Goal: Information Seeking & Learning: Find specific page/section

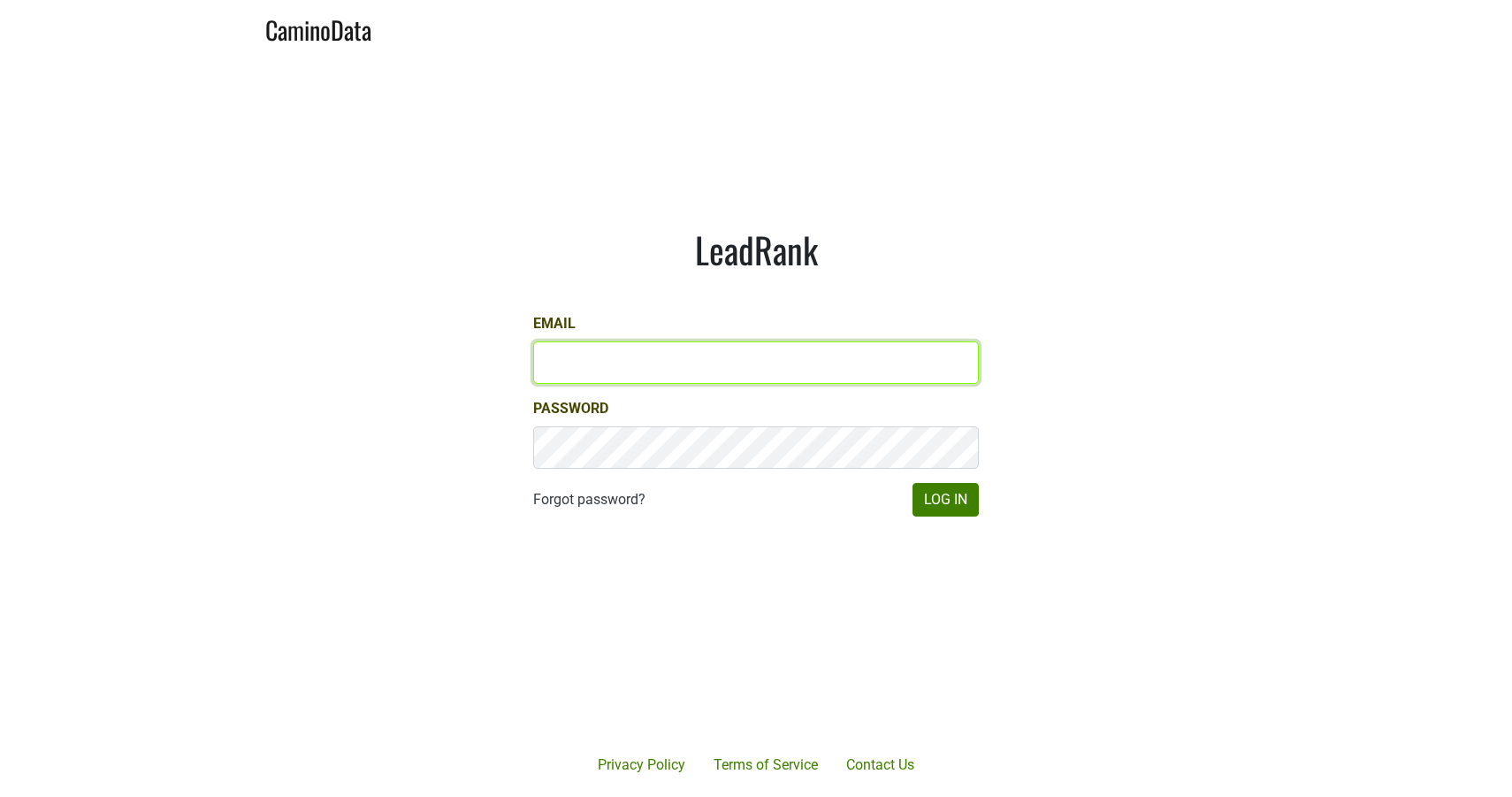
click at [627, 378] on input "Email" at bounding box center [756, 362] width 446 height 42
click at [614, 371] on input "Email" at bounding box center [756, 362] width 446 height 42
click at [623, 373] on input "Email" at bounding box center [756, 362] width 446 height 42
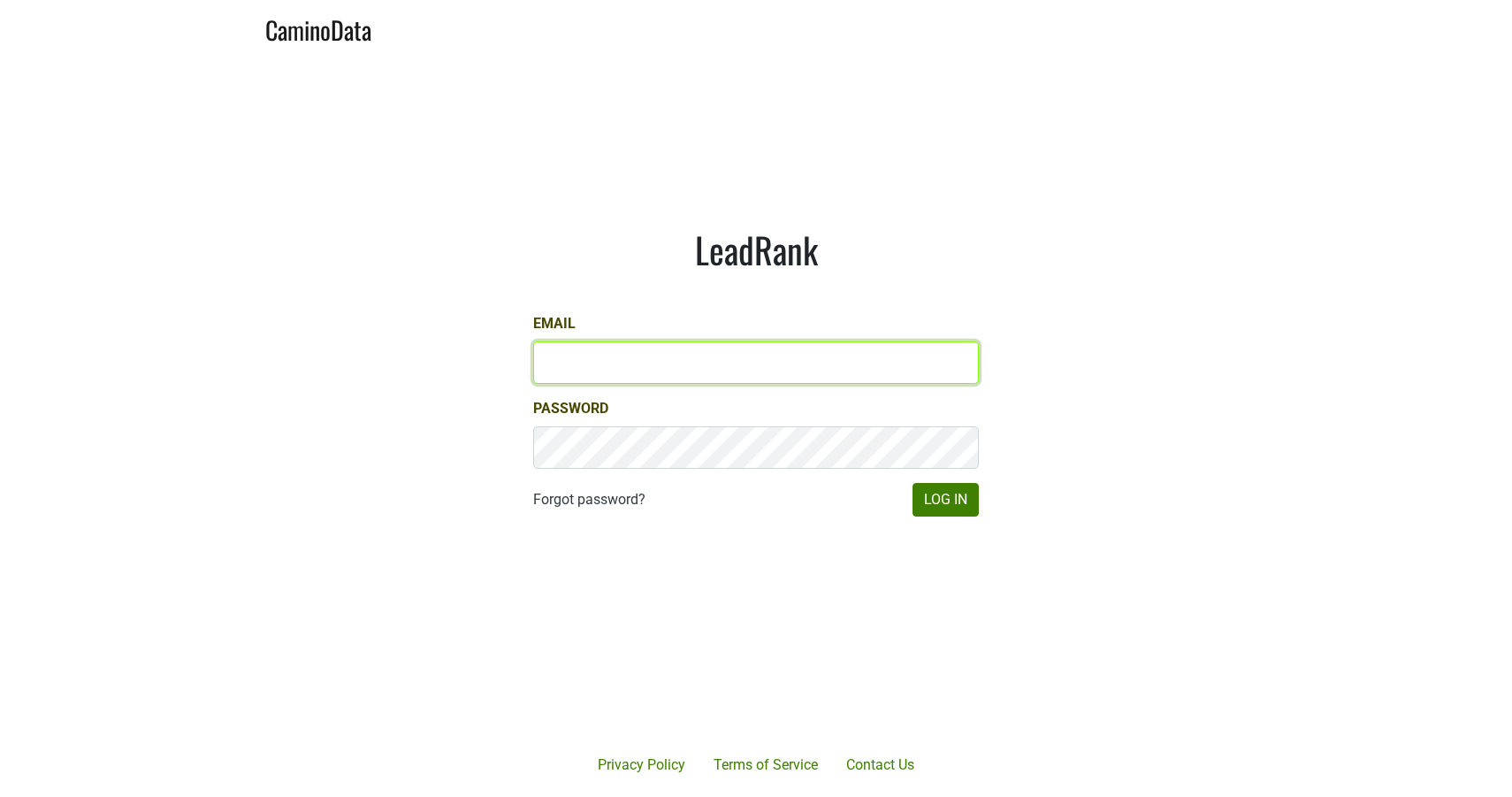
type input "[EMAIL_ADDRESS][DOMAIN_NAME]"
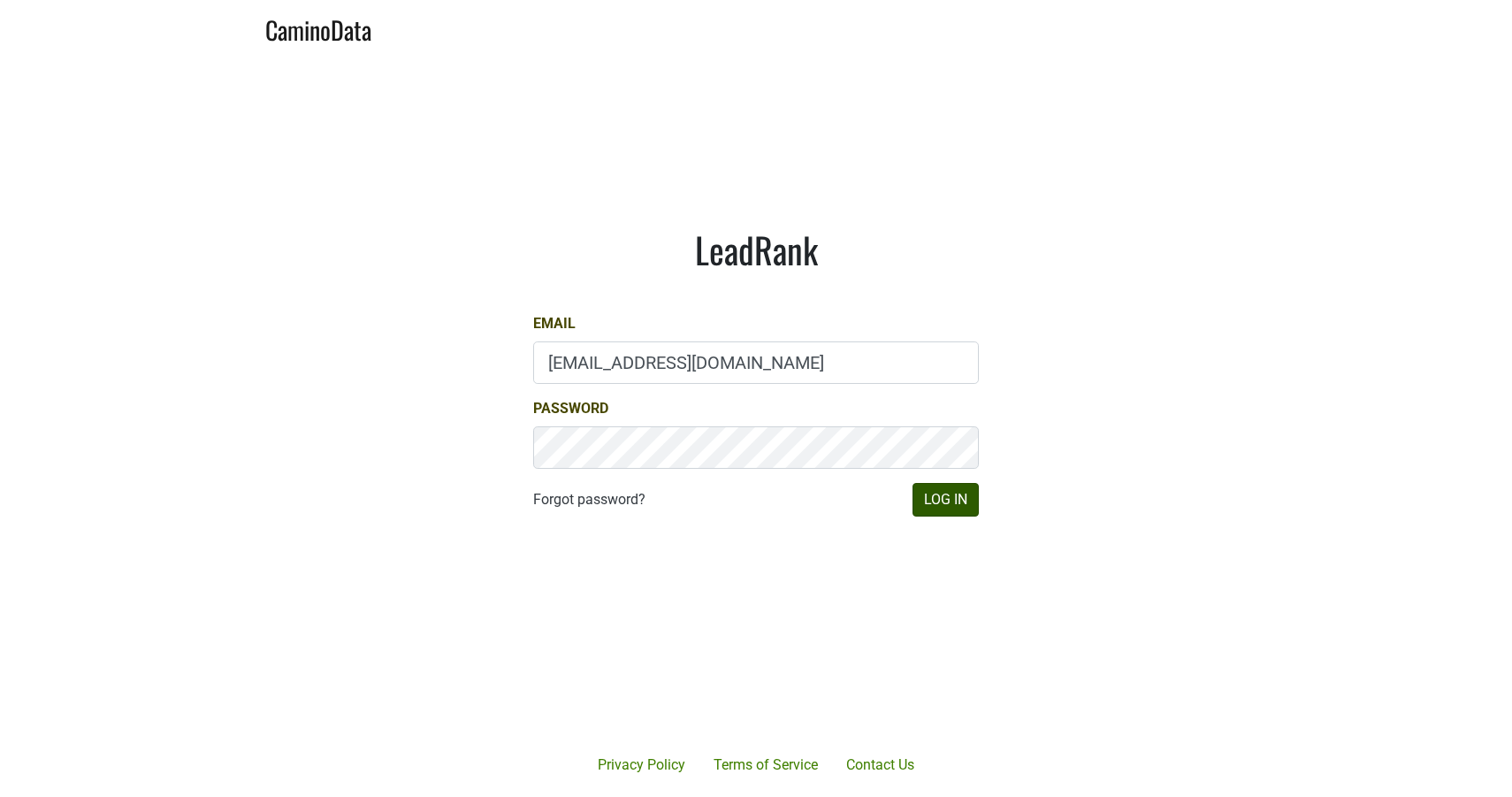
click at [942, 506] on button "Log In" at bounding box center [946, 499] width 66 height 33
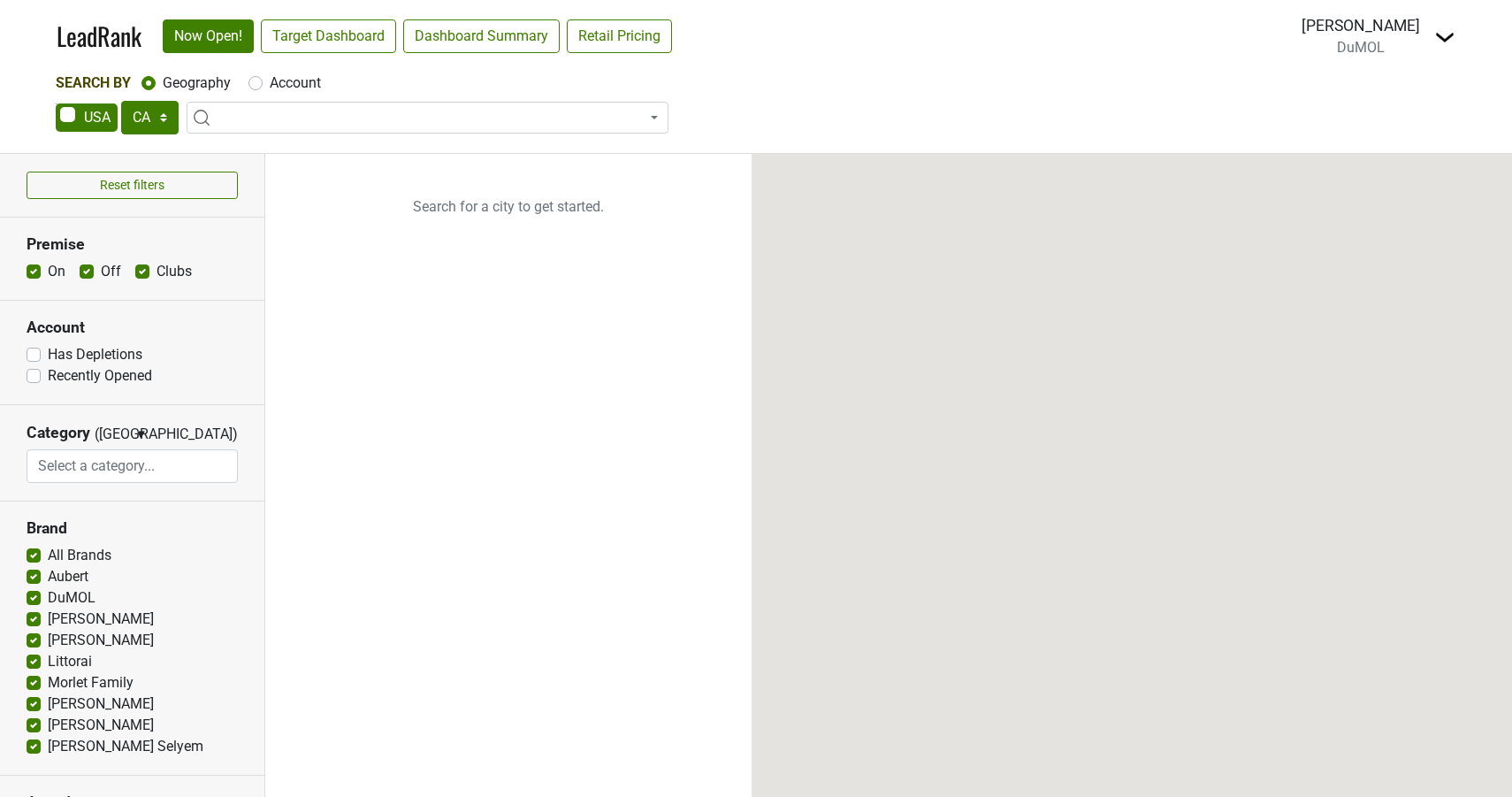
select select "CA"
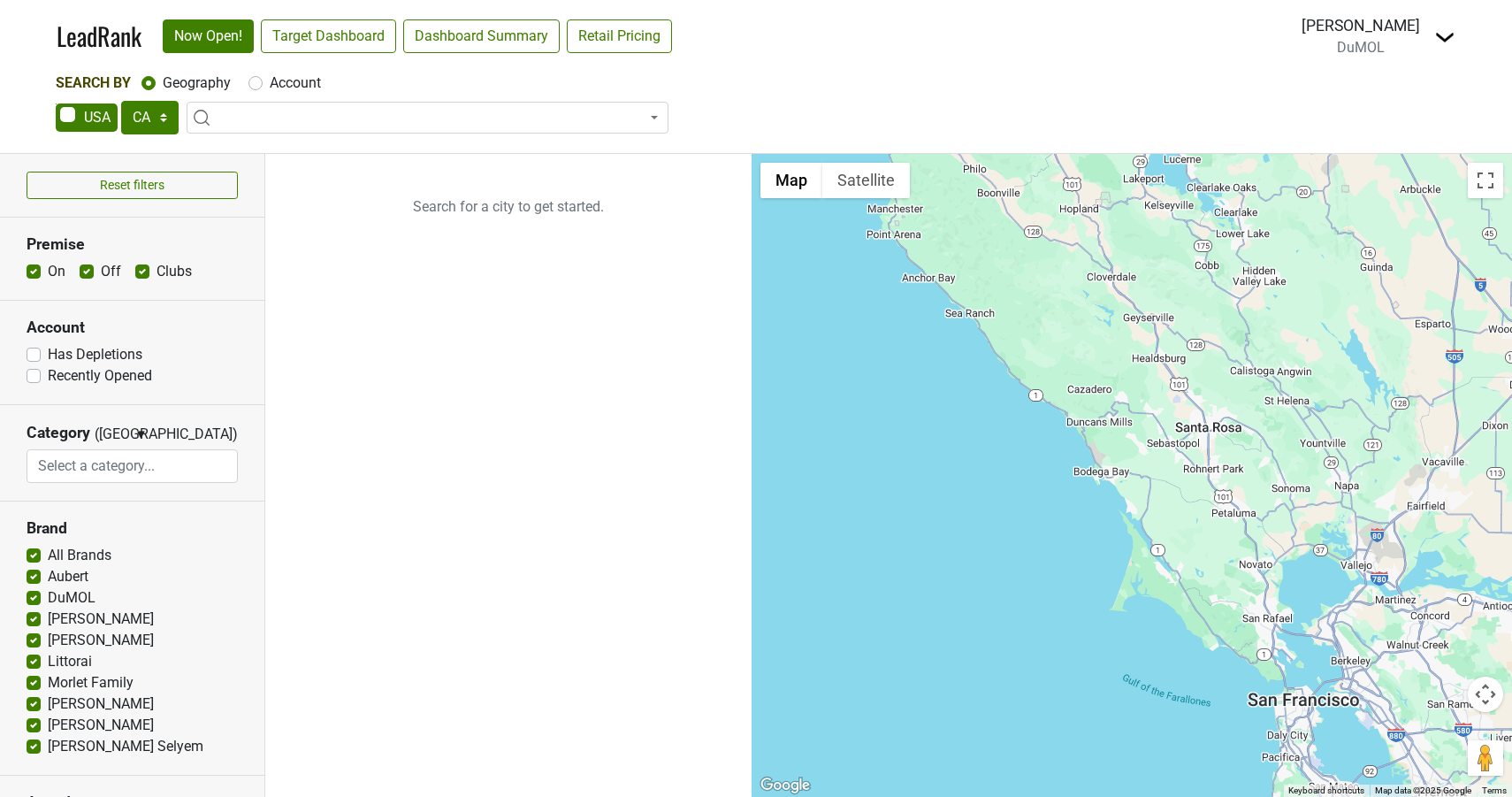
click at [293, 123] on span at bounding box center [427, 117] width 482 height 31
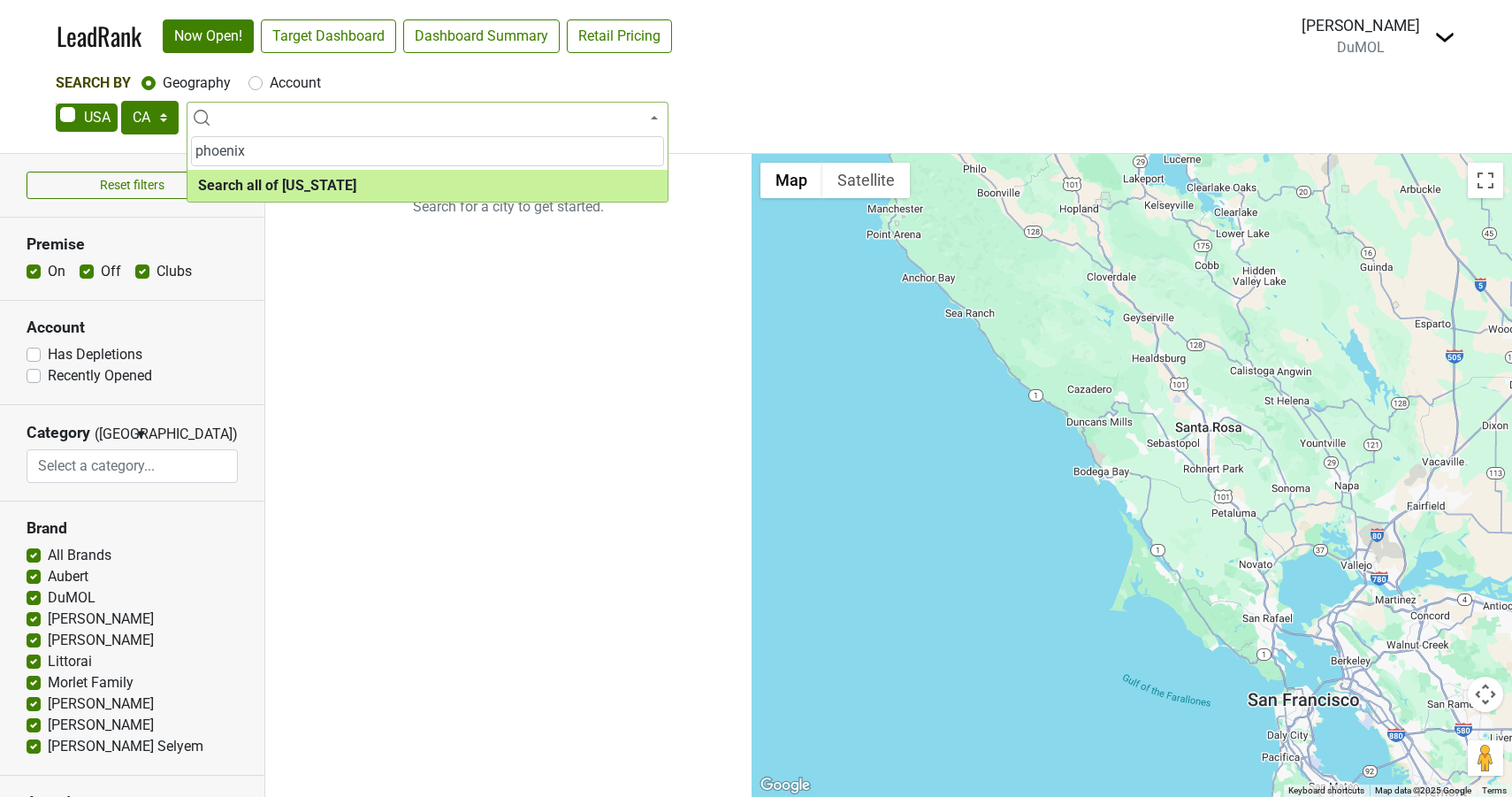
type input "phoenix"
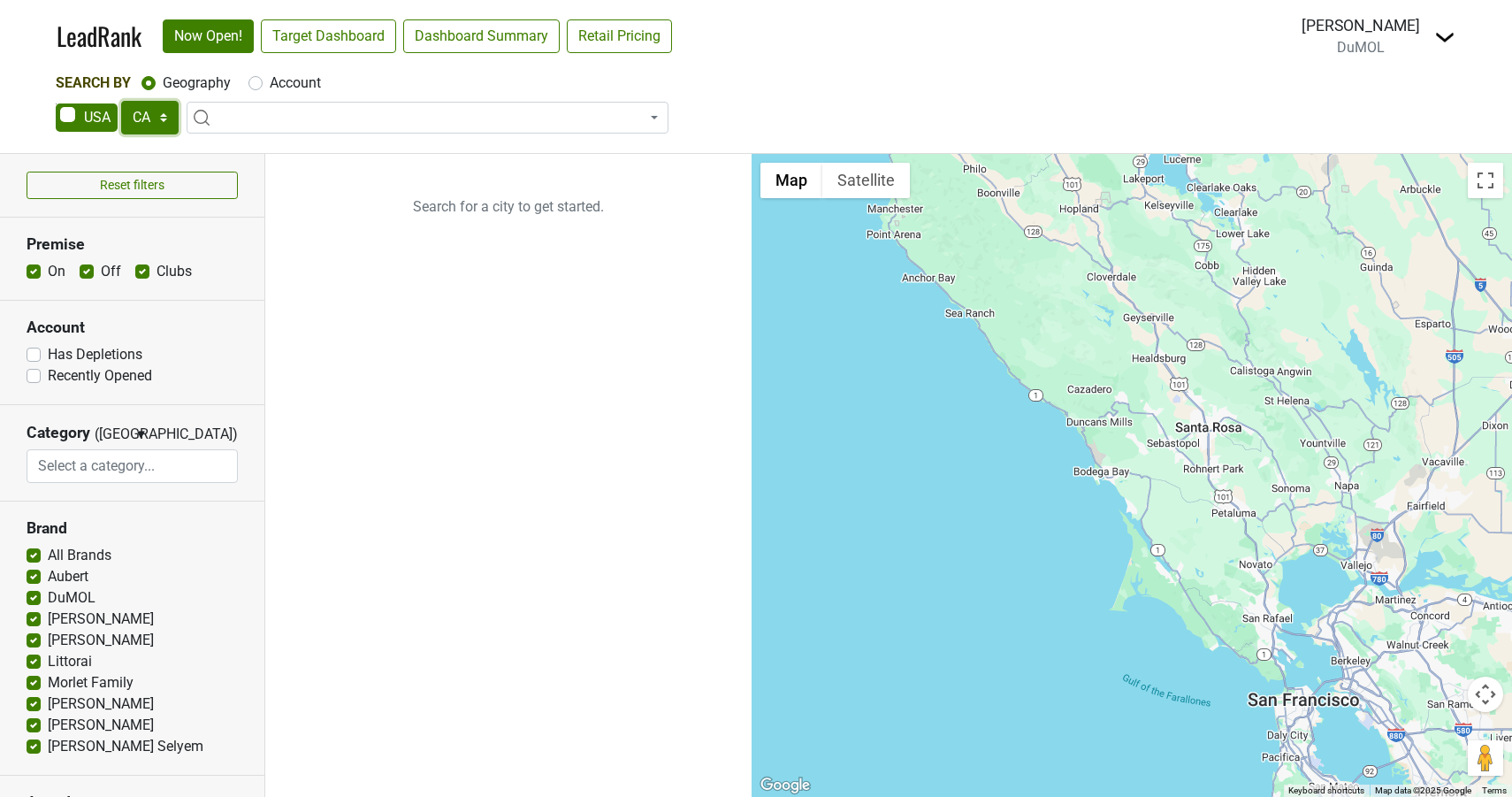
select select "AZ"
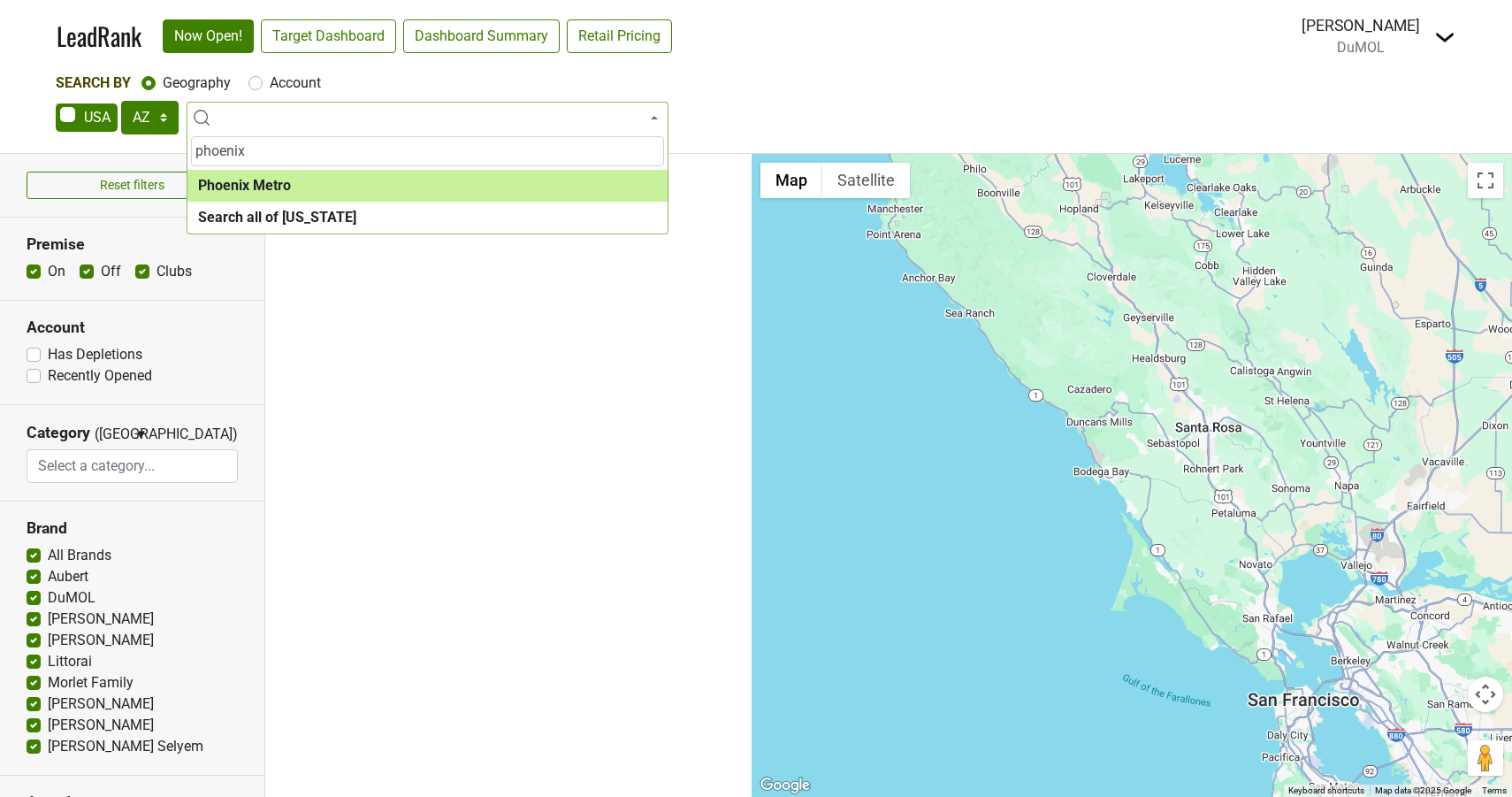
type input "phoenix"
select select "1043"
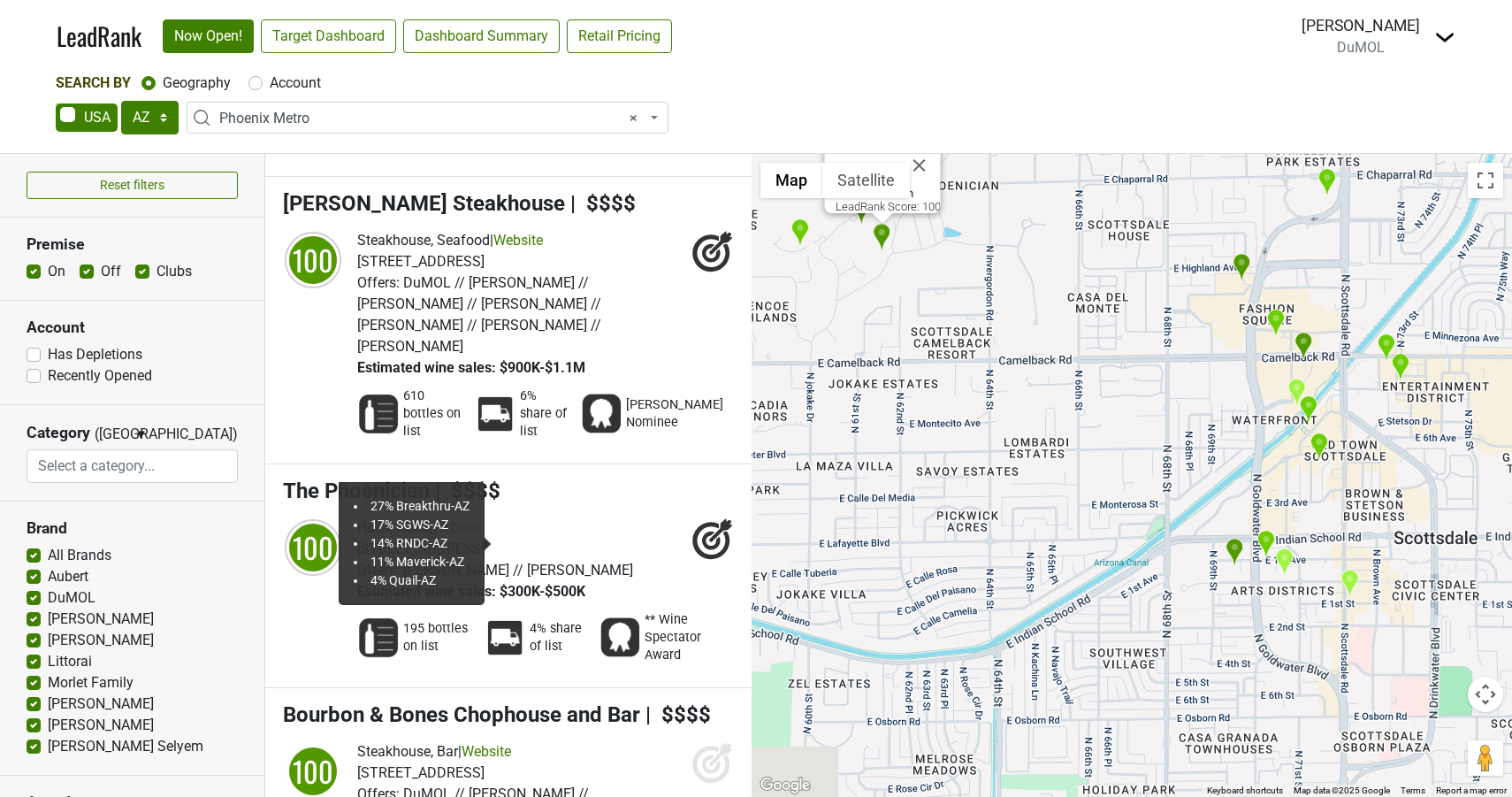
scroll to position [1691, 0]
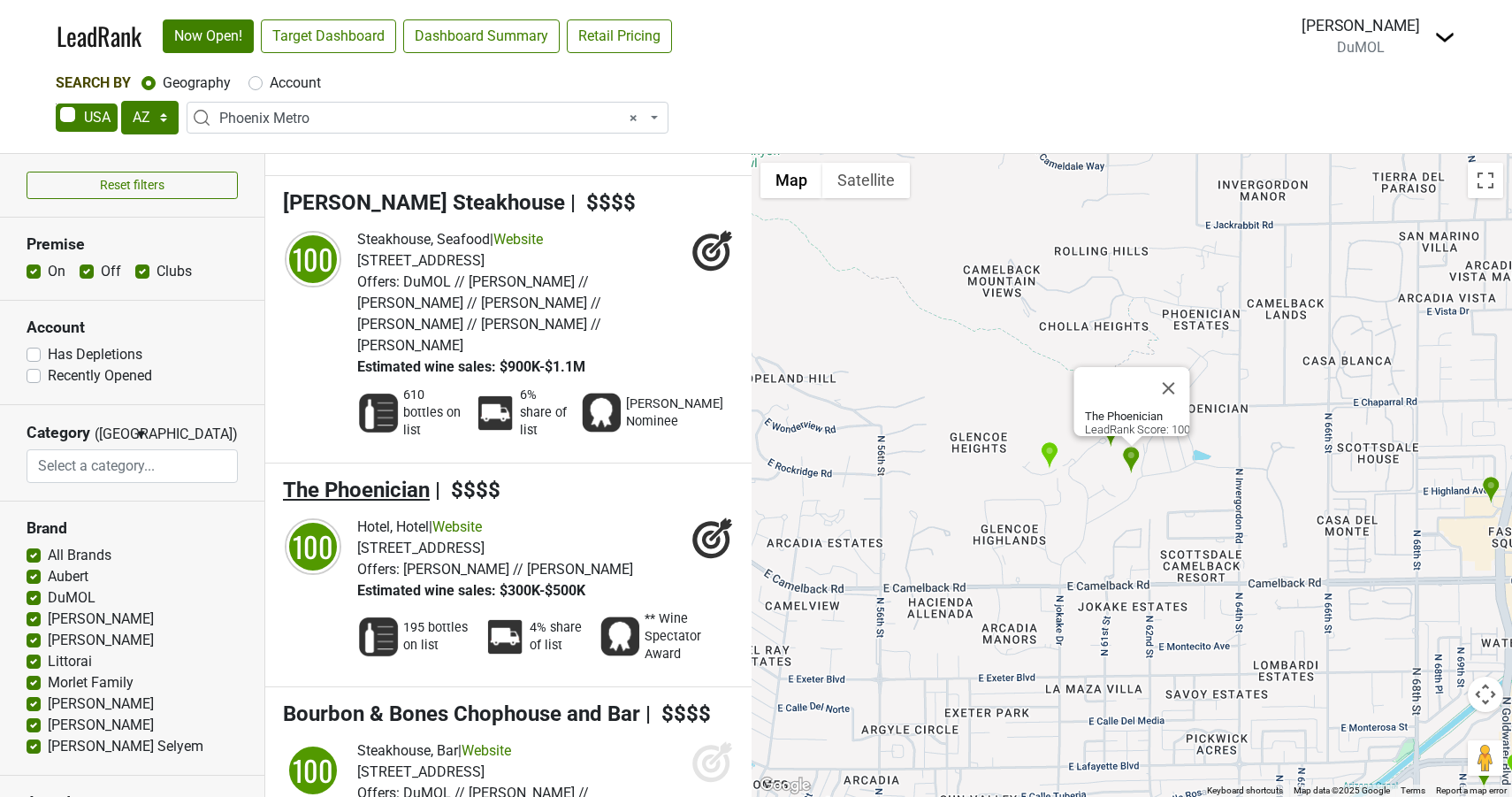
click at [389, 477] on span "The Phoenician" at bounding box center [356, 490] width 147 height 25
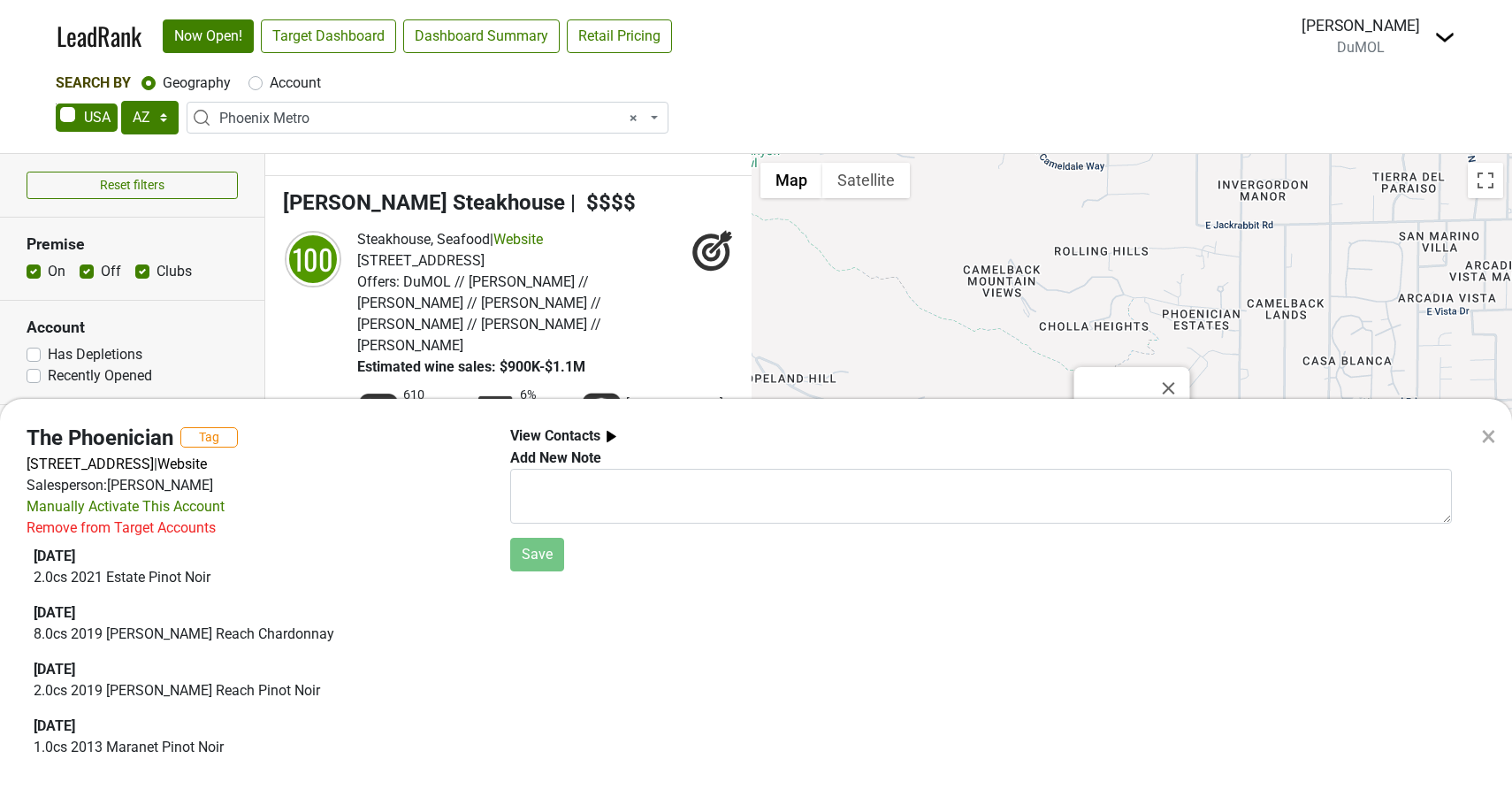
scroll to position [0, 0]
click at [573, 366] on div "× The Phoenician Tag [STREET_ADDRESS] | Website Salesperson: [PERSON_NAME] Manu…" at bounding box center [756, 398] width 1512 height 797
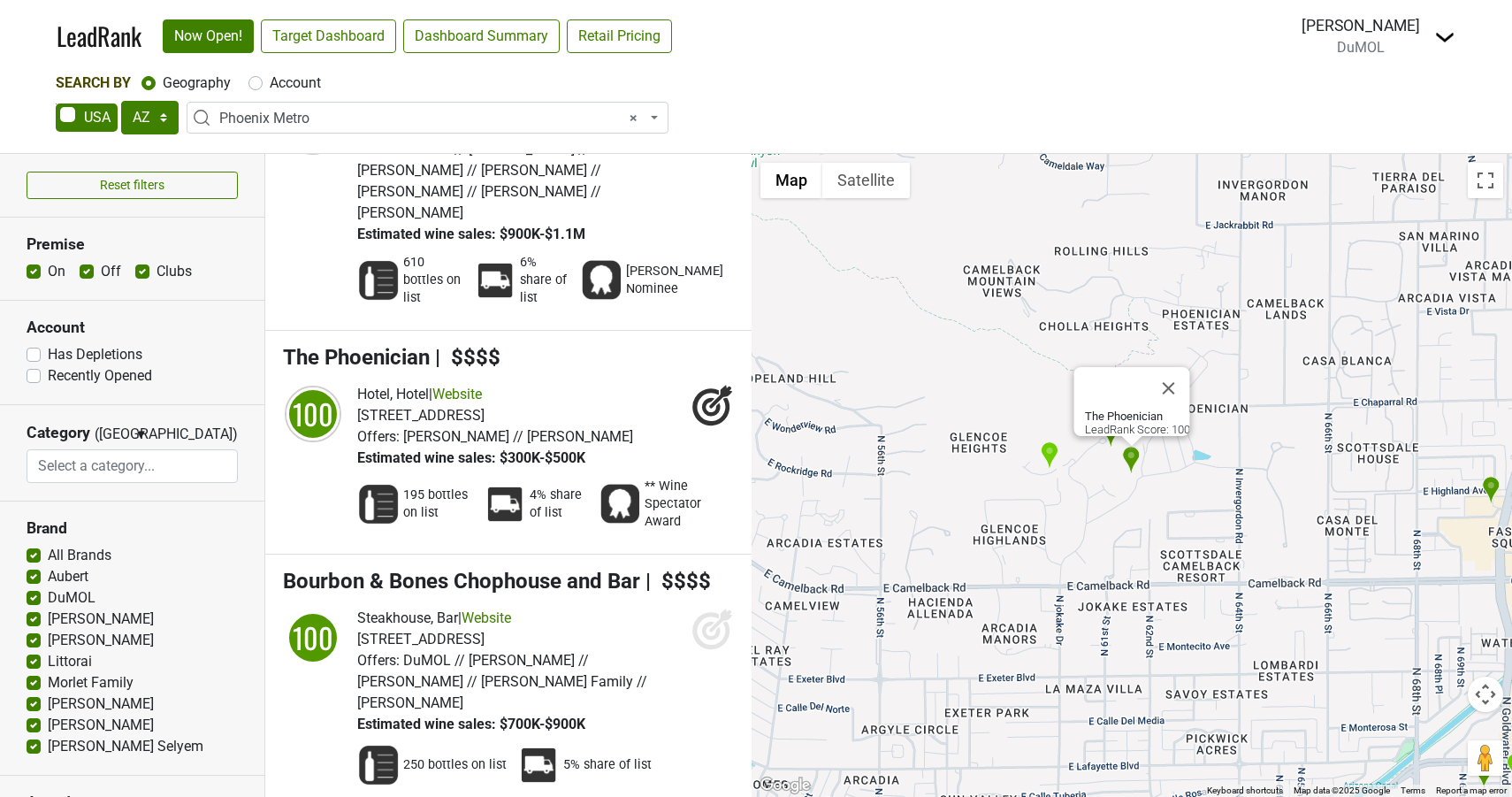
scroll to position [1826, 0]
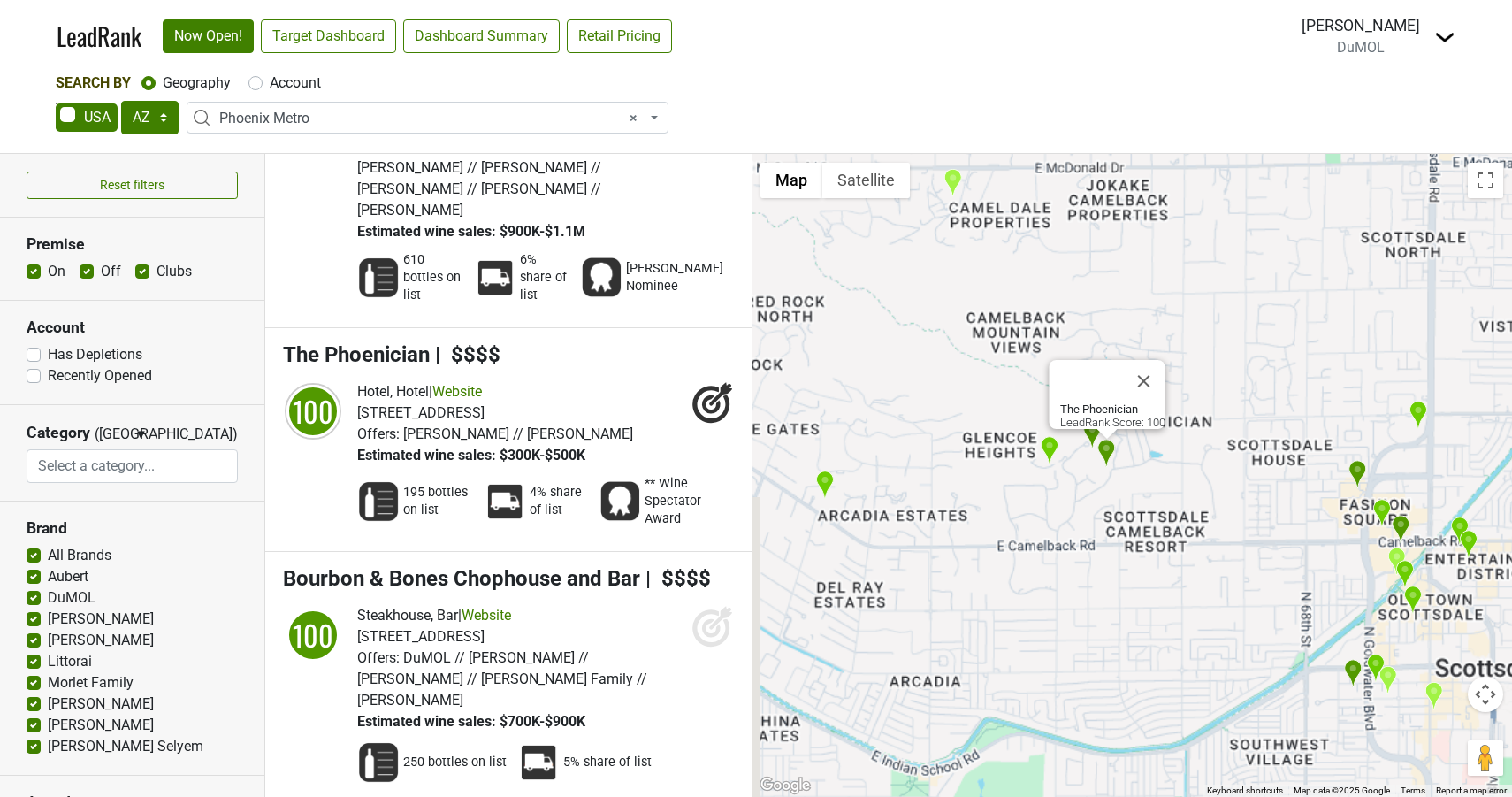
click at [1051, 451] on img "The Canyon Suites at The Phoenician, a Luxury Collection Resort, Scottsdale" at bounding box center [1049, 451] width 19 height 30
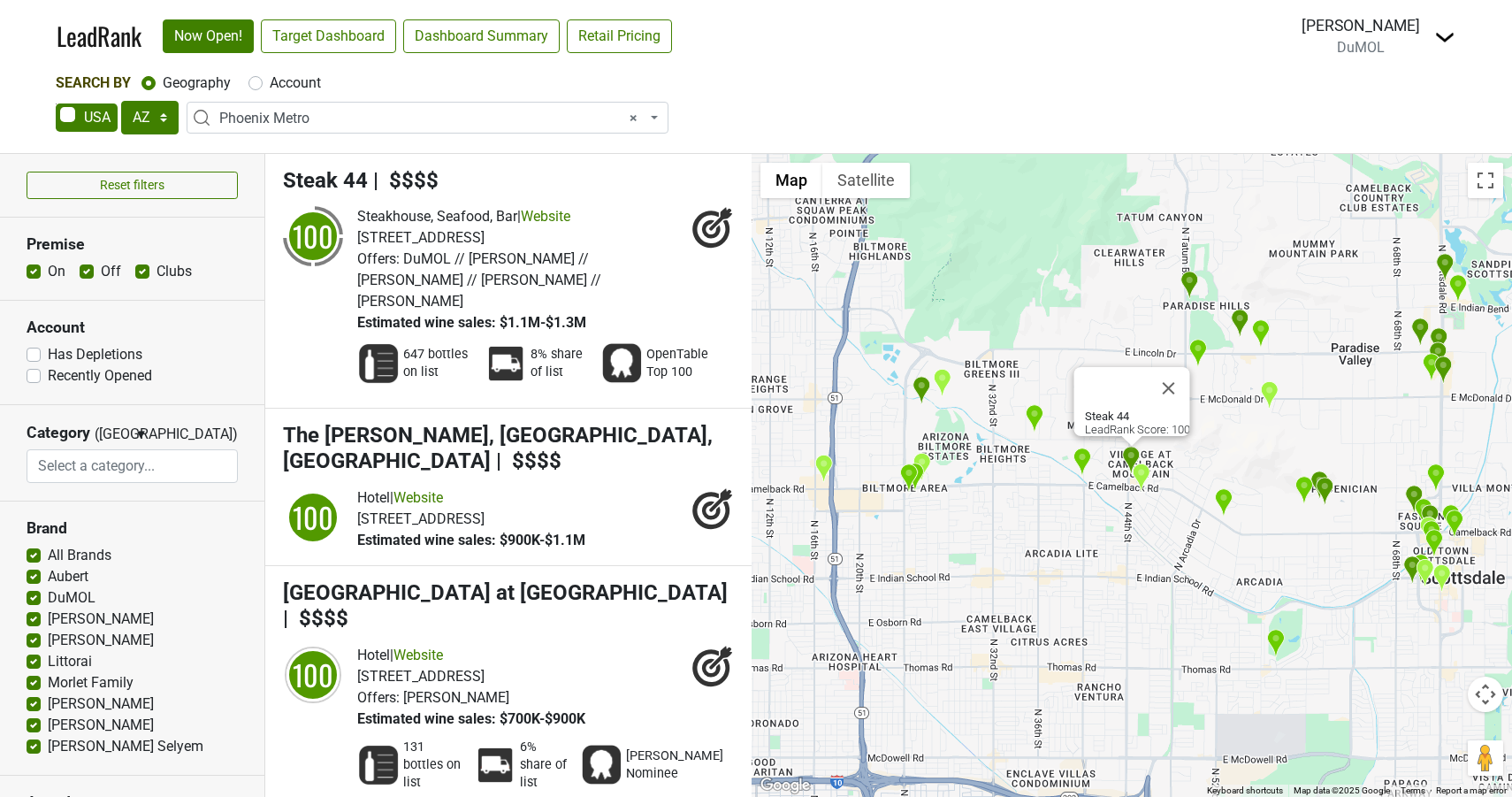
scroll to position [0, 0]
click at [445, 32] on link "Dashboard Summary" at bounding box center [481, 36] width 156 height 33
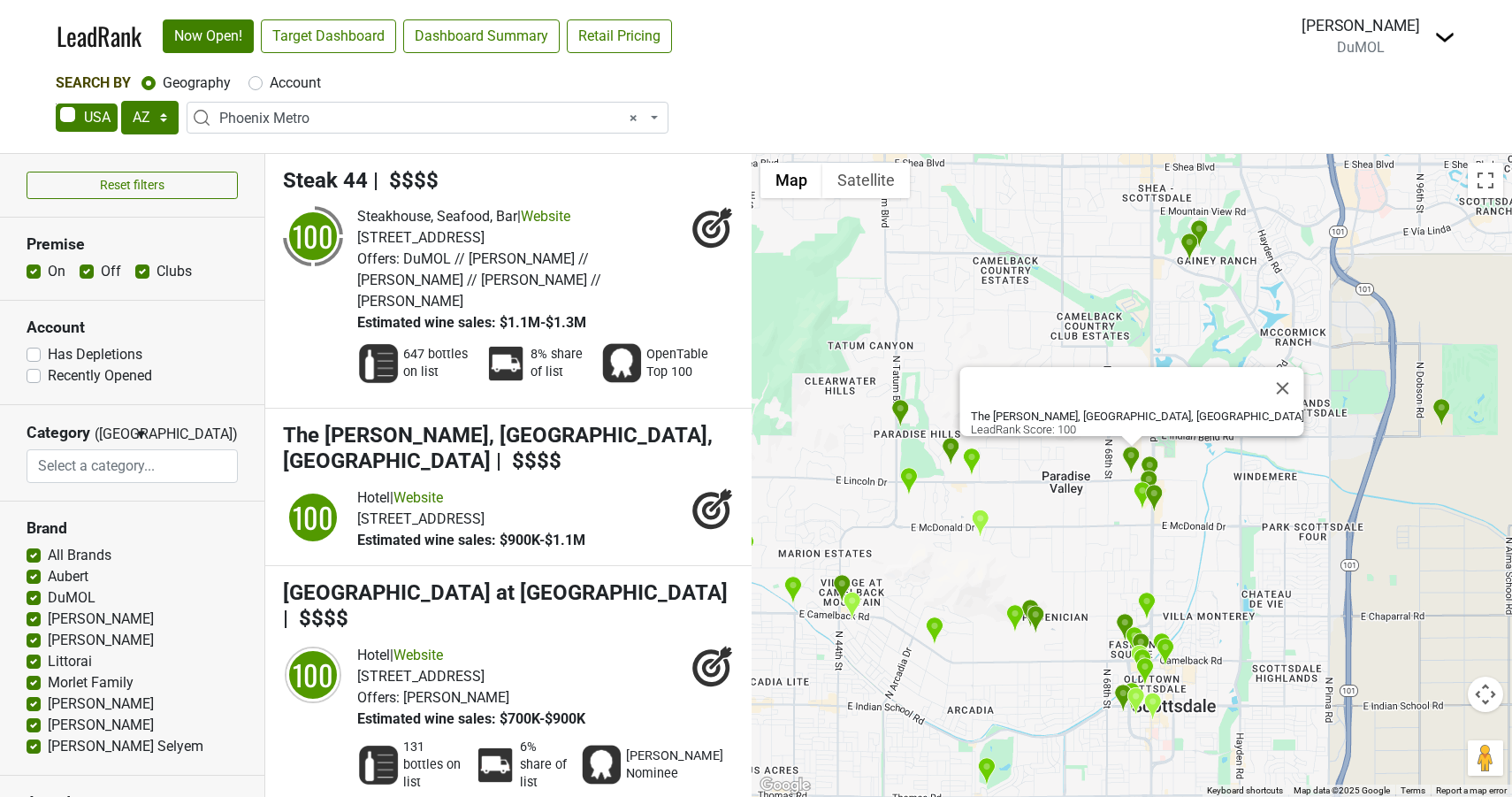
click at [48, 553] on label "All Brands" at bounding box center [79, 556] width 64 height 22
click at [31, 553] on input "All Brands" at bounding box center [34, 554] width 14 height 18
checkbox input "false"
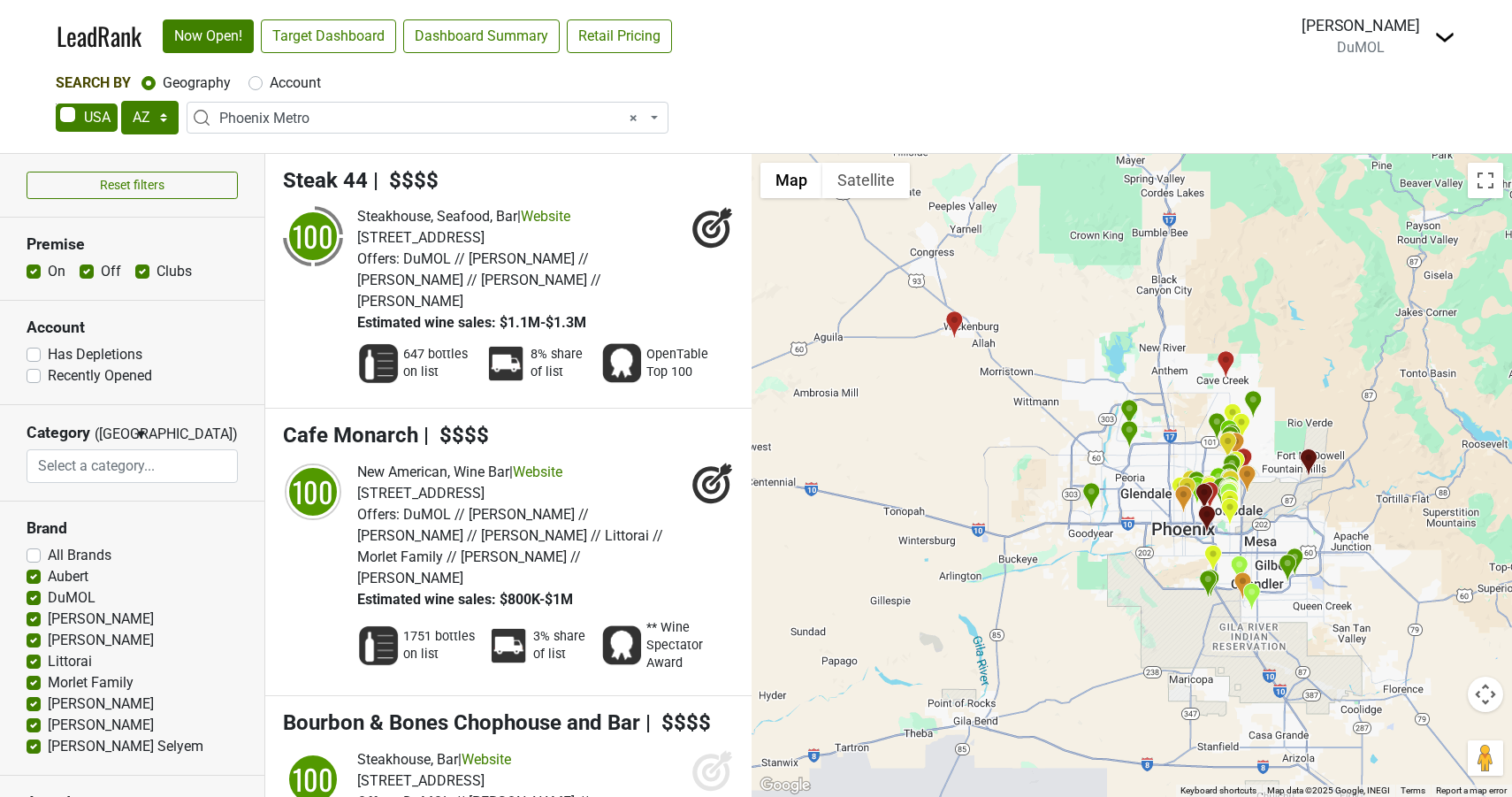
click at [48, 597] on label "DuMOL" at bounding box center [71, 598] width 48 height 22
click at [32, 597] on input "DuMOL" at bounding box center [34, 596] width 14 height 18
checkbox input "false"
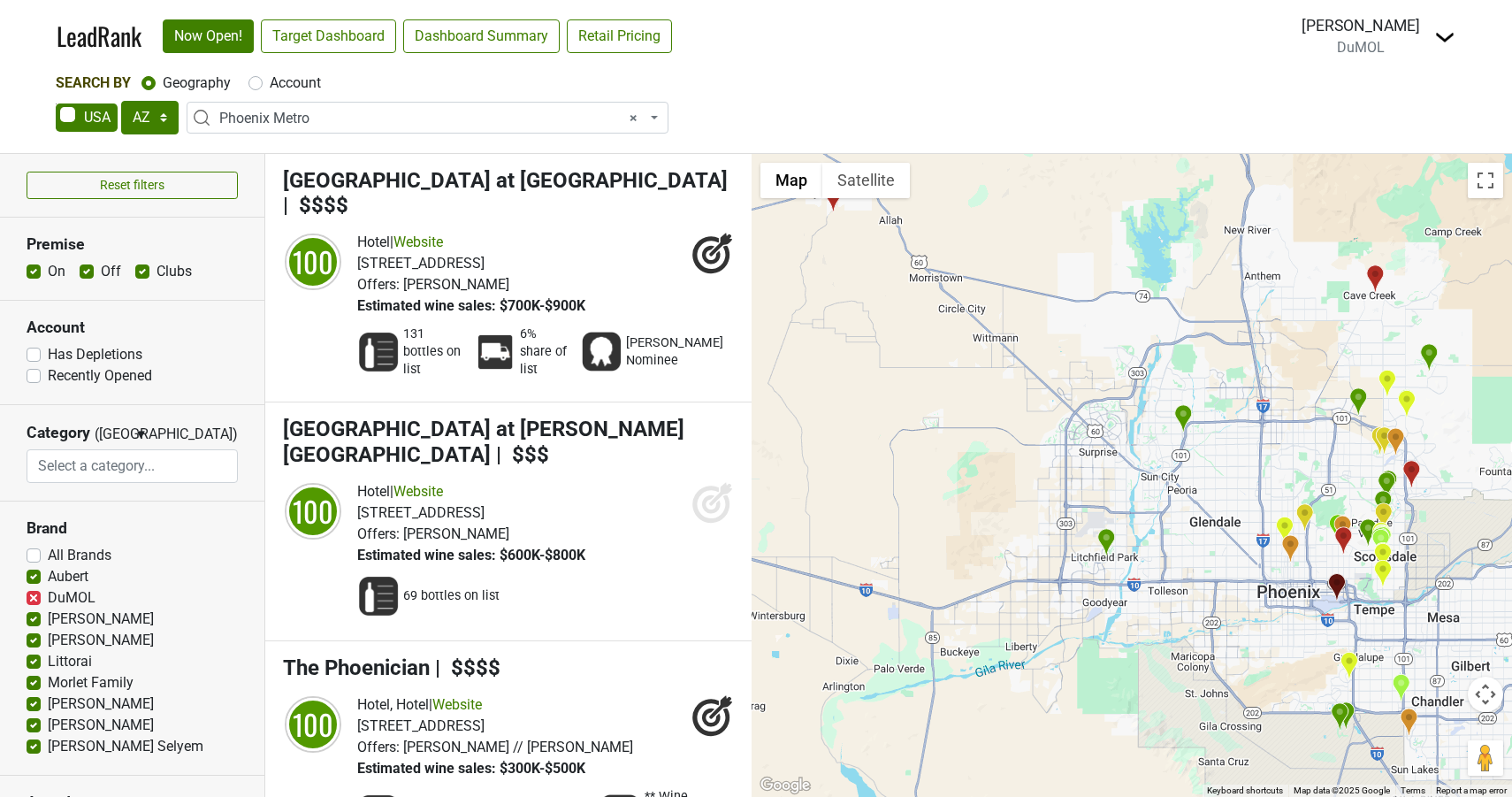
click at [48, 580] on label "Aubert" at bounding box center [67, 577] width 40 height 22
click at [31, 580] on input "Aubert" at bounding box center [34, 575] width 14 height 18
checkbox input "false"
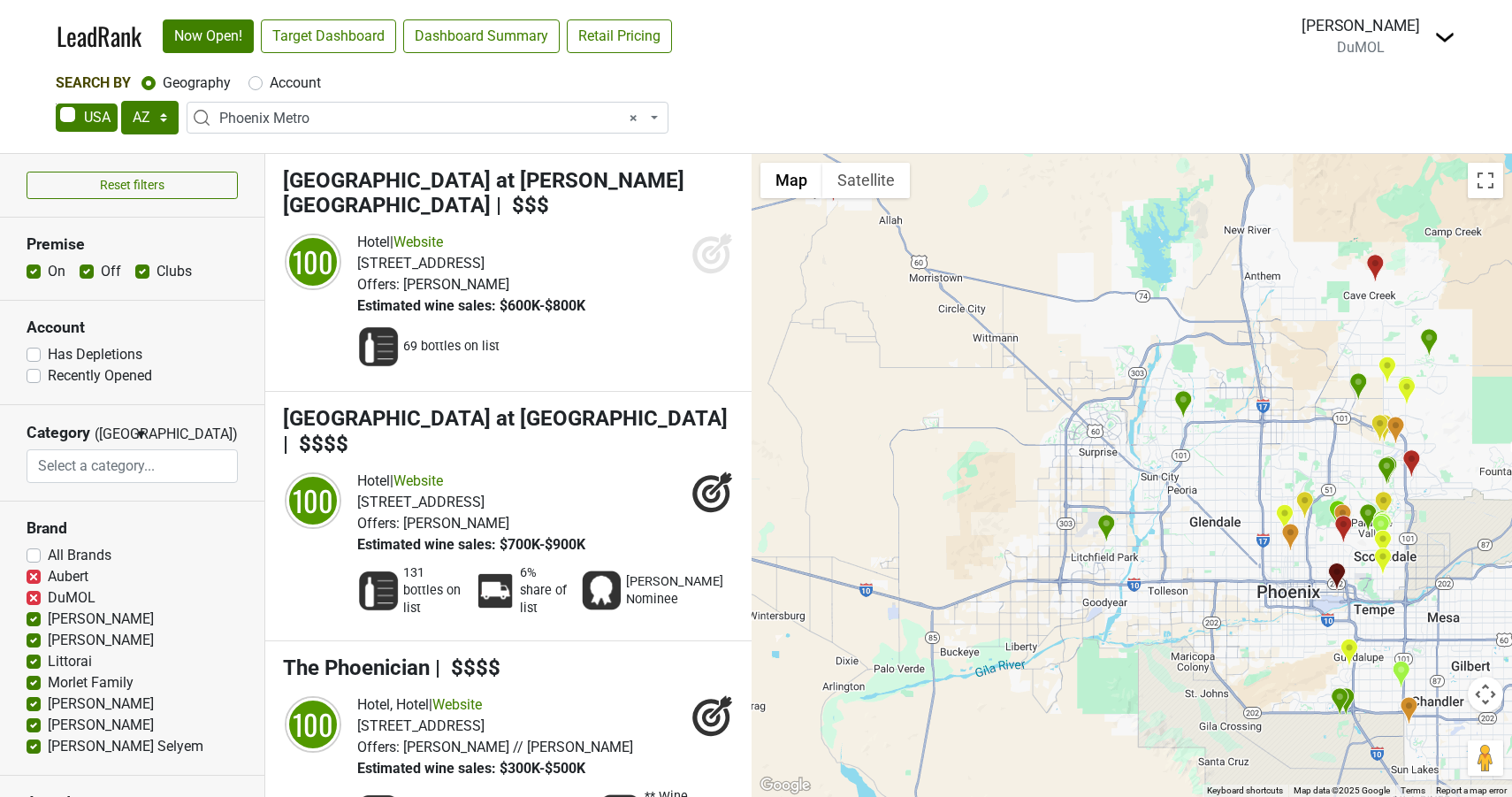
click at [48, 596] on label "DuMOL" at bounding box center [71, 598] width 48 height 22
click at [31, 596] on input "DuMOL" at bounding box center [34, 596] width 14 height 18
checkbox input "false"
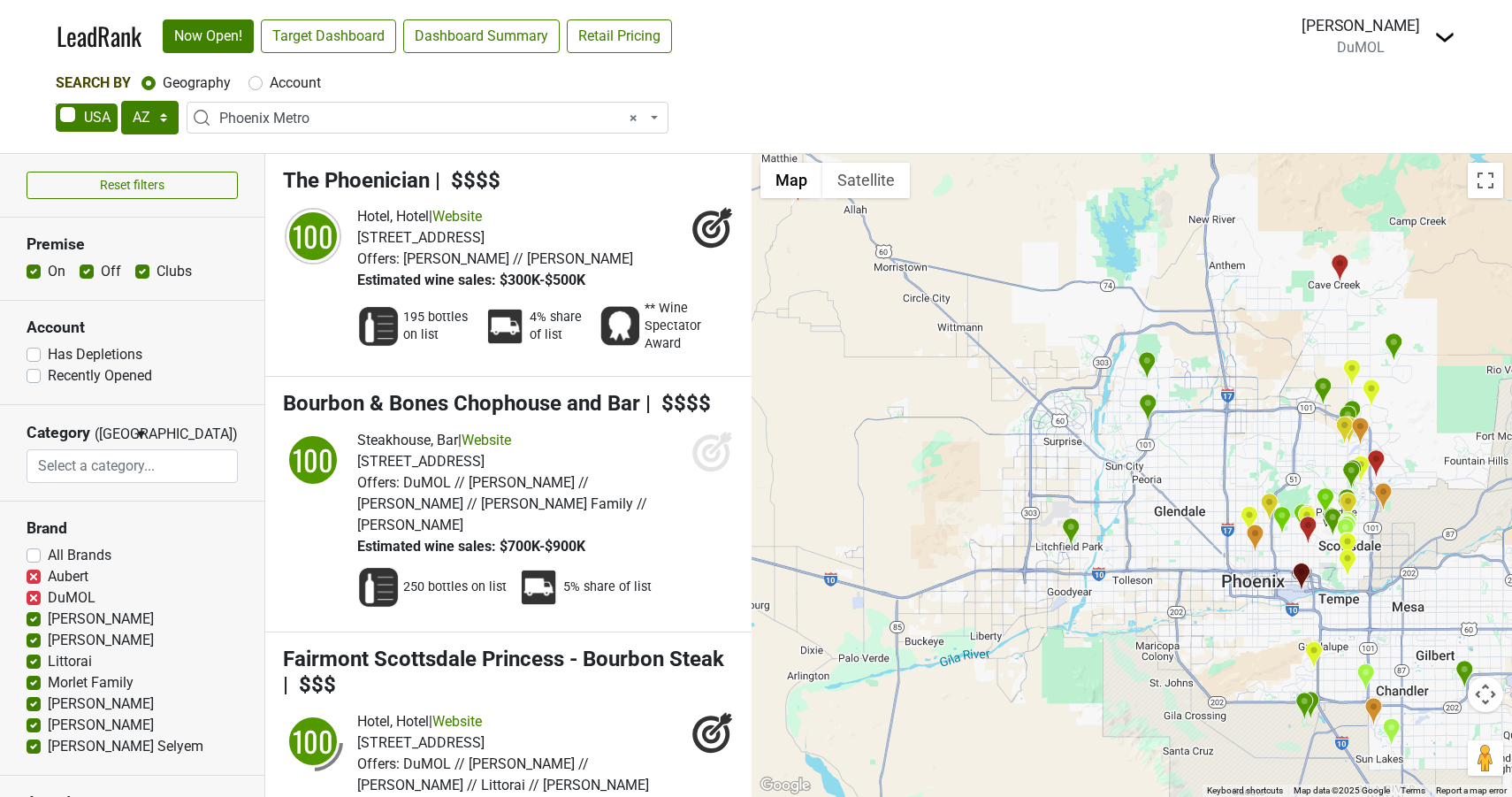
click at [48, 622] on label "[PERSON_NAME]" at bounding box center [101, 619] width 106 height 22
click at [31, 622] on input "[PERSON_NAME]" at bounding box center [34, 617] width 14 height 18
checkbox input "false"
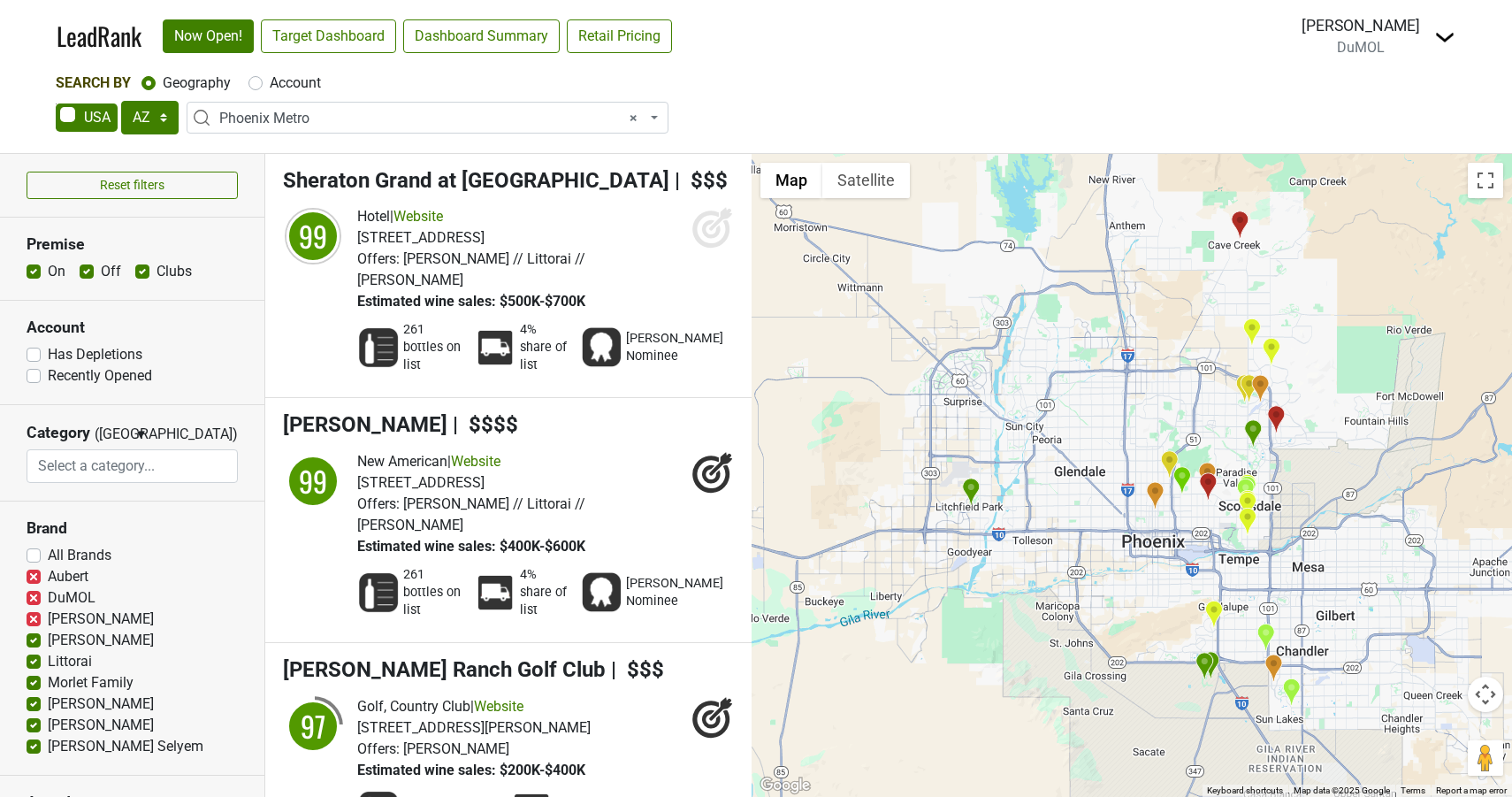
click at [48, 646] on label "[PERSON_NAME]" at bounding box center [101, 641] width 106 height 22
click at [36, 646] on input "[PERSON_NAME]" at bounding box center [34, 639] width 14 height 18
checkbox input "false"
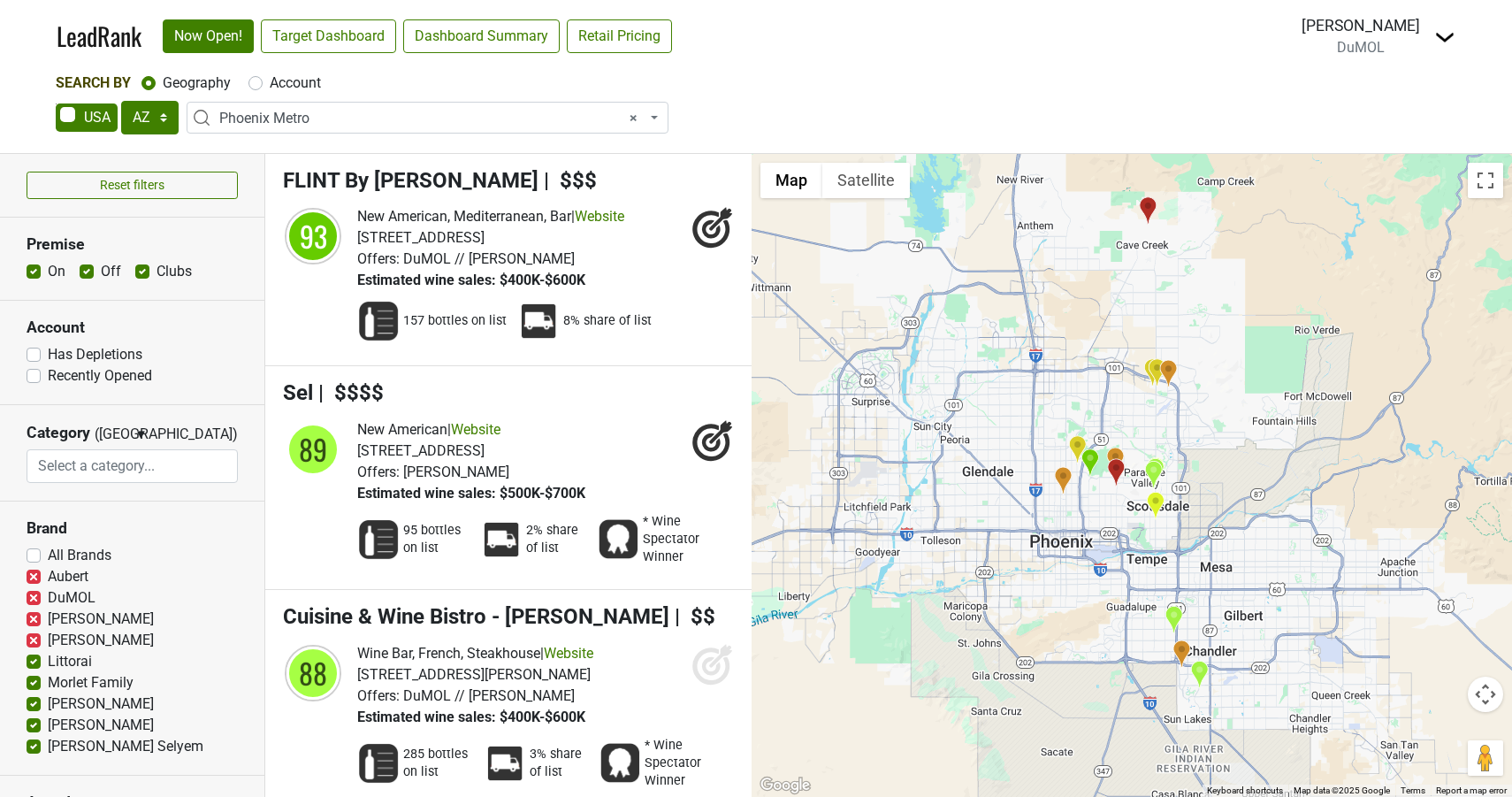
click at [48, 660] on label "Littorai" at bounding box center [69, 661] width 44 height 22
click at [32, 660] on input "Littorai" at bounding box center [34, 660] width 14 height 18
checkbox input "false"
click at [48, 688] on label "Morlet Family" at bounding box center [91, 683] width 86 height 22
click at [37, 688] on input "Morlet Family" at bounding box center [34, 681] width 14 height 18
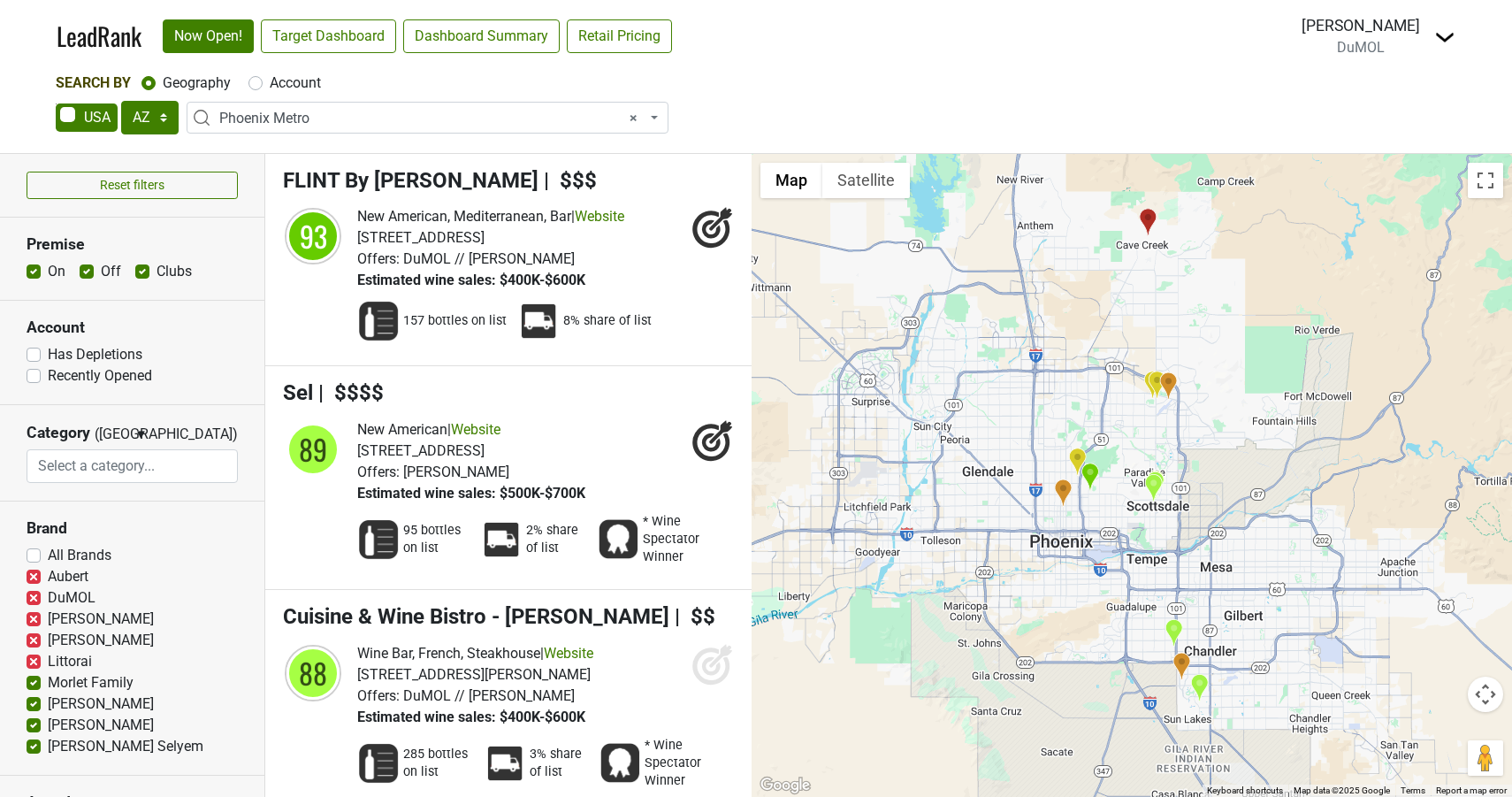
checkbox input "false"
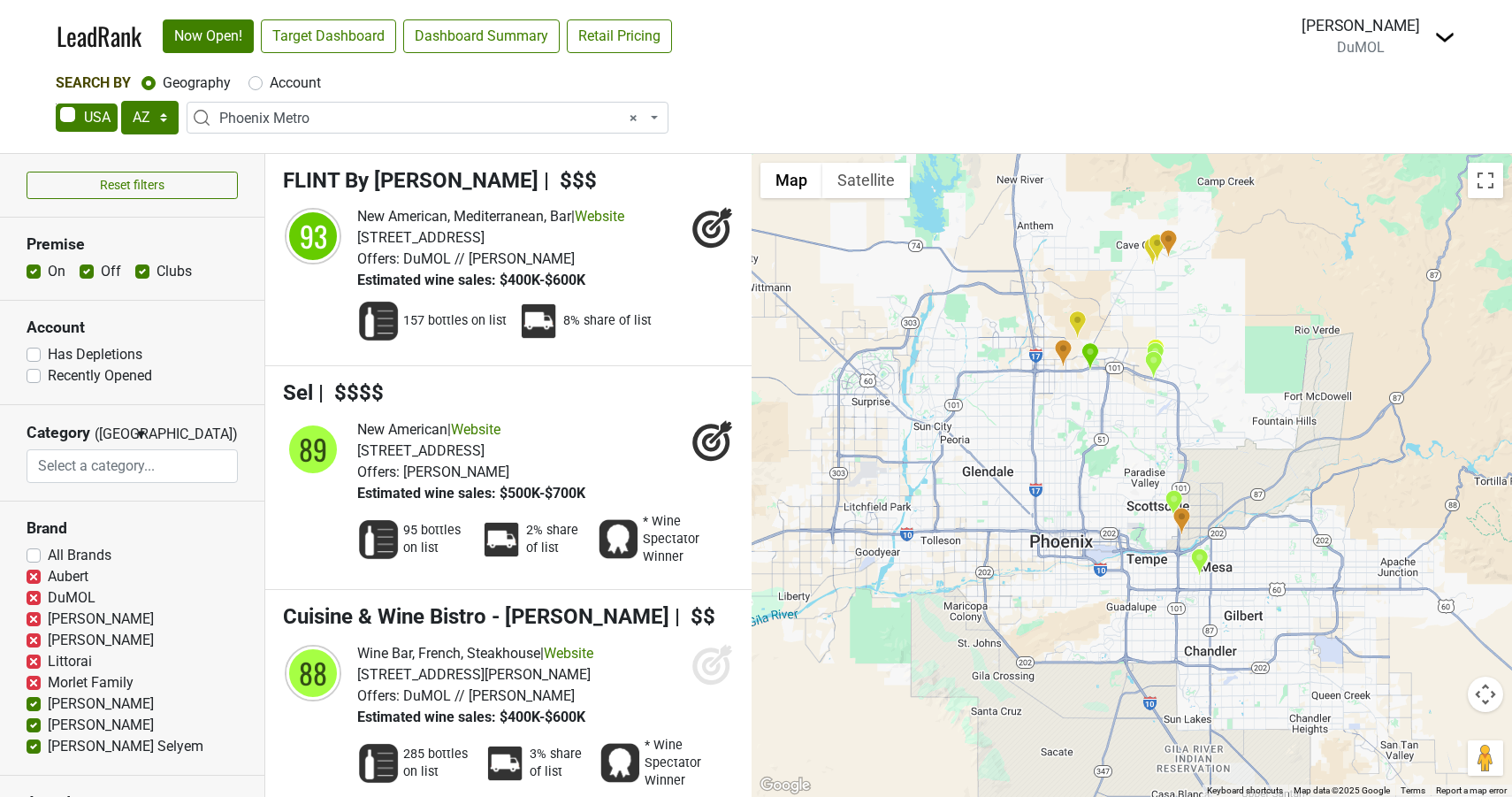
click at [48, 700] on label "[PERSON_NAME]" at bounding box center [101, 705] width 106 height 22
click at [31, 700] on input "[PERSON_NAME]" at bounding box center [34, 703] width 14 height 18
checkbox input "false"
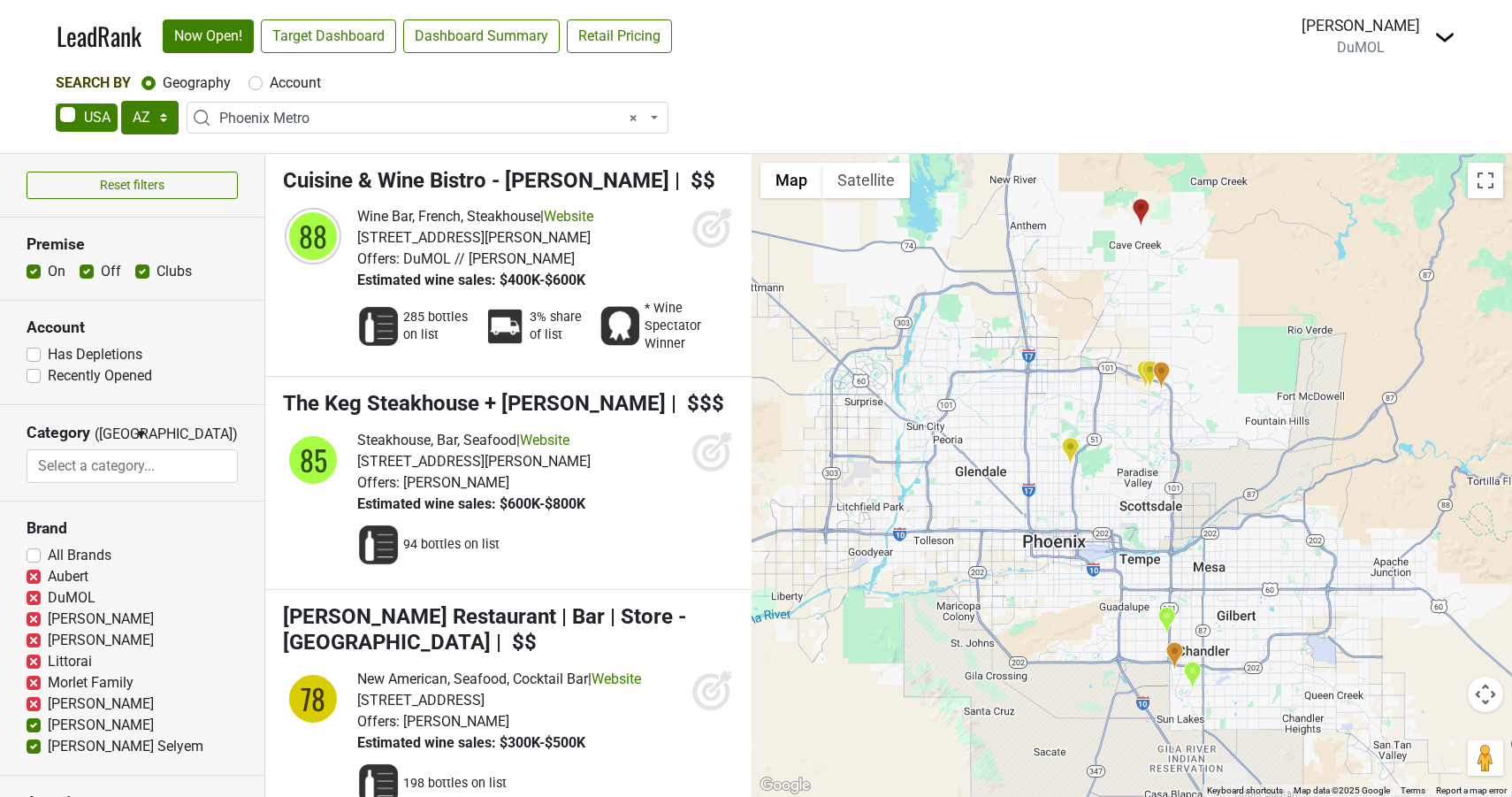
click at [48, 723] on label "[PERSON_NAME]" at bounding box center [101, 725] width 106 height 22
click at [31, 723] on input "[PERSON_NAME]" at bounding box center [34, 723] width 14 height 18
checkbox input "false"
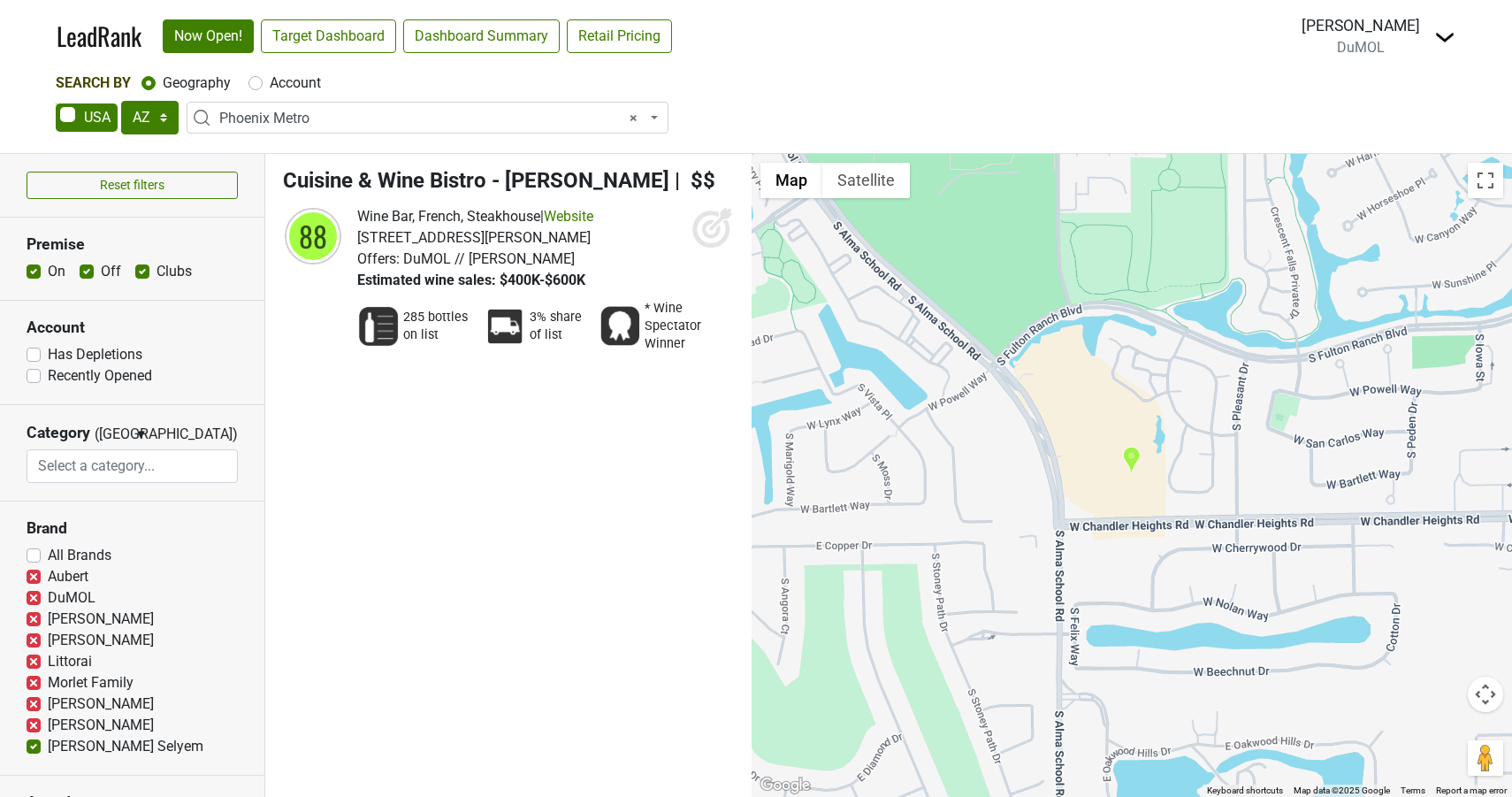
scroll to position [2, 0]
click at [48, 744] on label "[PERSON_NAME] Selyem" at bounding box center [125, 745] width 155 height 22
click at [35, 744] on input "[PERSON_NAME] Selyem" at bounding box center [34, 743] width 14 height 18
checkbox input "false"
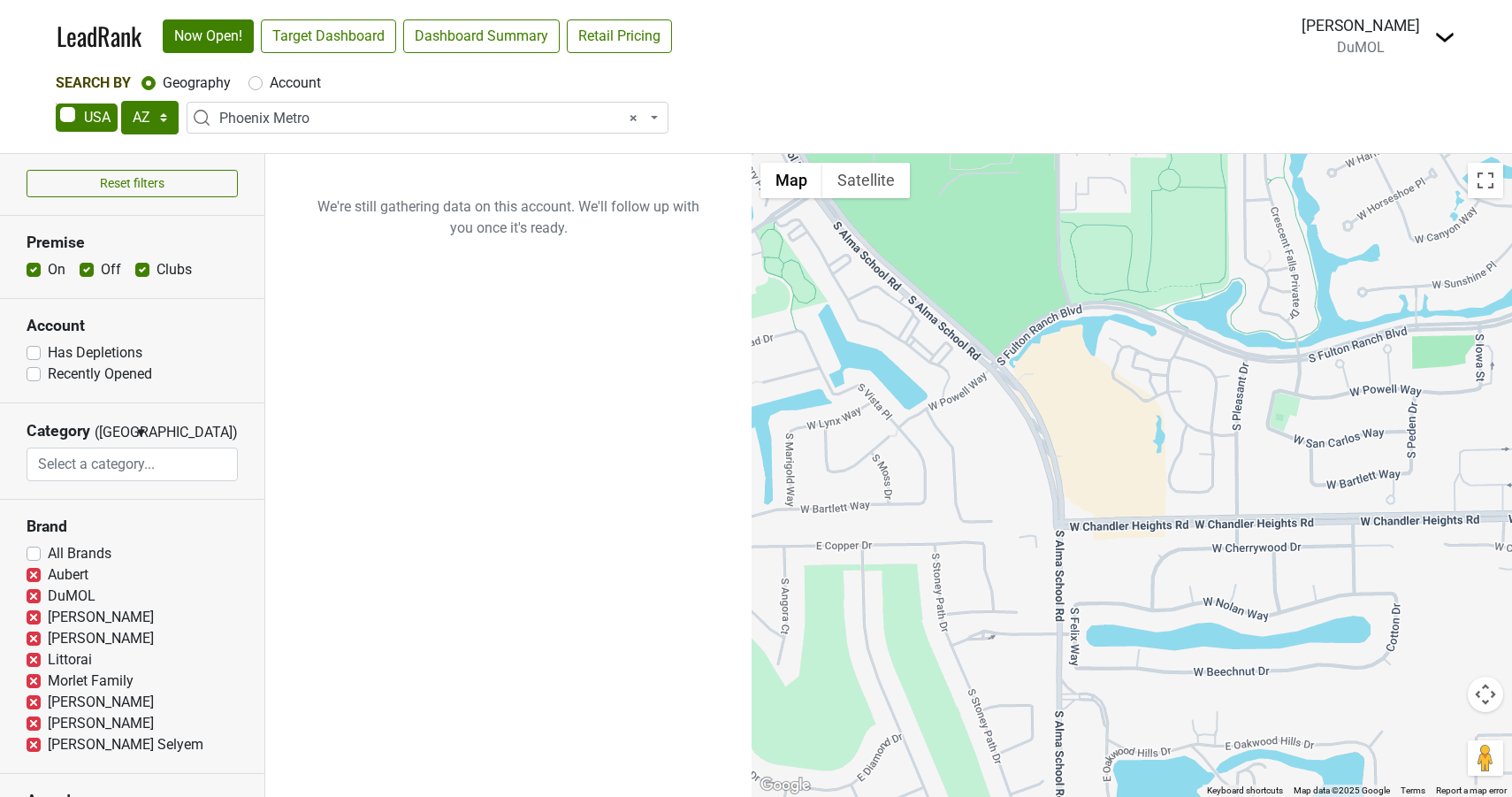
click at [48, 591] on label "DuMOL" at bounding box center [71, 596] width 48 height 22
click at [34, 591] on input "DuMOL" at bounding box center [34, 594] width 14 height 18
checkbox input "true"
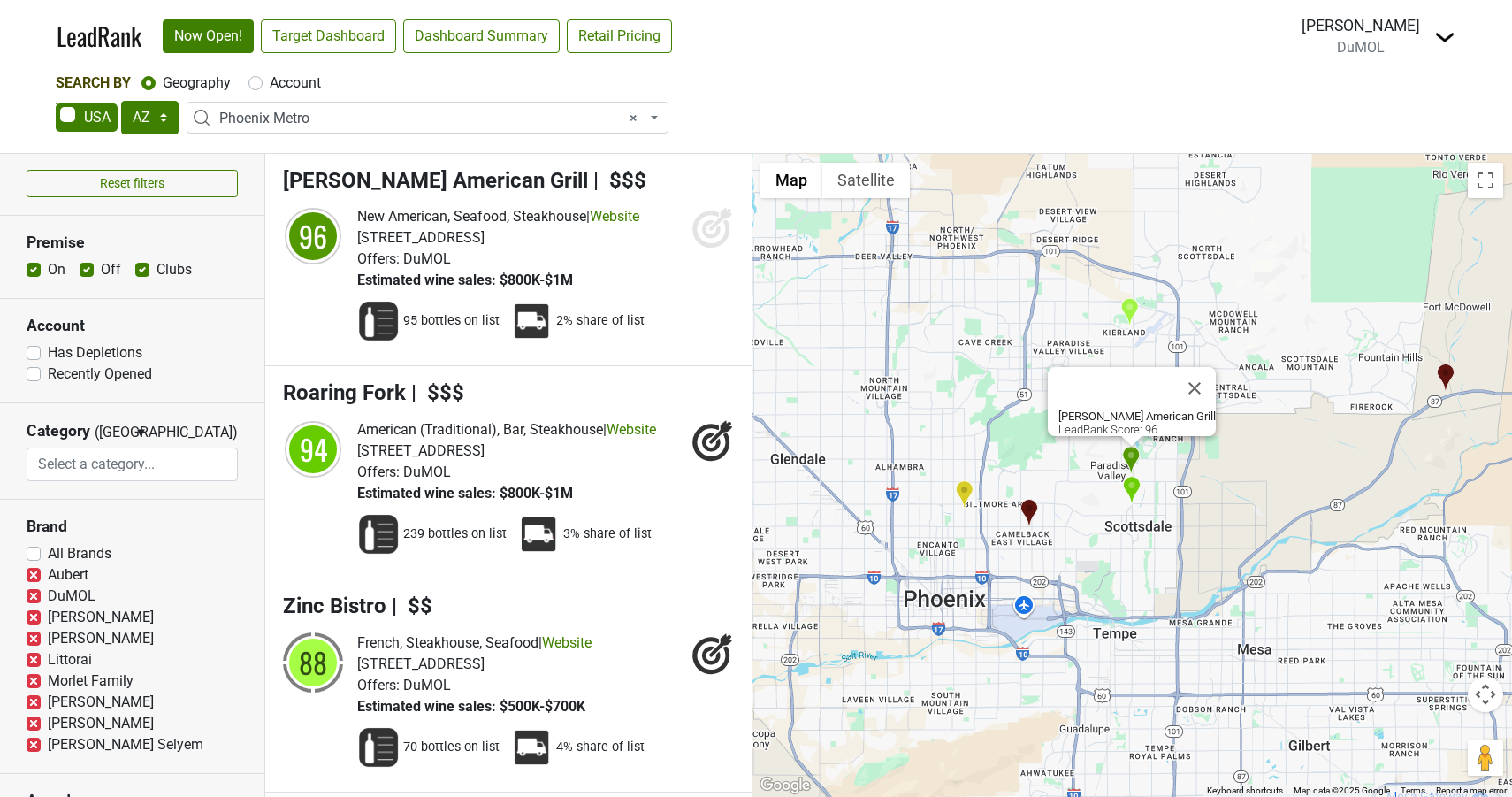
scroll to position [0, 0]
click at [463, 175] on span "[PERSON_NAME] American Grill" at bounding box center [435, 180] width 305 height 25
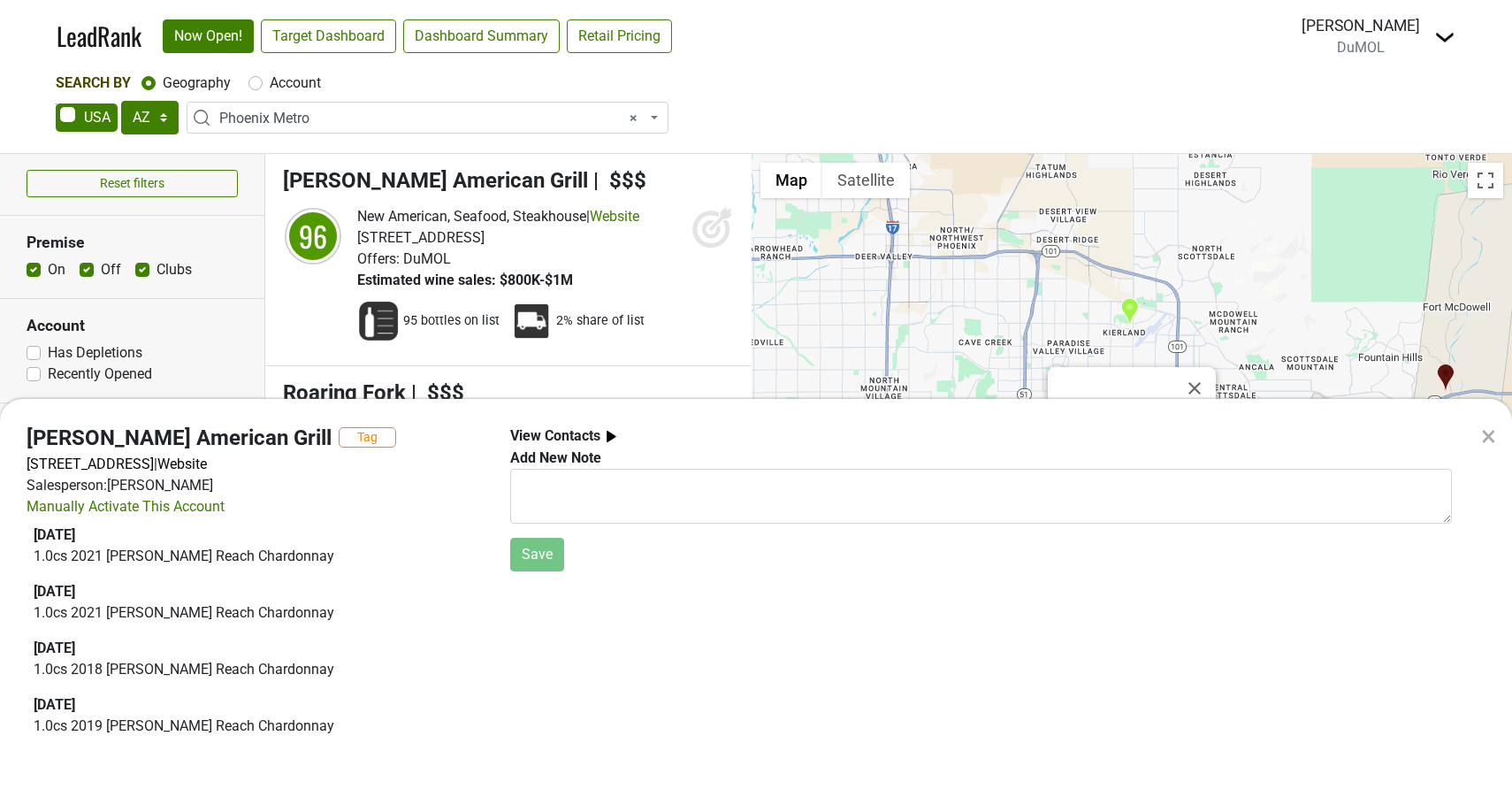
click at [1491, 436] on div "×" at bounding box center [1489, 435] width 15 height 42
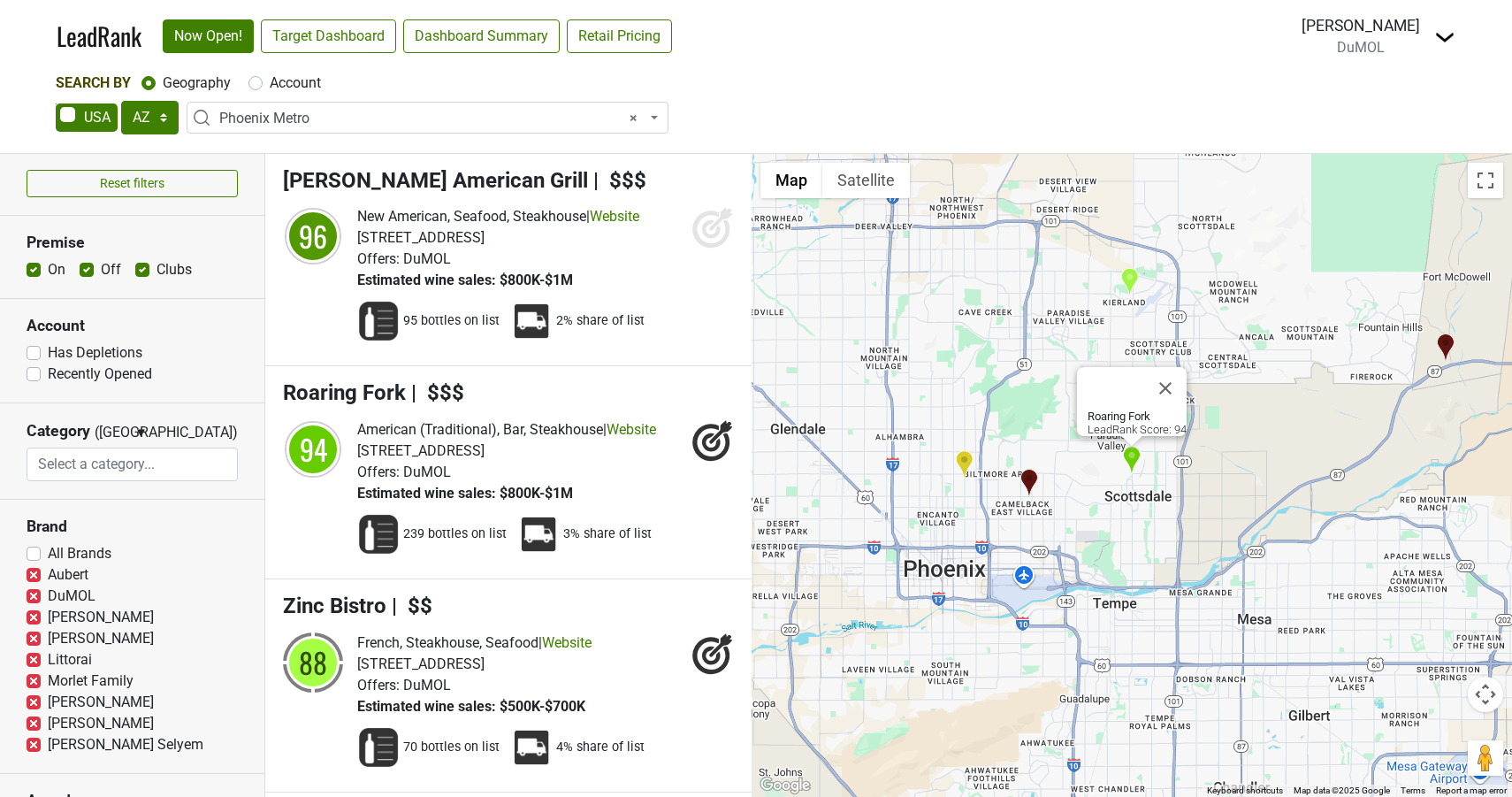
click at [48, 551] on label "All Brands" at bounding box center [79, 554] width 64 height 22
click at [38, 551] on input "All Brands" at bounding box center [34, 552] width 14 height 18
checkbox input "true"
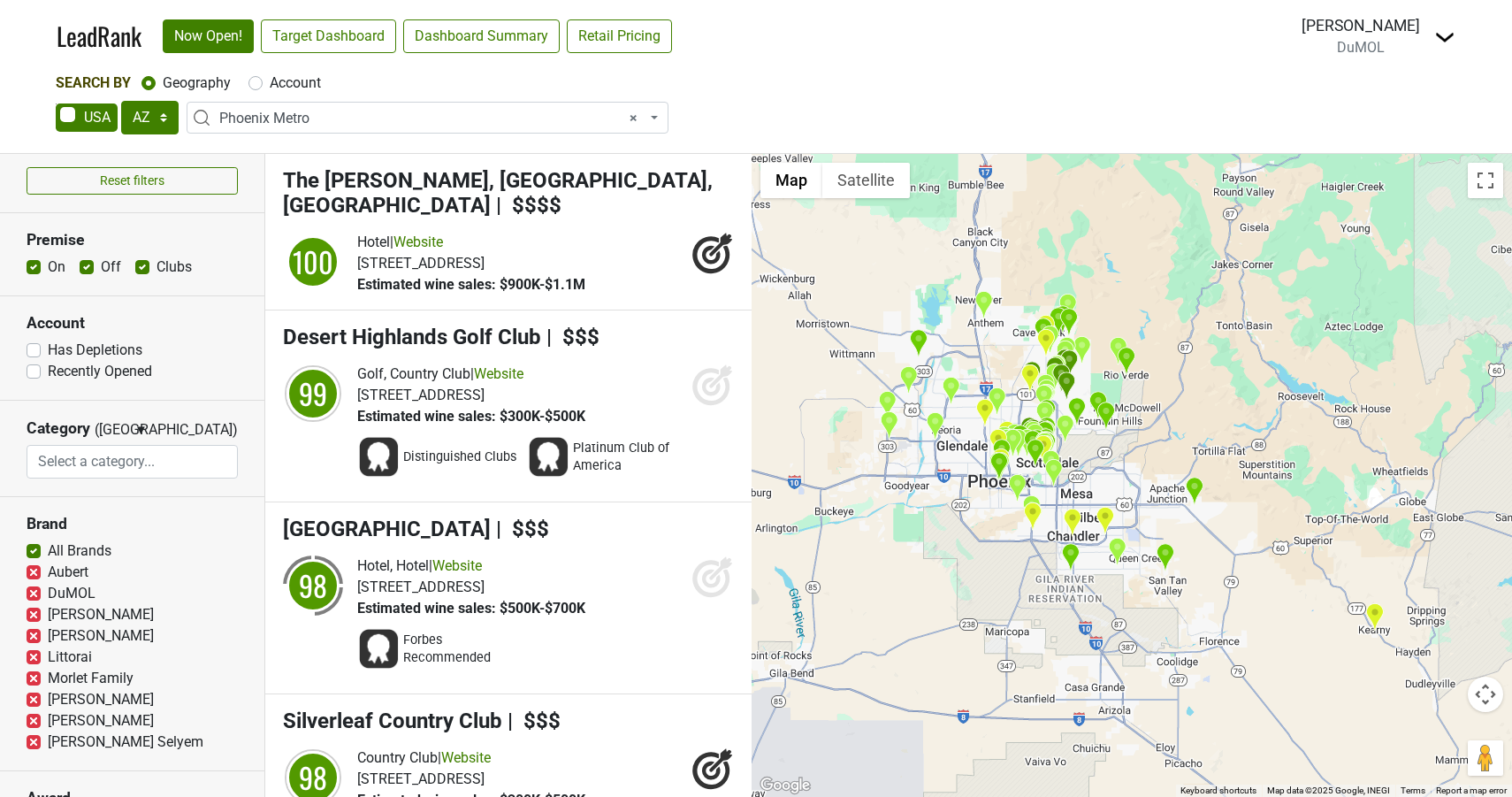
scroll to position [5, 0]
click at [48, 572] on label "Aubert" at bounding box center [67, 572] width 40 height 22
click at [32, 572] on input "Aubert" at bounding box center [34, 570] width 14 height 18
checkbox input "false"
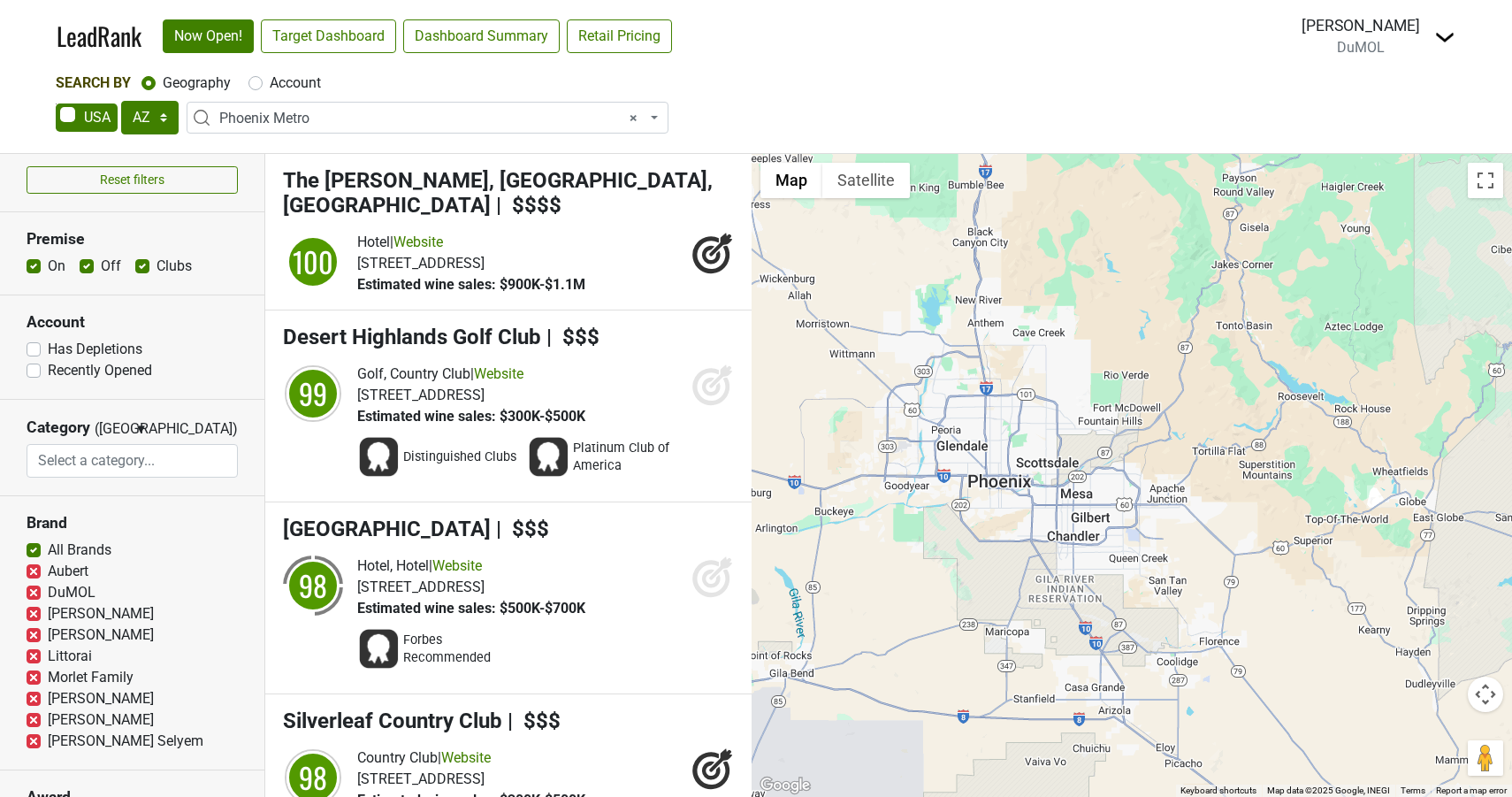
click at [48, 610] on label "[PERSON_NAME]" at bounding box center [101, 614] width 106 height 22
click at [33, 610] on input "[PERSON_NAME]" at bounding box center [34, 612] width 14 height 18
checkbox input "false"
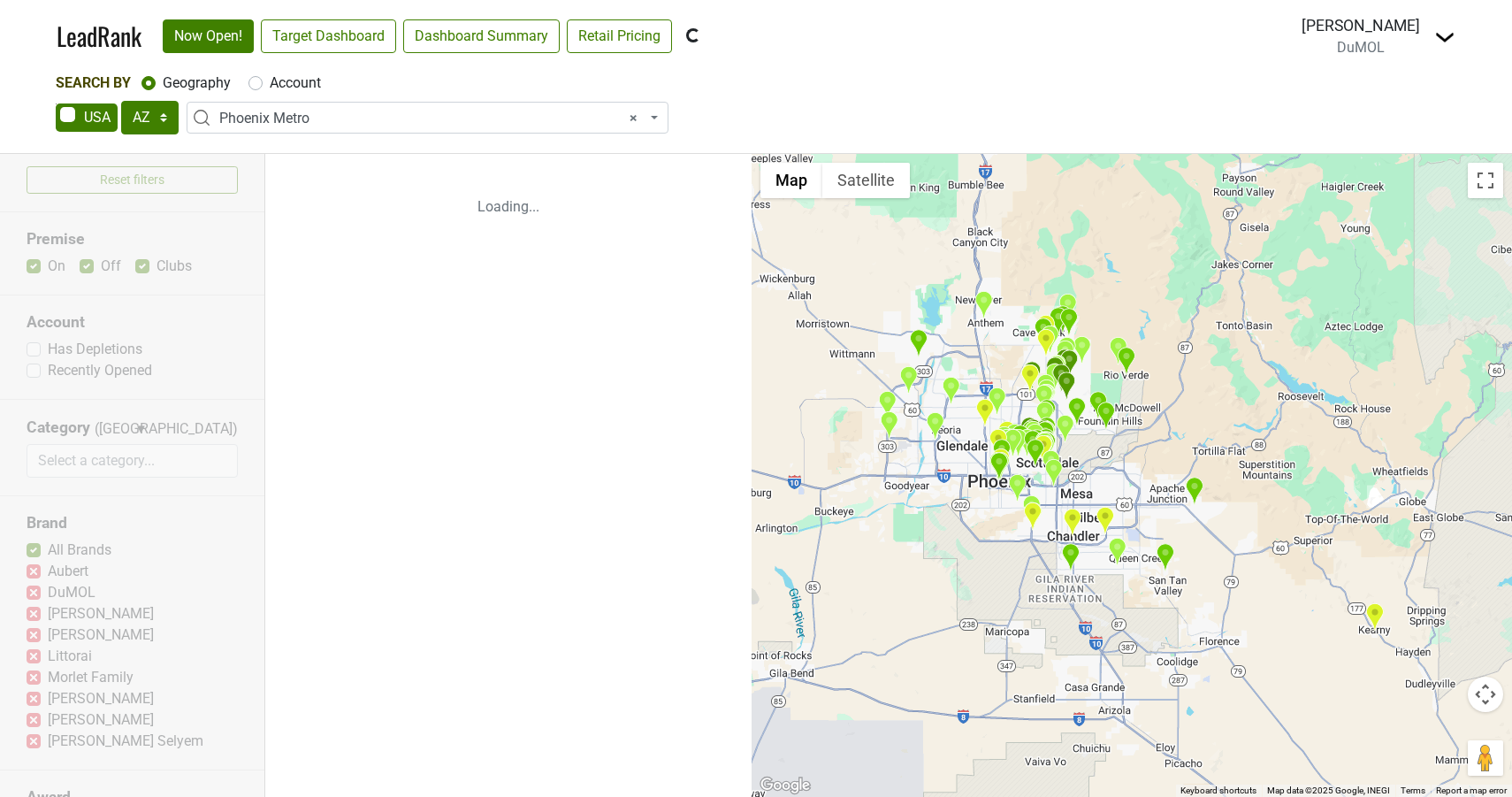
click at [33, 635] on div "Reset filters Premise On Off Clubs Account Has Depletions Recently Opened Categ…" at bounding box center [133, 475] width 266 height 644
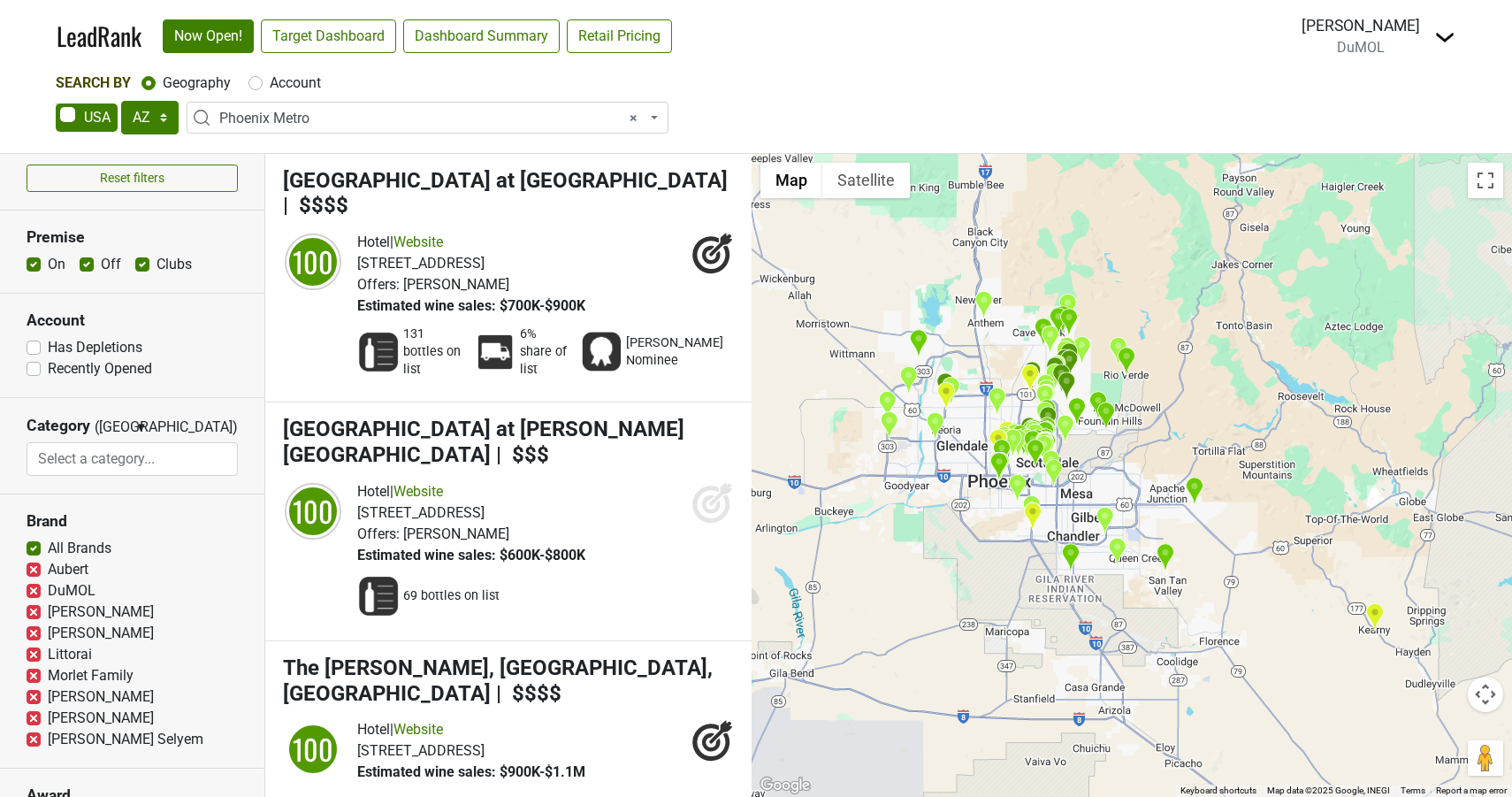
click at [48, 635] on label "[PERSON_NAME]" at bounding box center [101, 634] width 106 height 22
click at [33, 635] on input "[PERSON_NAME]" at bounding box center [34, 632] width 14 height 18
checkbox input "false"
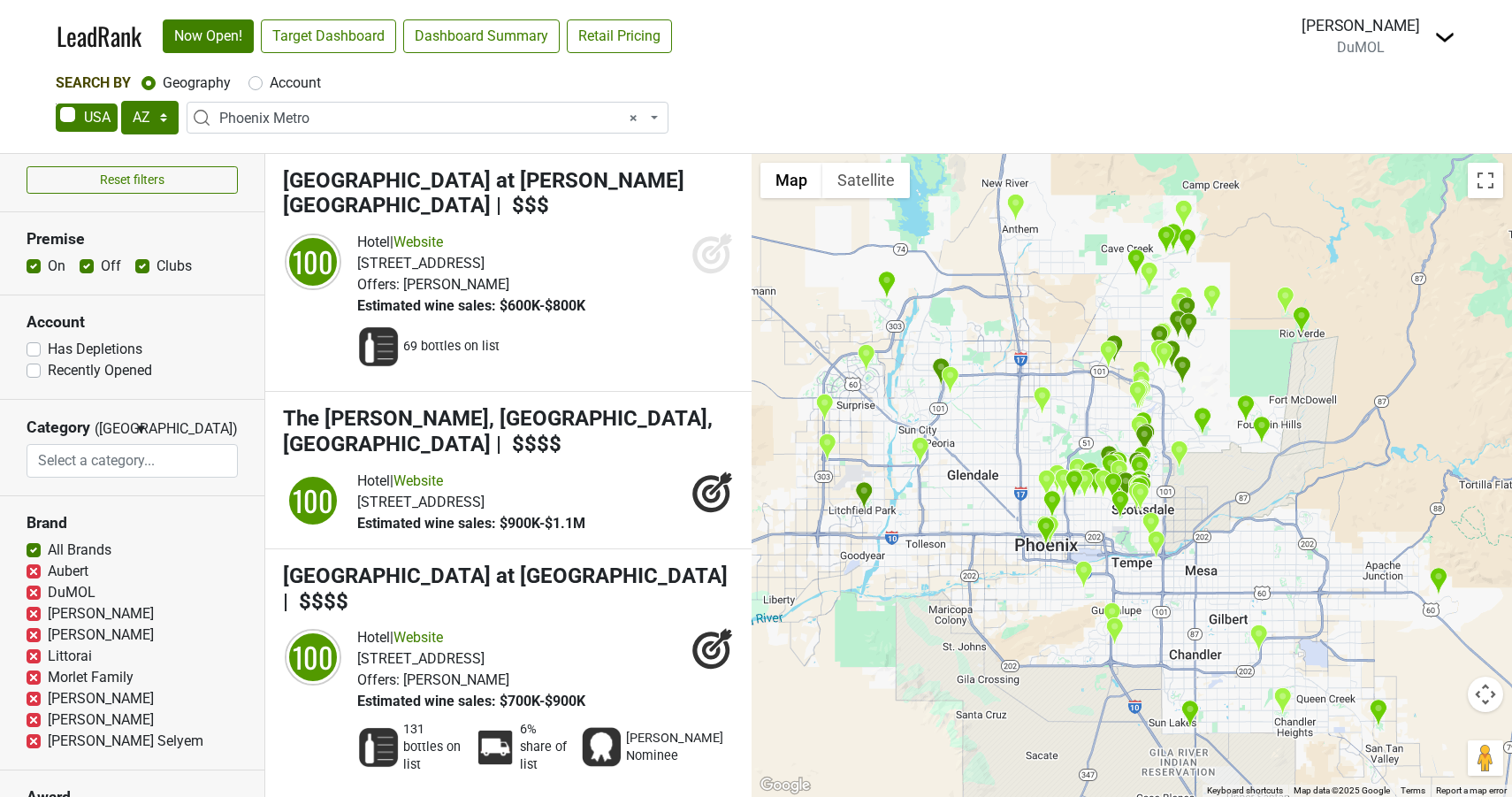
scroll to position [6, 0]
click at [48, 658] on label "Littorai" at bounding box center [69, 656] width 44 height 22
click at [33, 658] on input "Littorai" at bounding box center [34, 654] width 14 height 18
checkbox input "false"
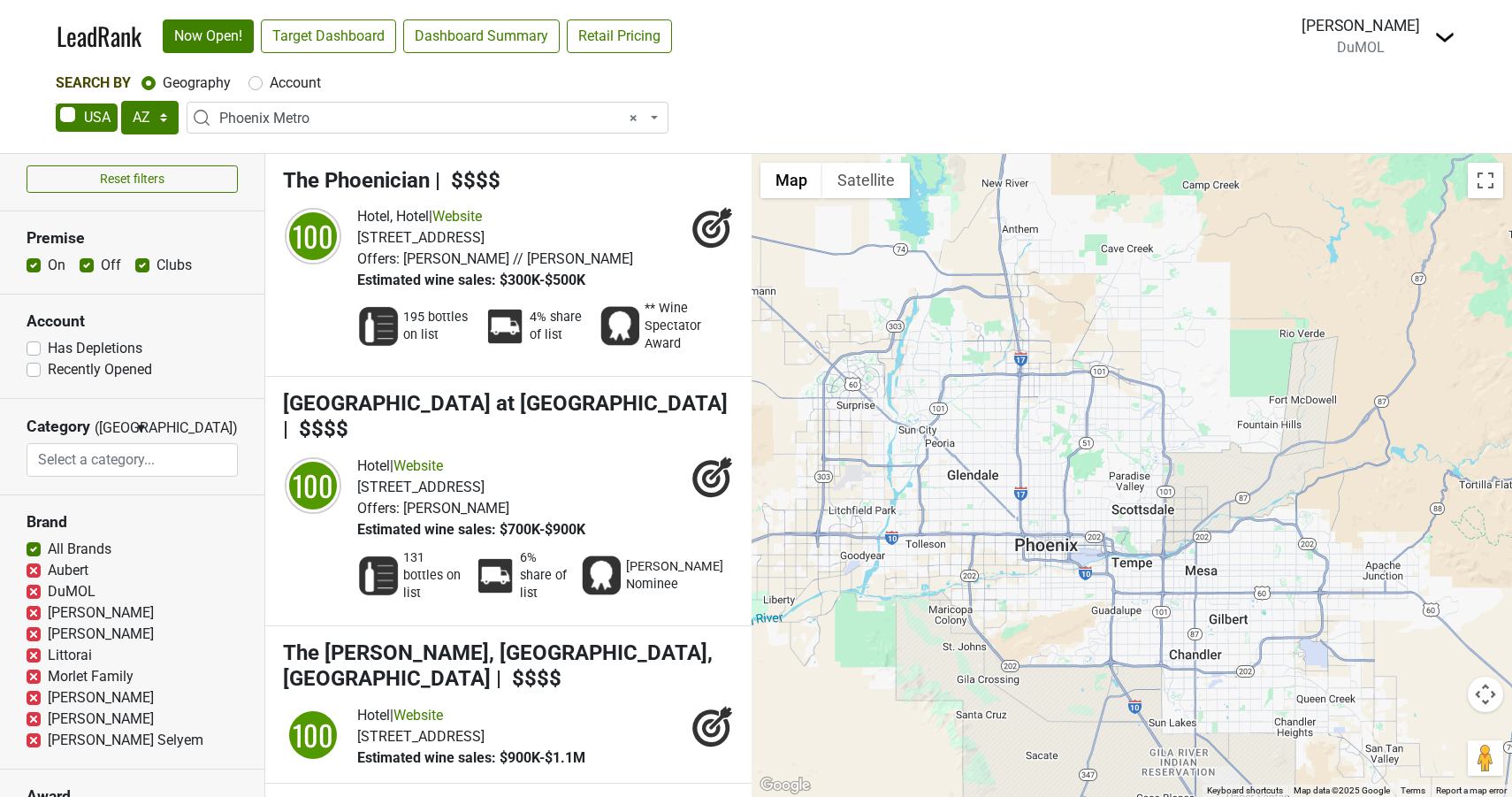
click at [33, 679] on div "Morlet Family" at bounding box center [133, 677] width 212 height 22
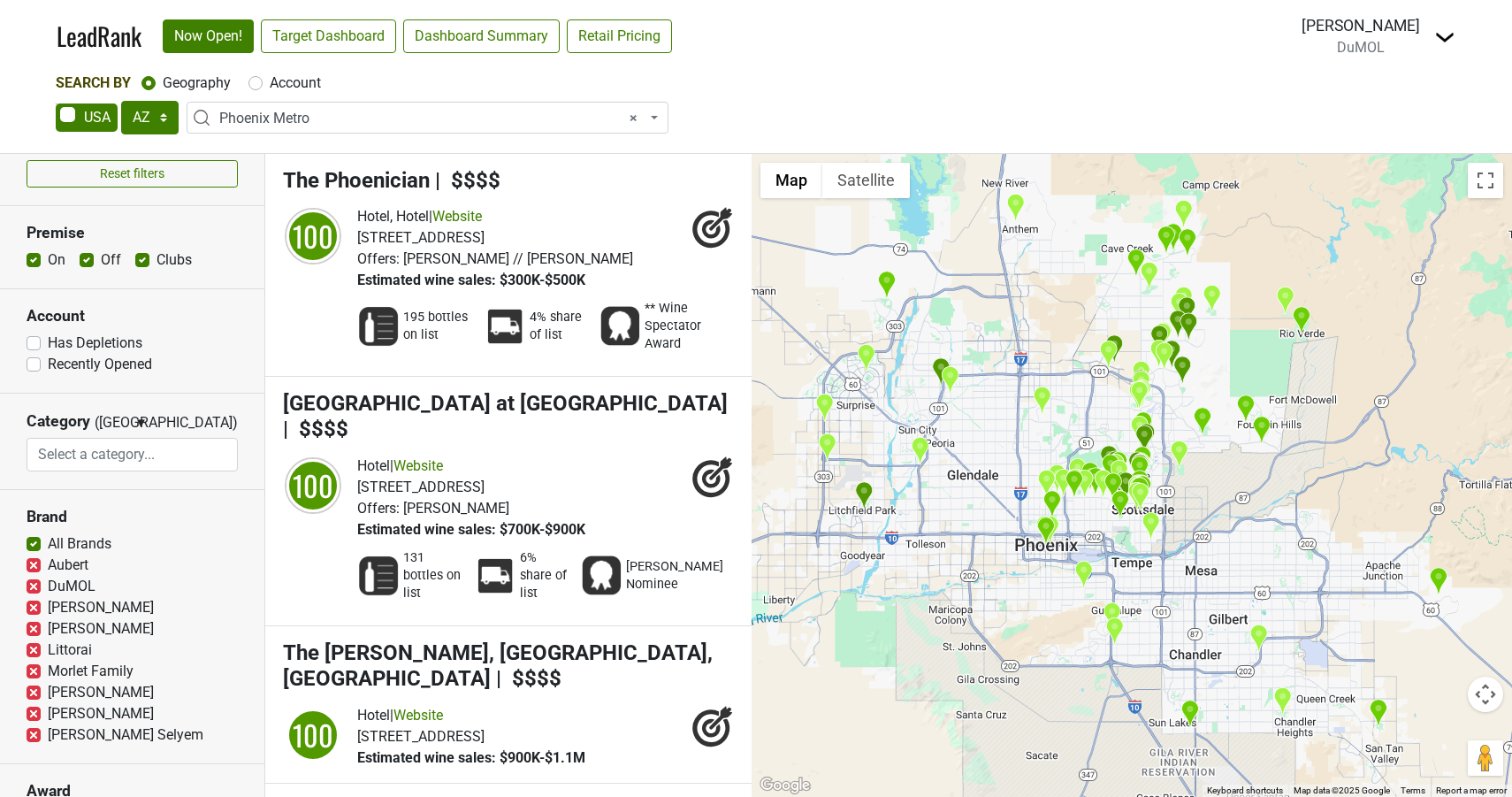
click at [48, 676] on label "Morlet Family" at bounding box center [91, 671] width 86 height 22
click at [34, 676] on input "Morlet Family" at bounding box center [34, 670] width 14 height 18
checkbox input "false"
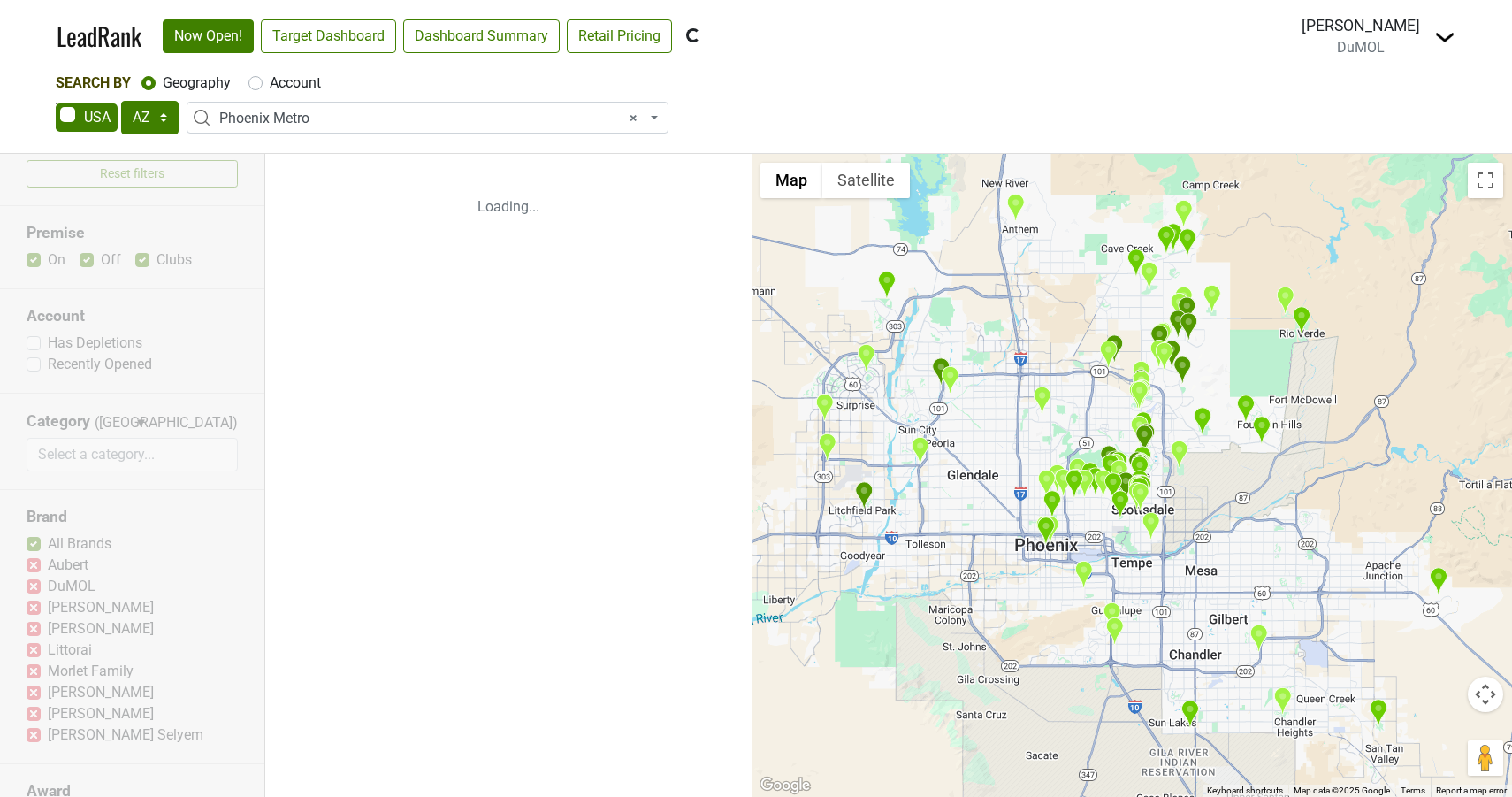
scroll to position [13, 0]
click at [32, 694] on div "Reset filters Premise On Off Clubs Account Has Depletions Recently Opened Categ…" at bounding box center [133, 475] width 266 height 644
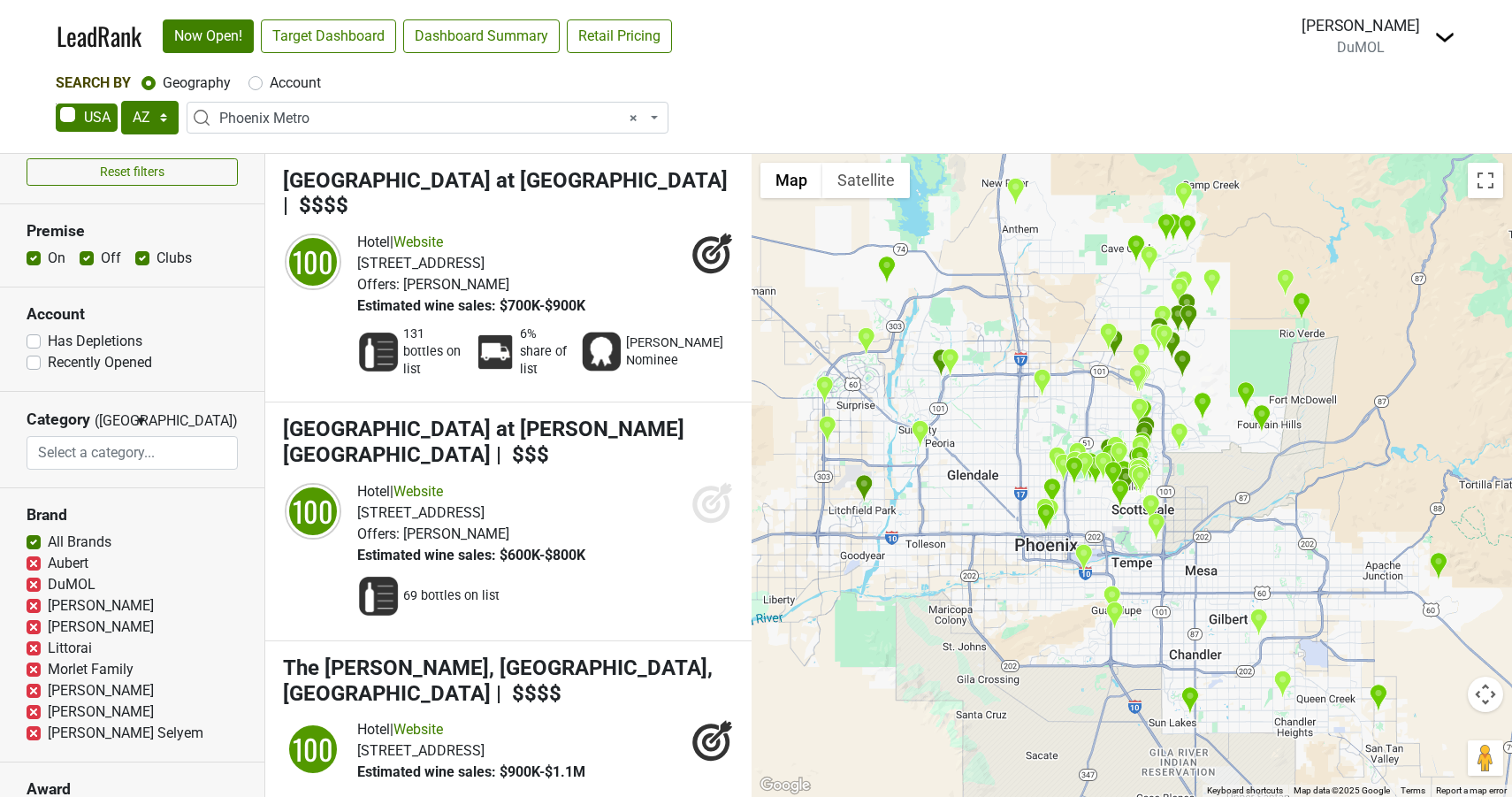
click at [48, 690] on label "[PERSON_NAME]" at bounding box center [101, 691] width 106 height 22
click at [37, 690] on input "[PERSON_NAME]" at bounding box center [34, 689] width 14 height 18
checkbox input "false"
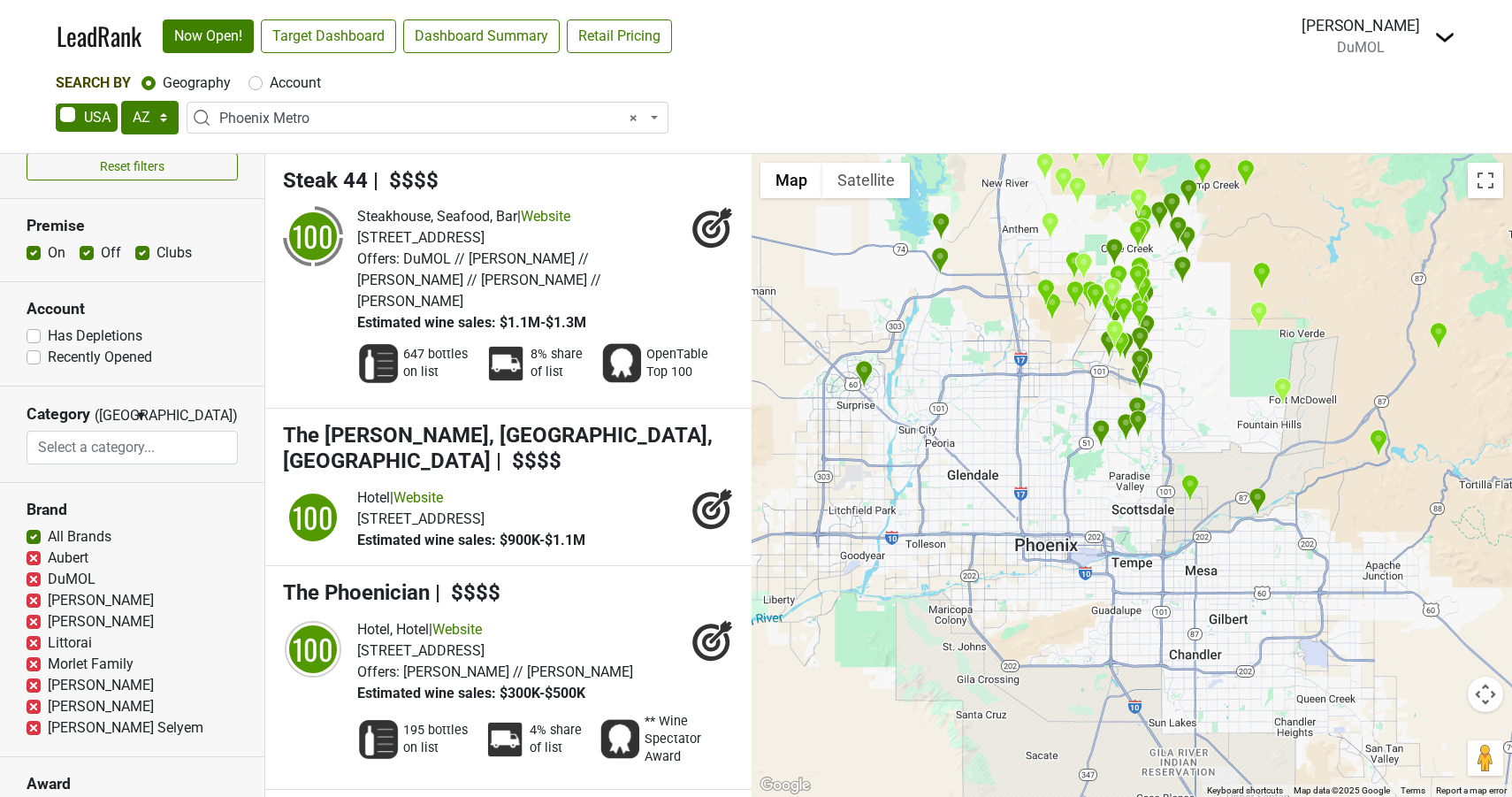
scroll to position [22, 0]
click at [48, 709] on label "[PERSON_NAME]" at bounding box center [101, 705] width 106 height 22
click at [35, 709] on input "[PERSON_NAME]" at bounding box center [34, 703] width 14 height 18
checkbox input "false"
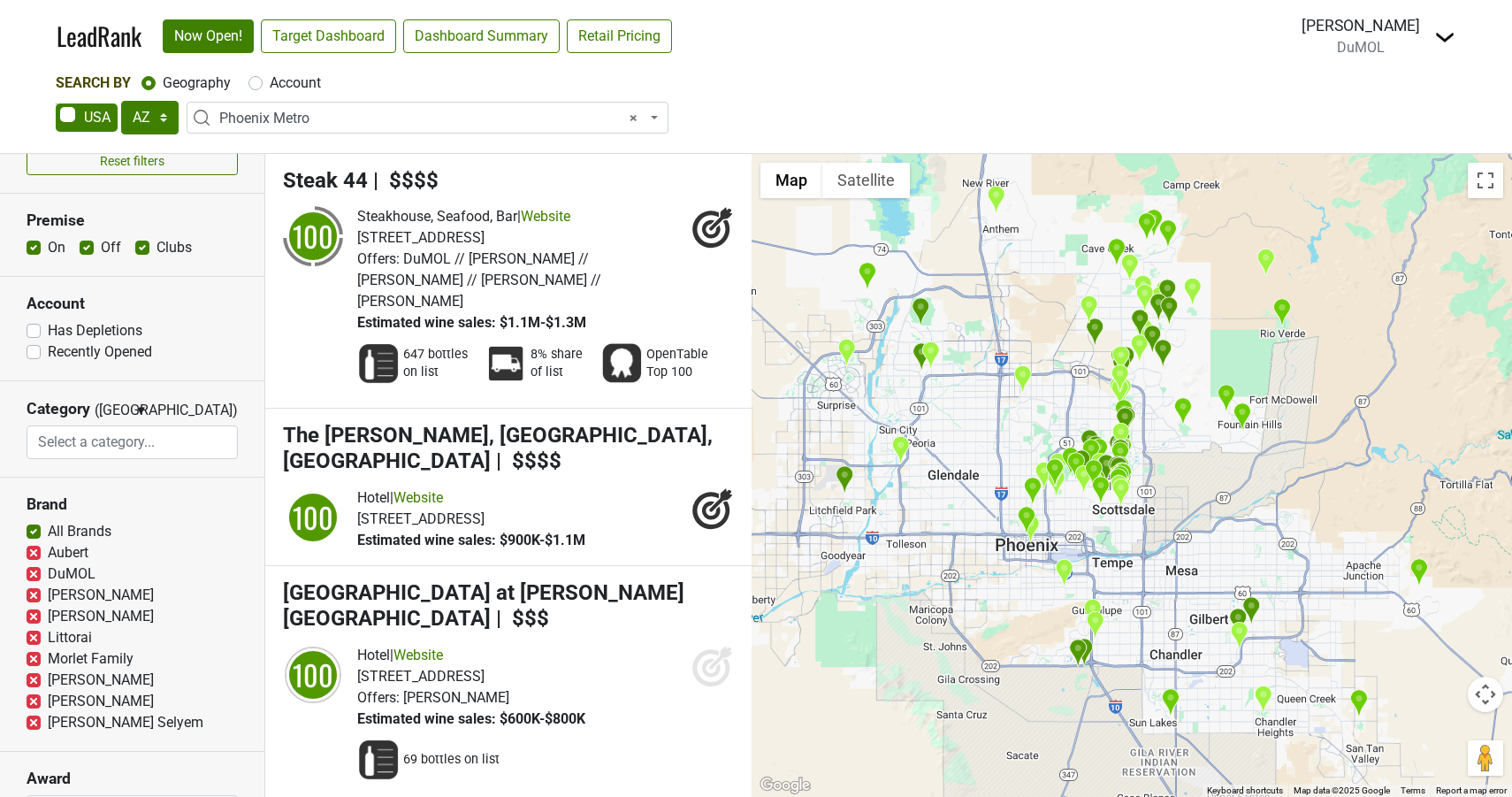
scroll to position [26, 0]
click at [48, 723] on label "[PERSON_NAME] Selyem" at bounding box center [125, 721] width 155 height 22
click at [34, 723] on input "[PERSON_NAME] Selyem" at bounding box center [34, 719] width 14 height 18
checkbox input "false"
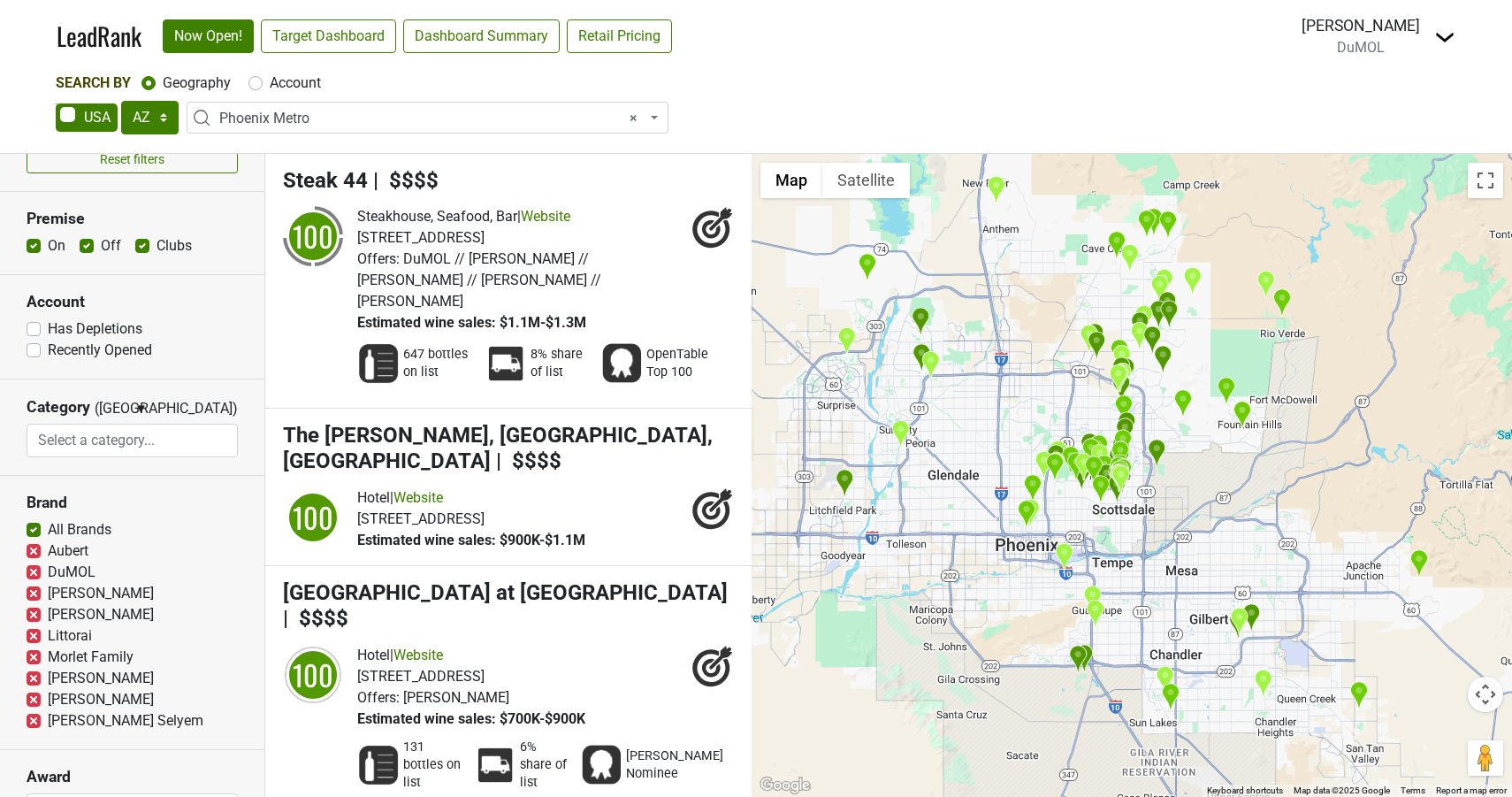
click at [48, 533] on label "All Brands" at bounding box center [79, 530] width 64 height 22
click at [36, 533] on input "All Brands" at bounding box center [34, 529] width 14 height 18
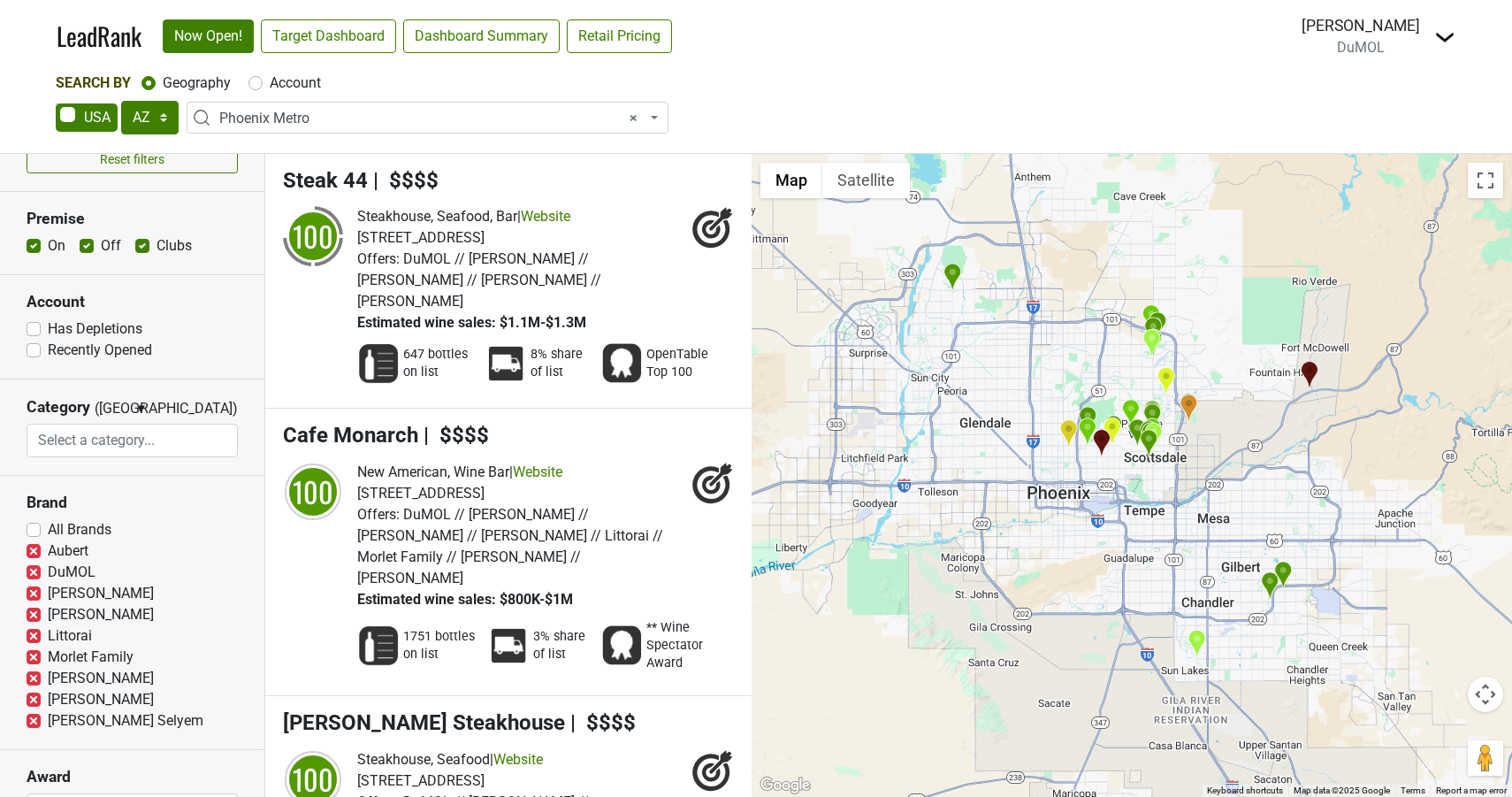
click at [48, 529] on label "All Brands" at bounding box center [79, 530] width 64 height 22
click at [34, 529] on input "All Brands" at bounding box center [34, 529] width 14 height 18
checkbox input "true"
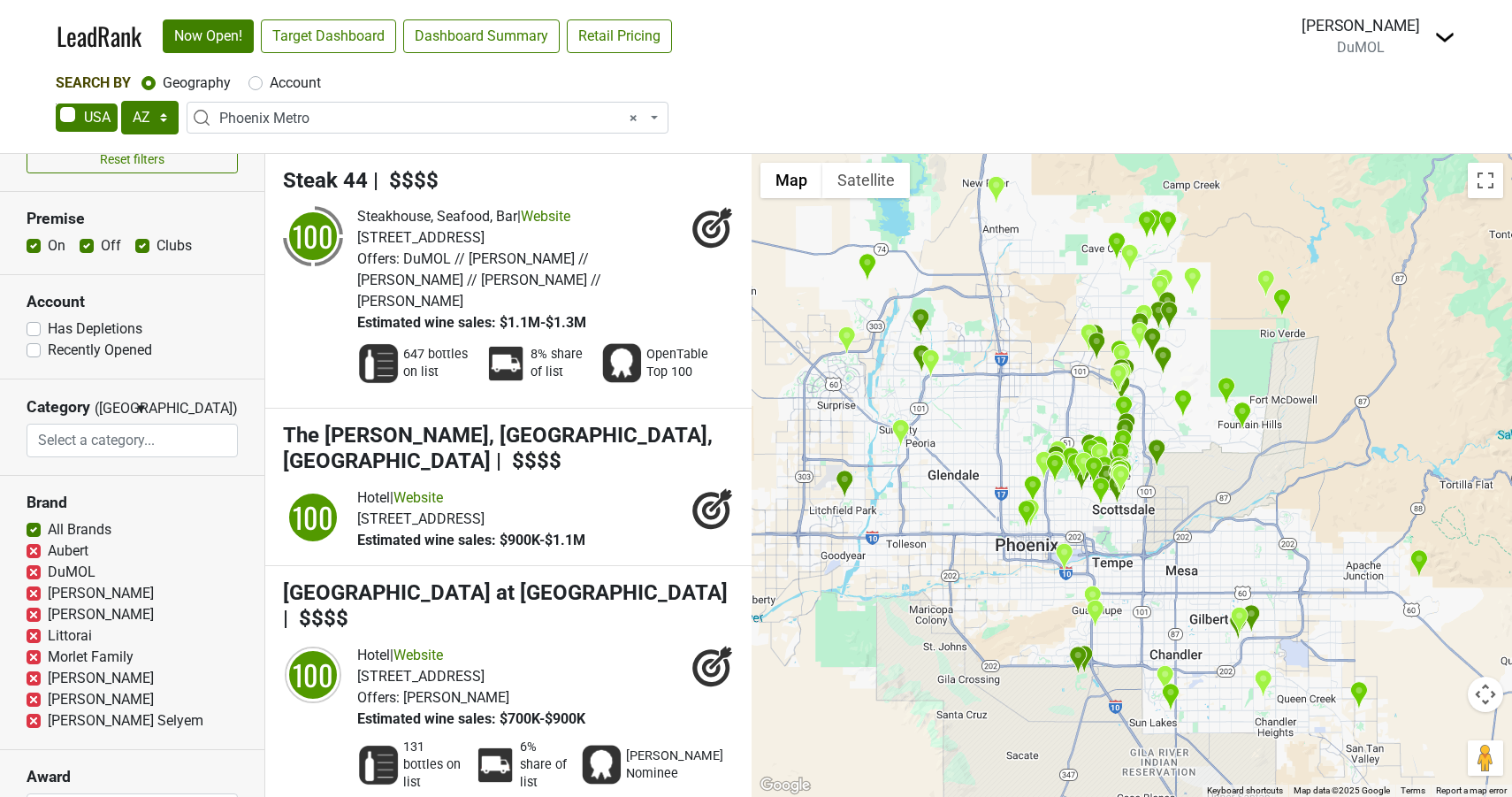
click at [48, 550] on label "Aubert" at bounding box center [67, 551] width 40 height 22
click at [36, 550] on input "Aubert" at bounding box center [34, 549] width 14 height 18
checkbox input "true"
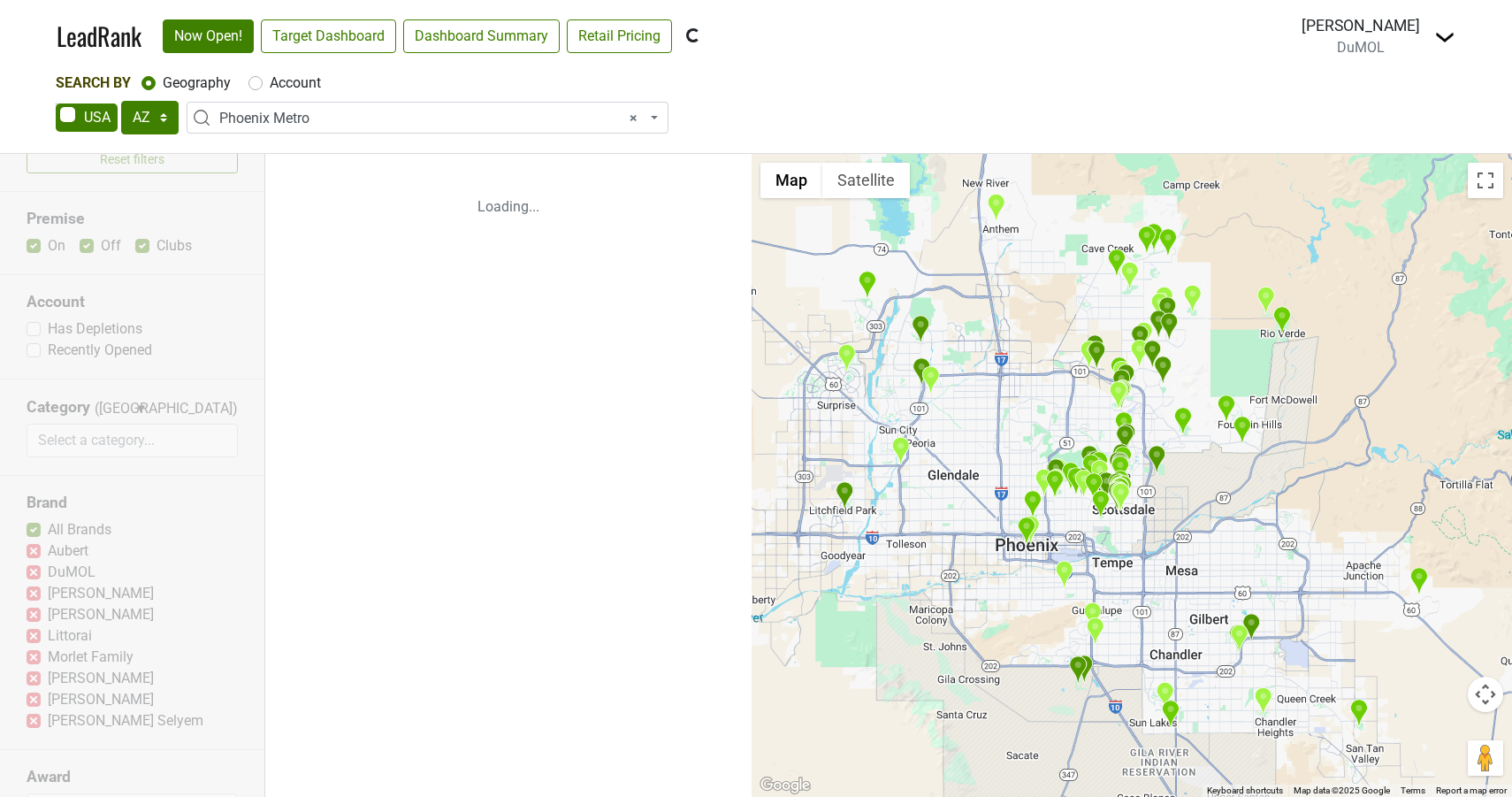
scroll to position [29, 0]
click at [36, 594] on div "Reset filters Premise On Off Clubs Account Has Depletions Recently Opened Categ…" at bounding box center [133, 475] width 266 height 644
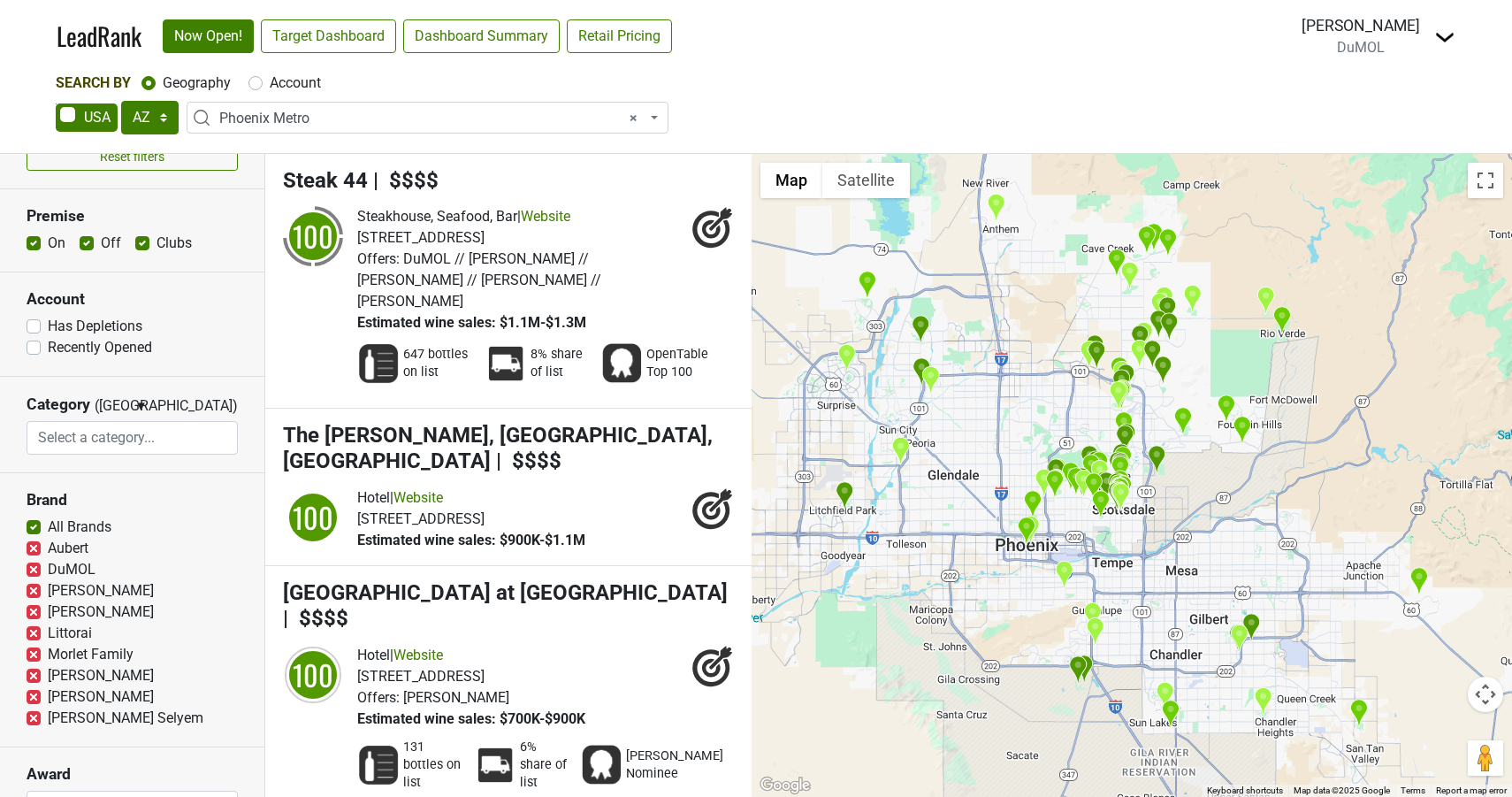
click at [48, 589] on label "[PERSON_NAME]" at bounding box center [101, 591] width 106 height 22
click at [34, 589] on input "[PERSON_NAME]" at bounding box center [34, 590] width 14 height 18
checkbox input "true"
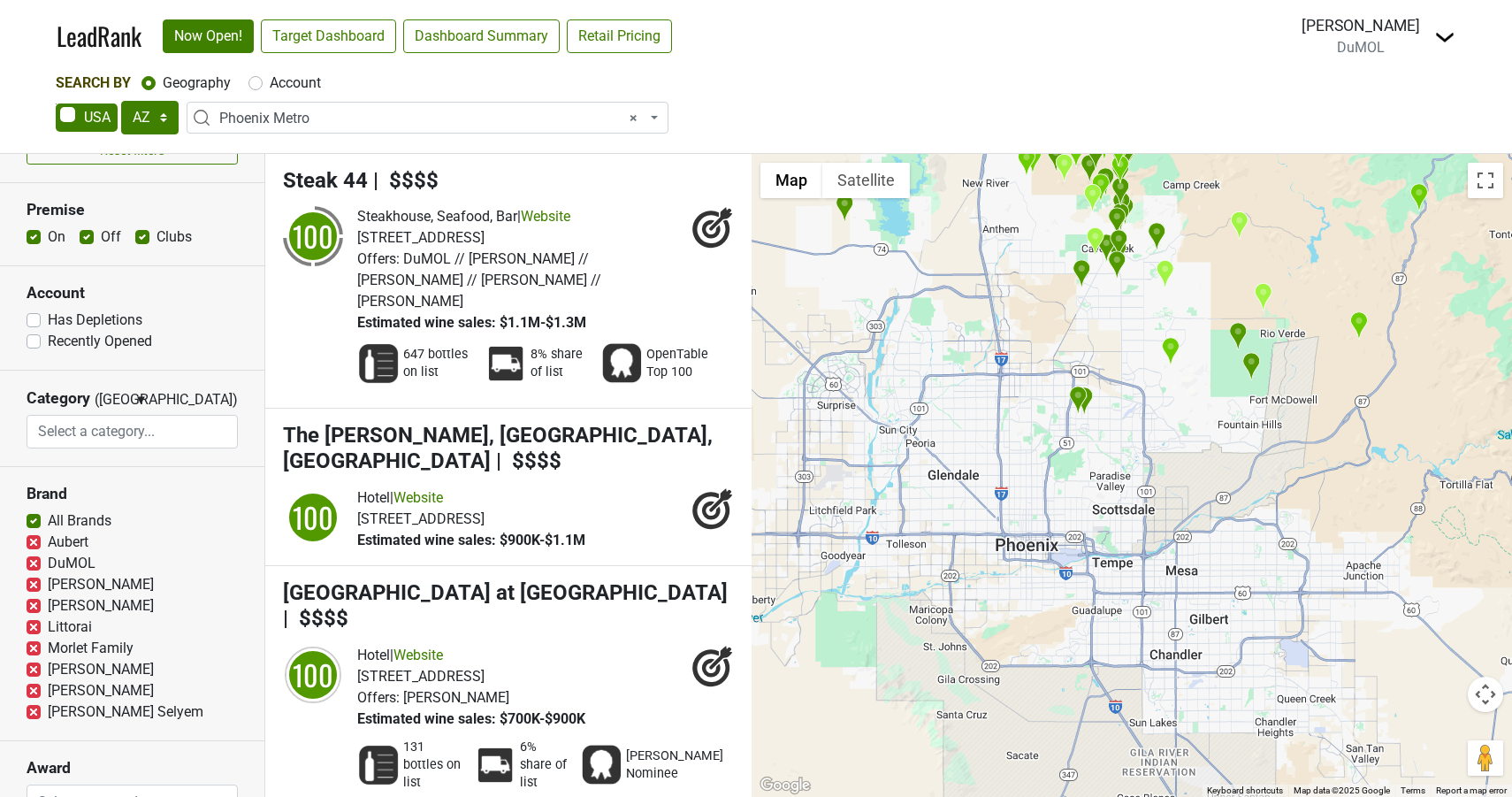
click at [48, 611] on label "[PERSON_NAME]" at bounding box center [101, 606] width 106 height 22
click at [34, 611] on input "[PERSON_NAME]" at bounding box center [34, 604] width 14 height 18
checkbox input "true"
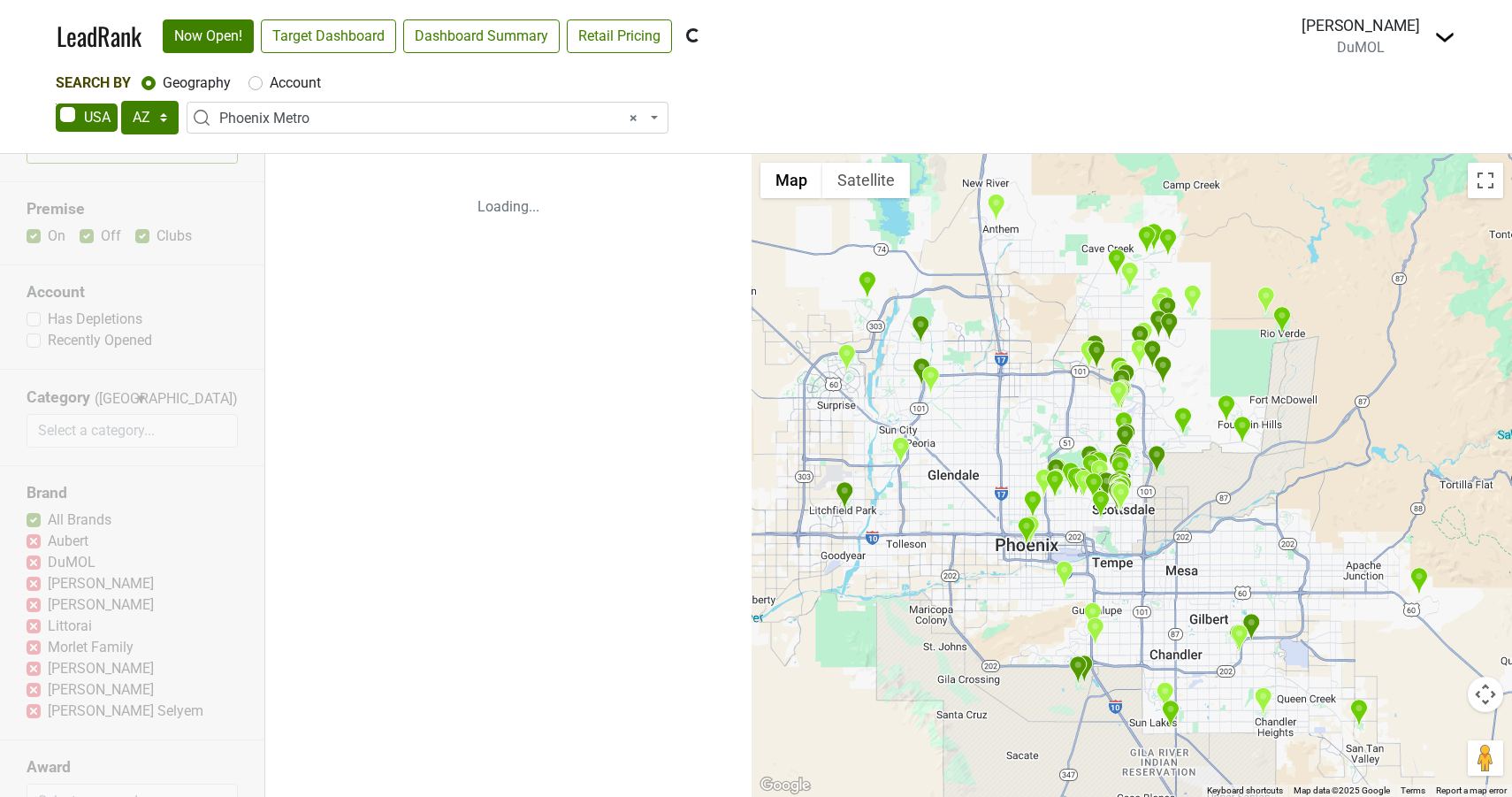
click at [35, 623] on div "Reset filters Premise On Off Clubs Account Has Depletions Recently Opened Categ…" at bounding box center [133, 475] width 266 height 644
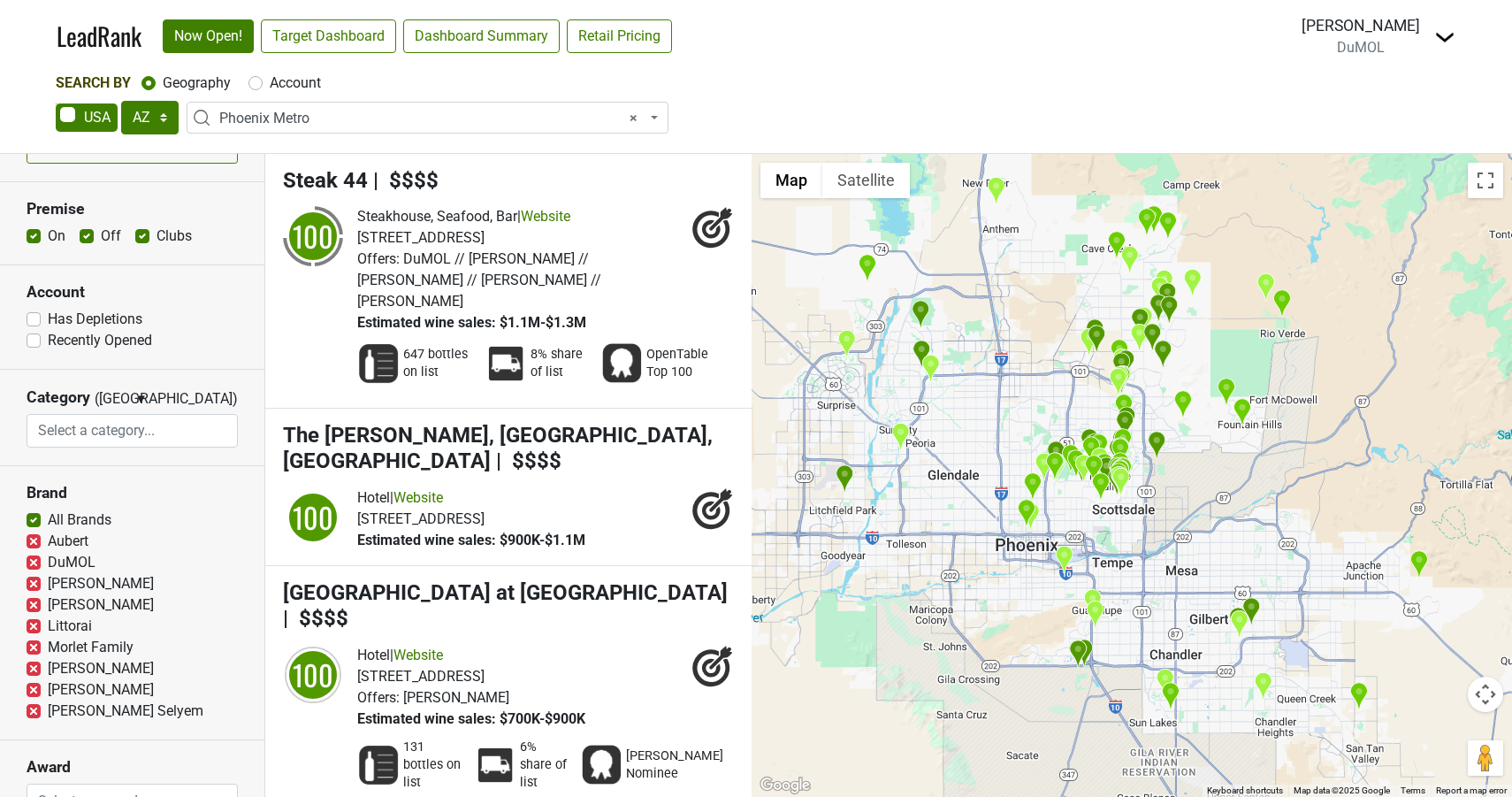
click at [48, 625] on label "Littorai" at bounding box center [69, 626] width 44 height 22
click at [35, 625] on input "Littorai" at bounding box center [34, 625] width 14 height 18
checkbox input "true"
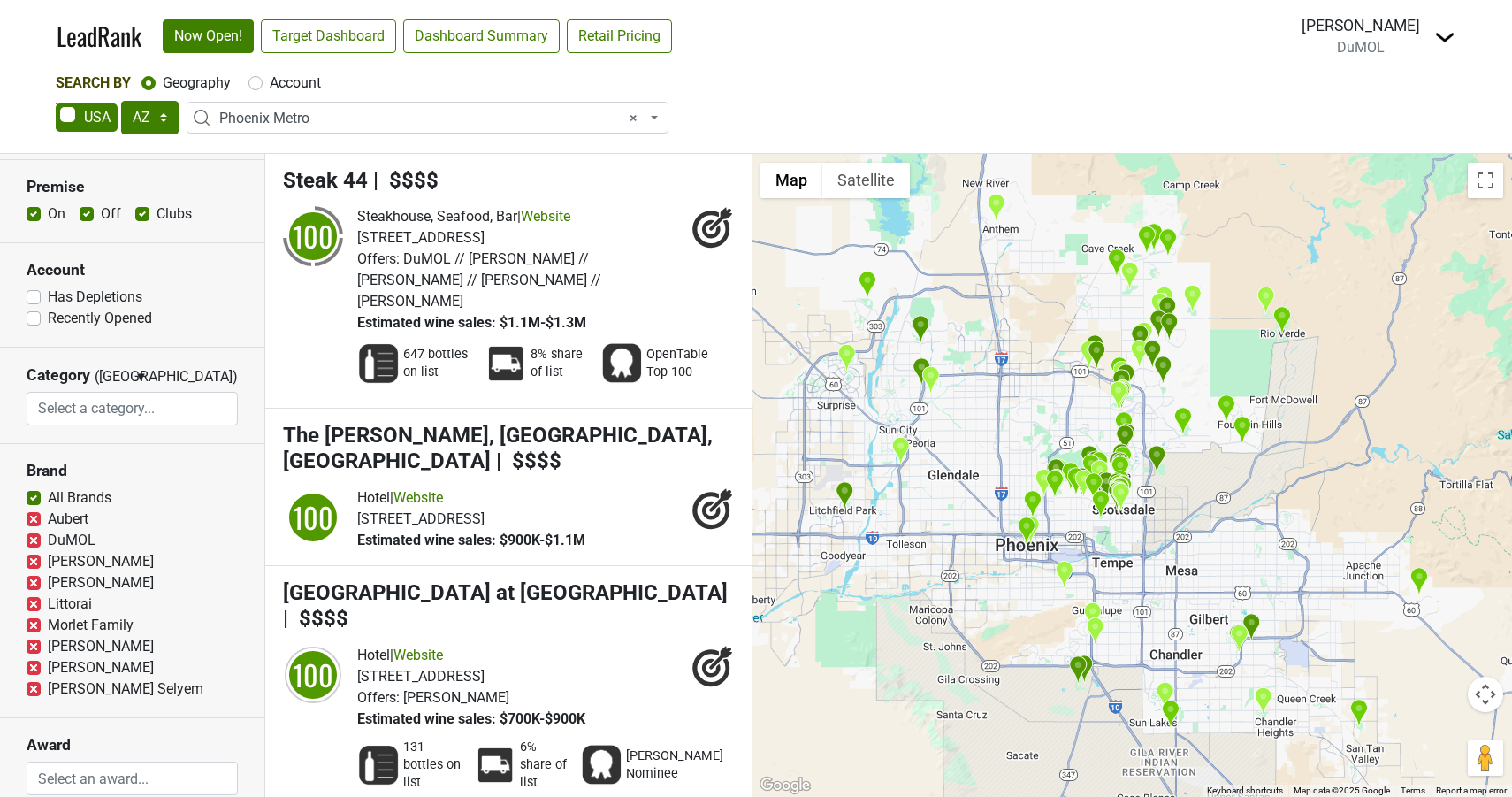
click at [48, 645] on label "[PERSON_NAME]" at bounding box center [101, 647] width 106 height 22
click at [33, 645] on input "[PERSON_NAME]" at bounding box center [34, 645] width 14 height 18
checkbox input "true"
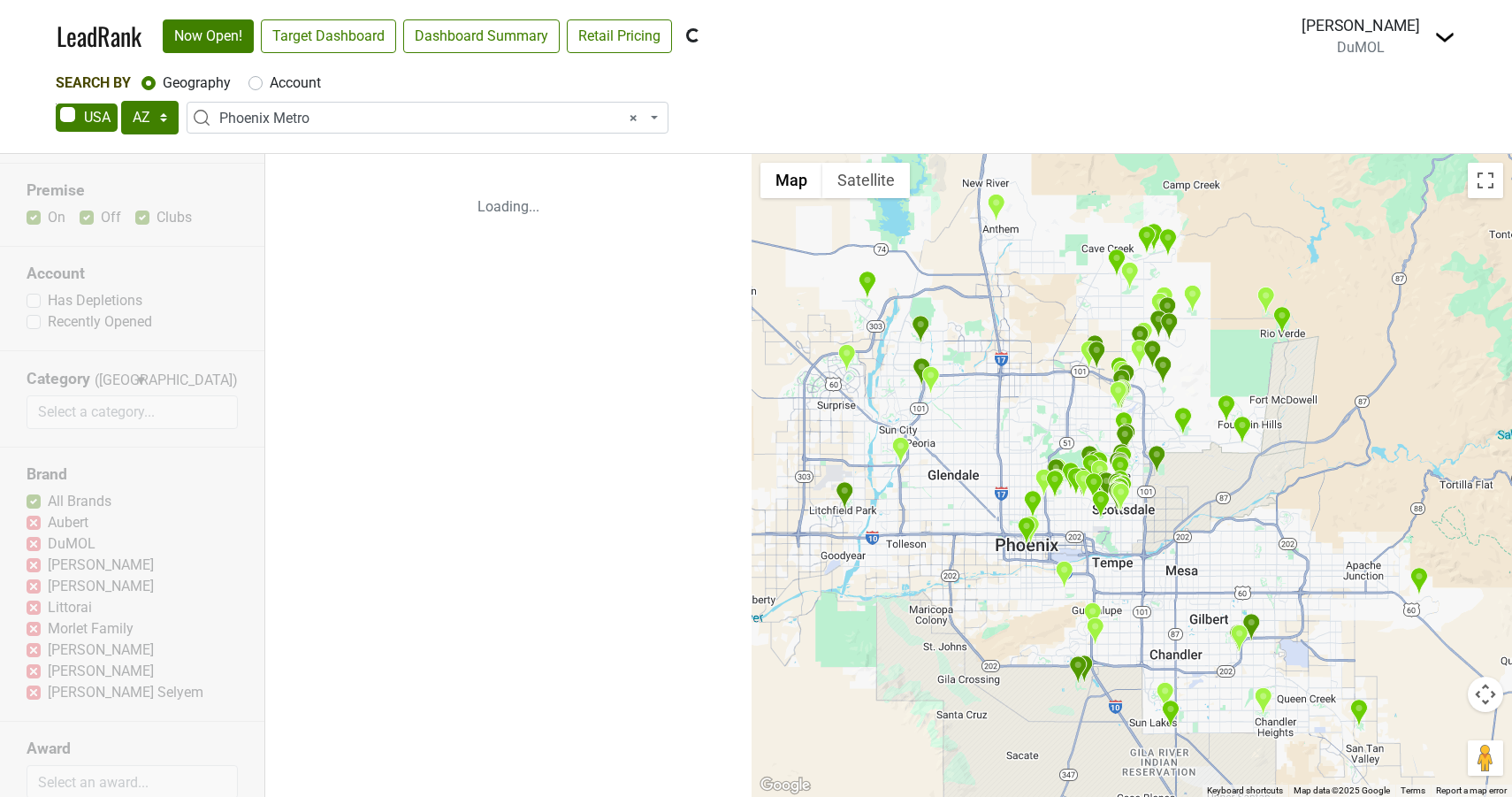
click at [36, 626] on div "Reset filters Premise On Off Clubs Account Has Depletions Recently Opened Categ…" at bounding box center [133, 475] width 266 height 644
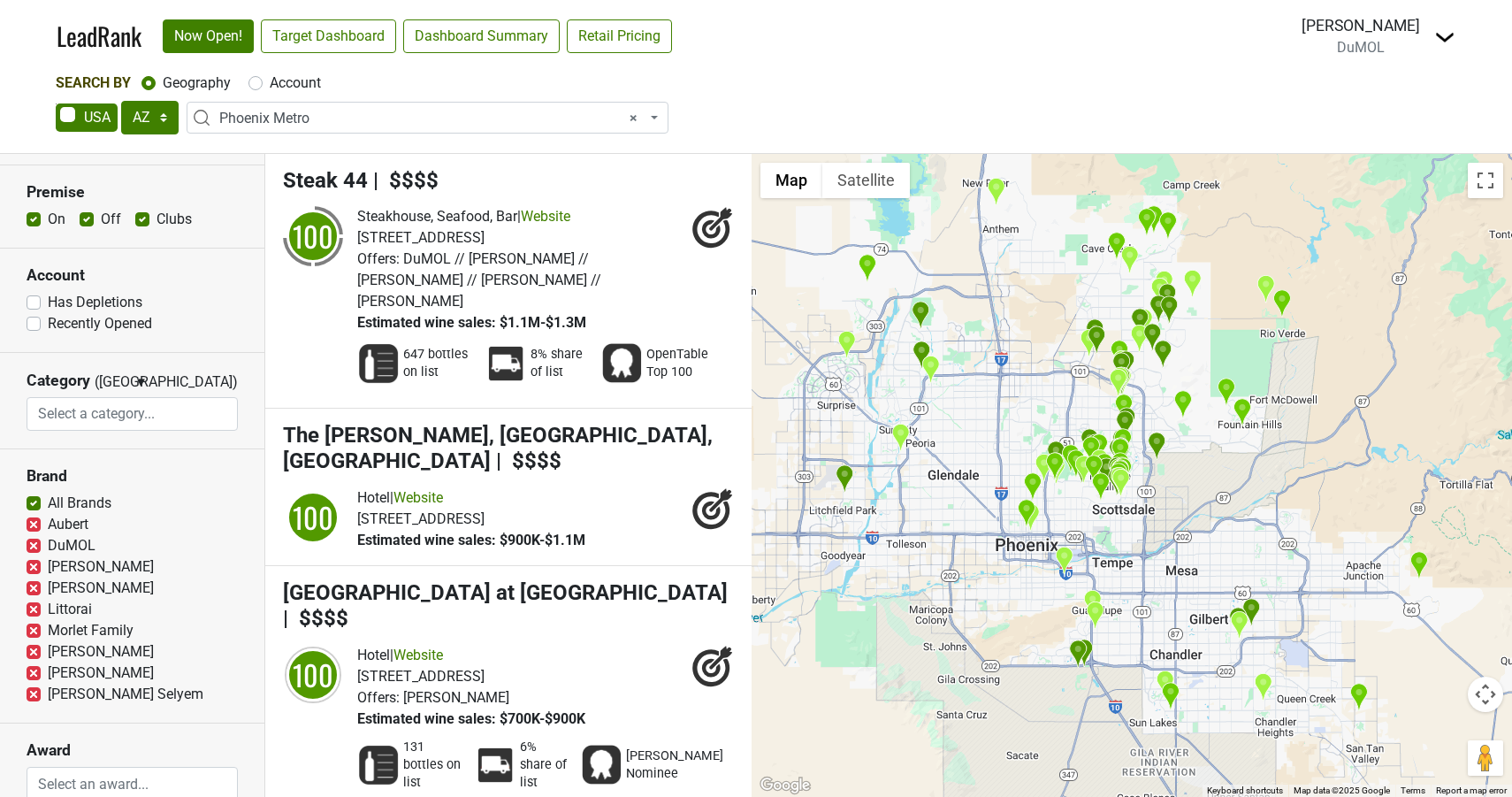
scroll to position [56, 0]
click at [48, 631] on label "Morlet Family" at bounding box center [91, 627] width 86 height 22
click at [34, 631] on input "Morlet Family" at bounding box center [34, 626] width 14 height 18
checkbox input "true"
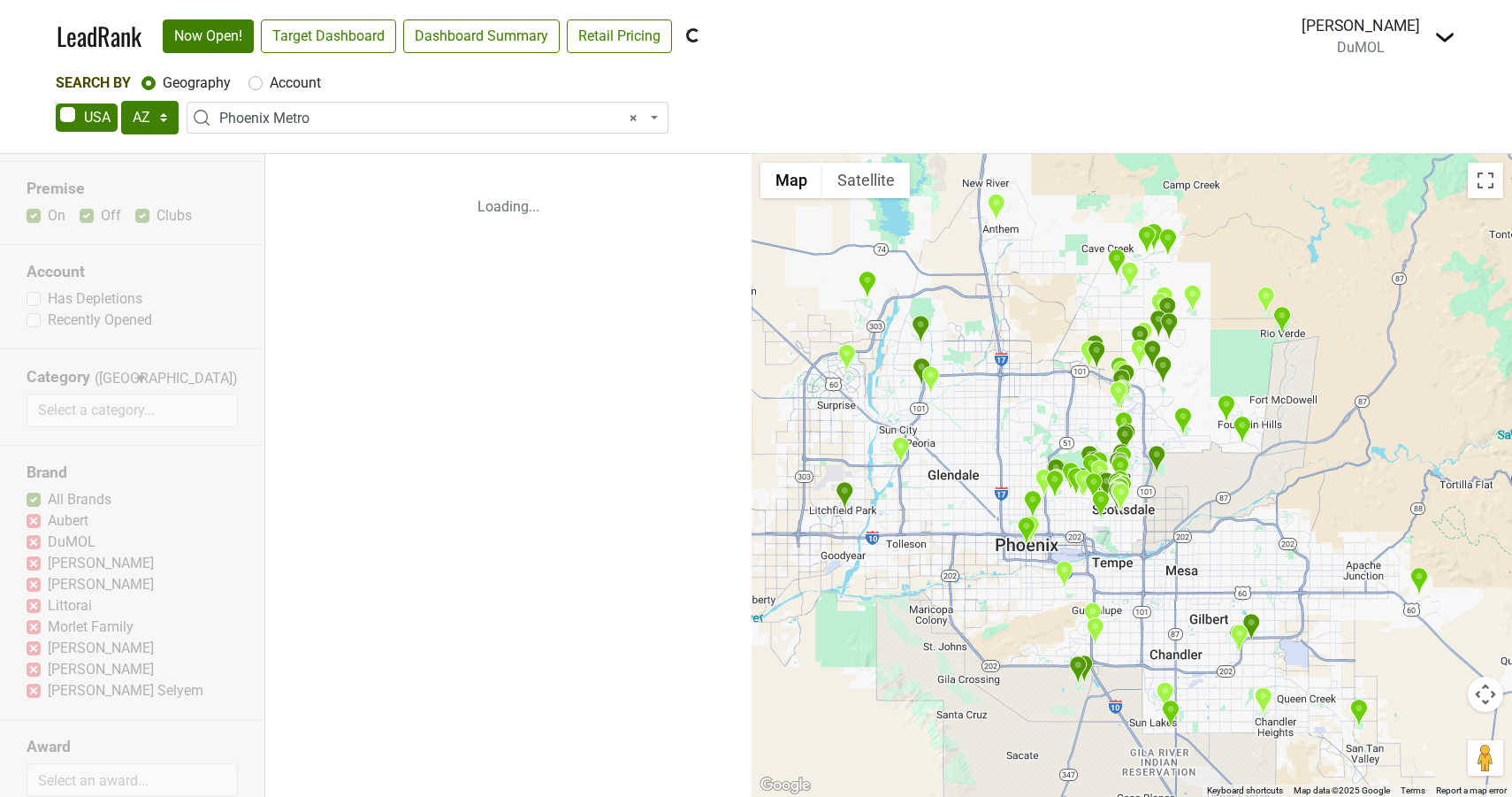
click at [31, 667] on div "Reset filters Premise On Off Clubs Account Has Depletions Recently Opened Categ…" at bounding box center [133, 475] width 266 height 644
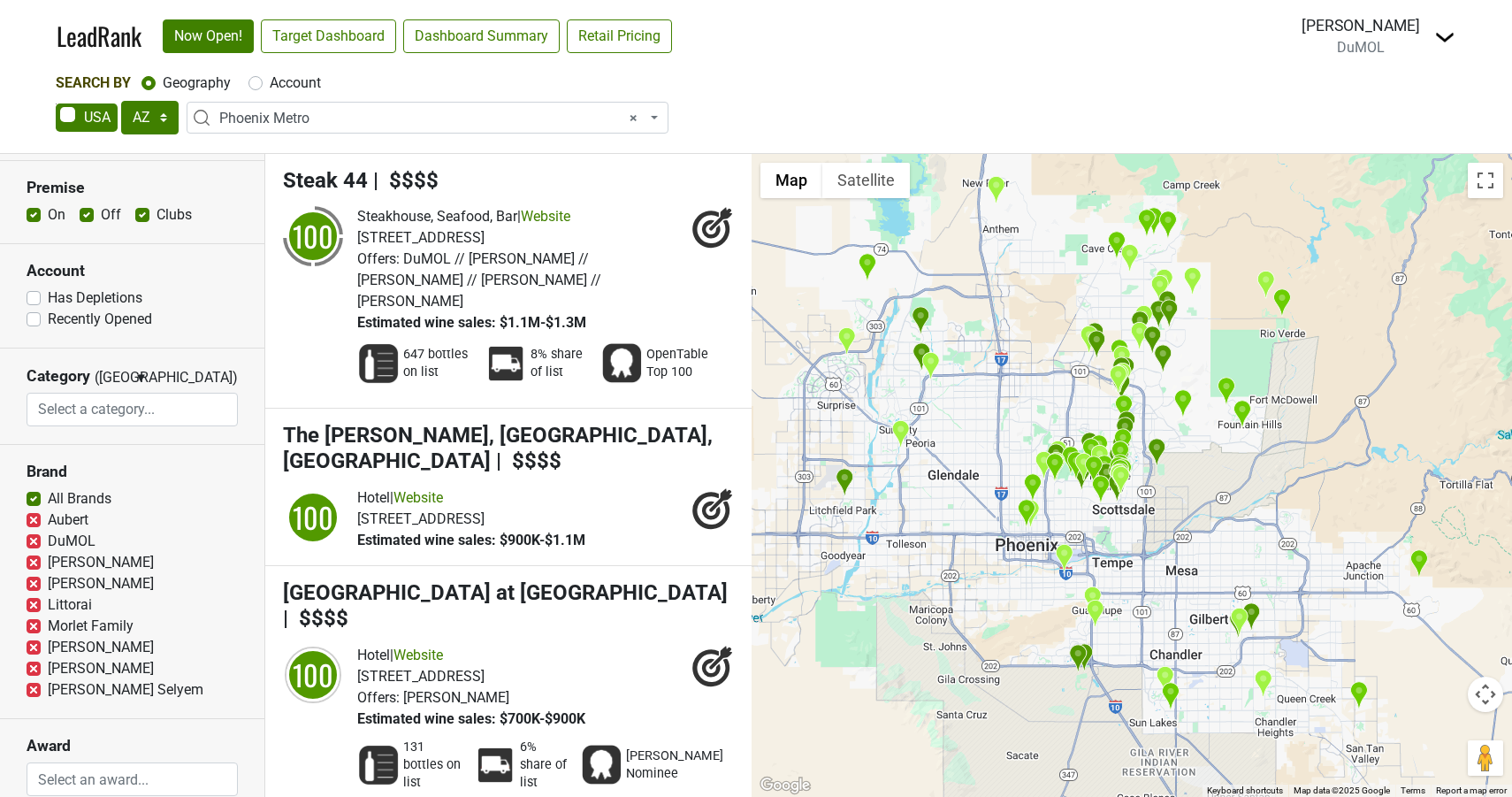
click at [48, 666] on label "[PERSON_NAME]" at bounding box center [101, 669] width 106 height 22
click at [33, 666] on input "[PERSON_NAME]" at bounding box center [34, 667] width 14 height 18
checkbox input "true"
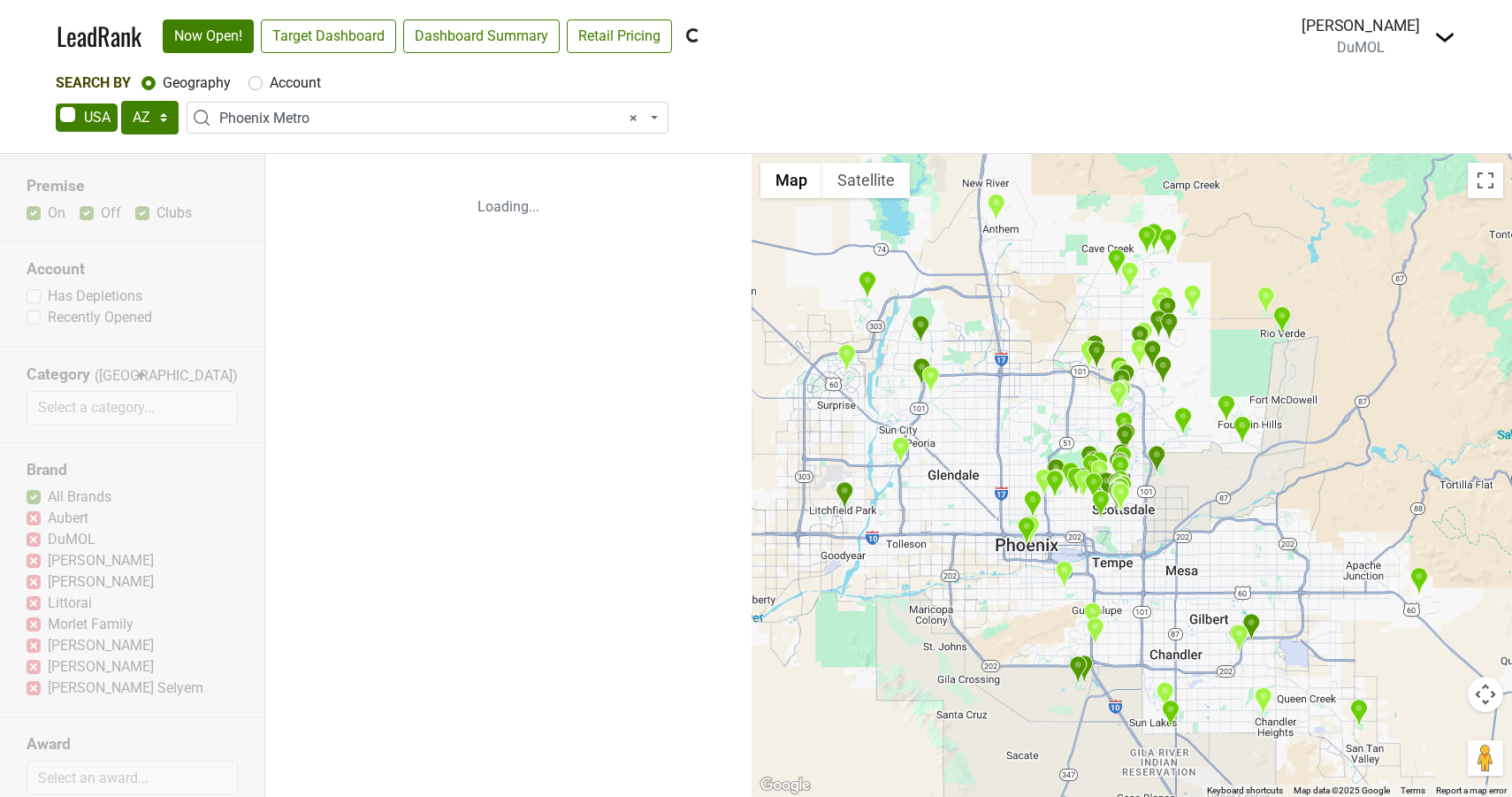
click at [35, 688] on div "Reset filters Premise On Off Clubs Account Has Depletions Recently Opened Categ…" at bounding box center [133, 475] width 266 height 644
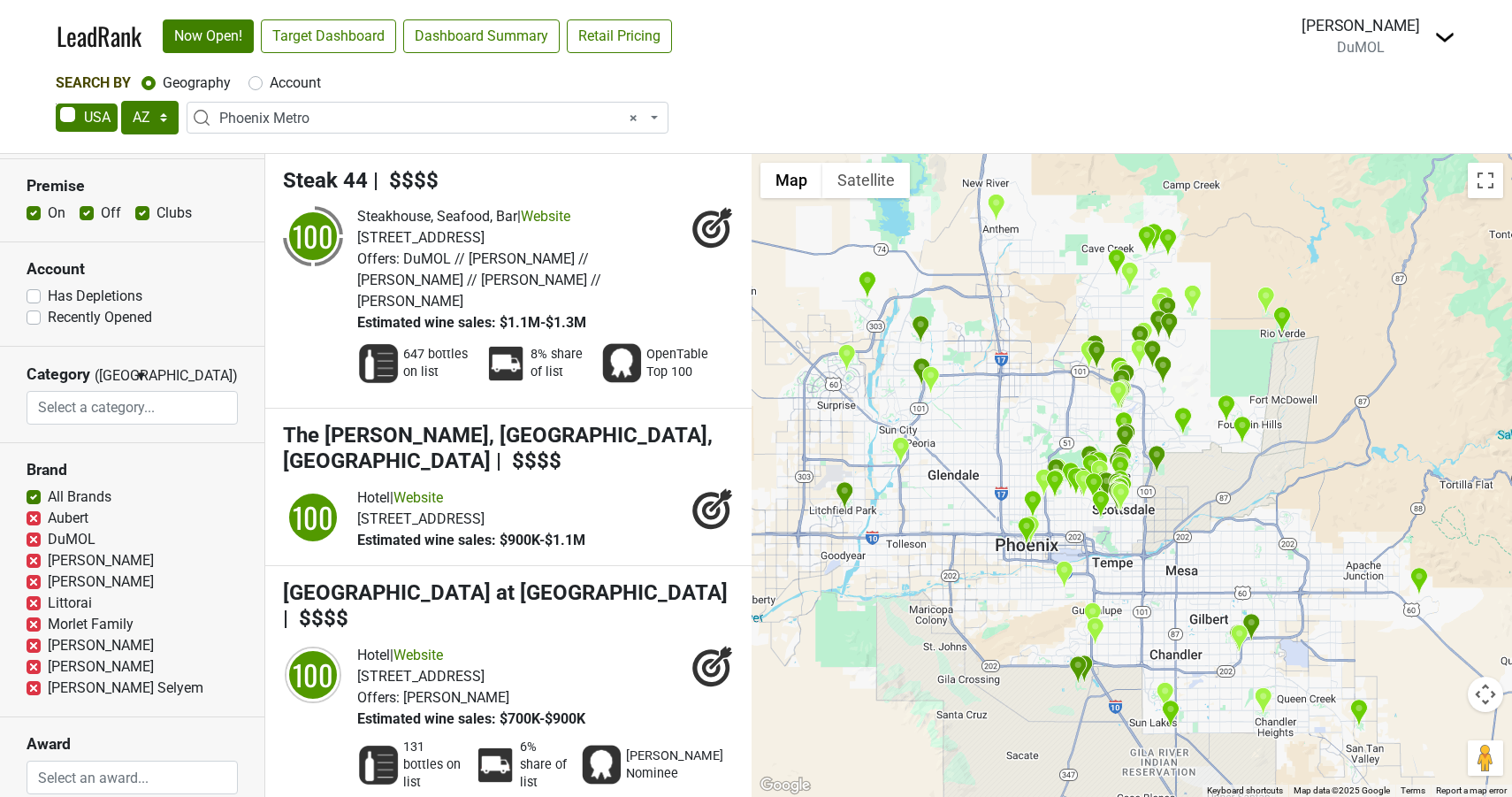
click at [48, 687] on label "[PERSON_NAME] Selyem" at bounding box center [125, 688] width 155 height 22
click at [33, 687] on input "[PERSON_NAME] Selyem" at bounding box center [34, 687] width 14 height 18
checkbox input "true"
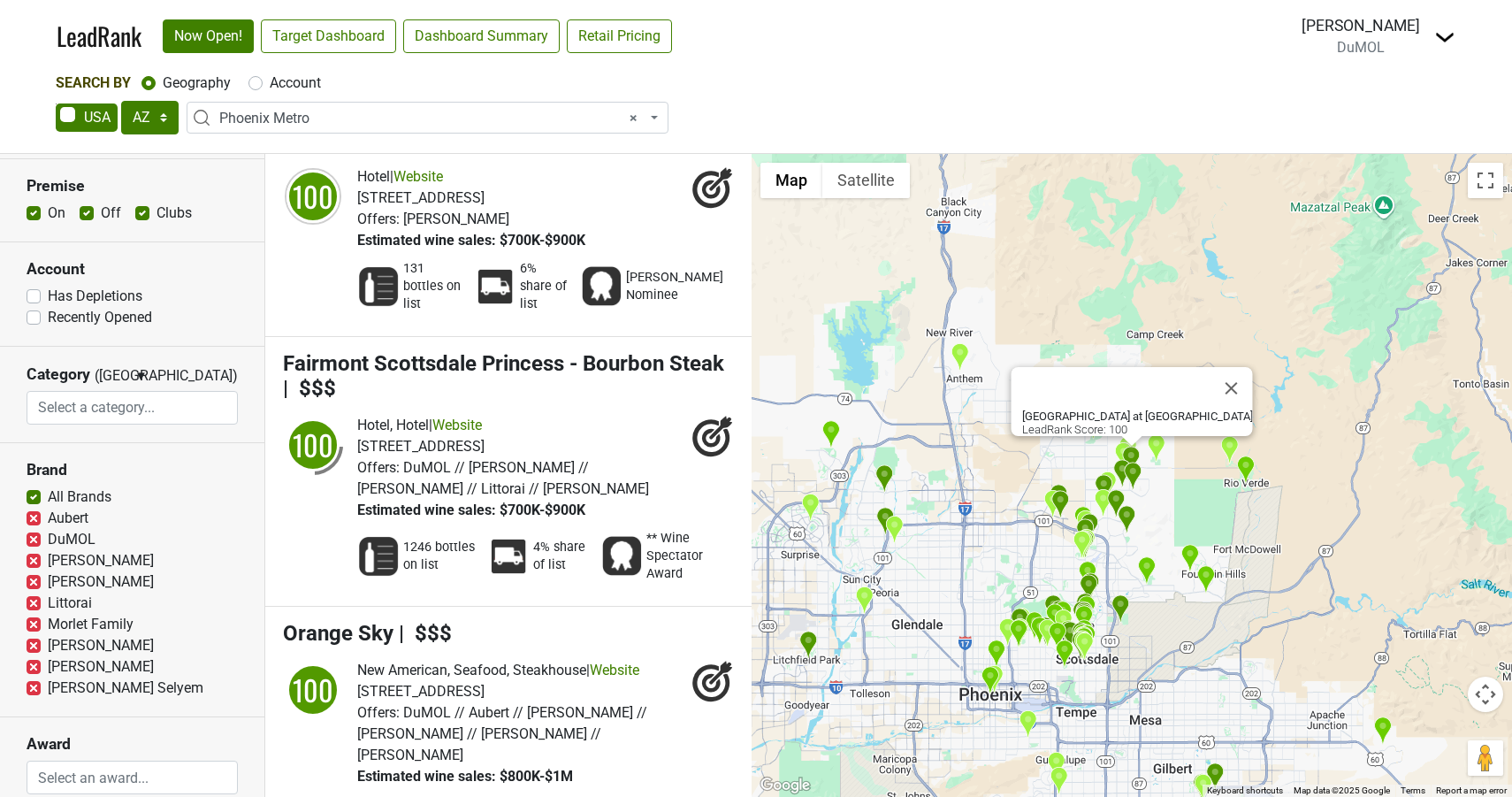
scroll to position [484, 0]
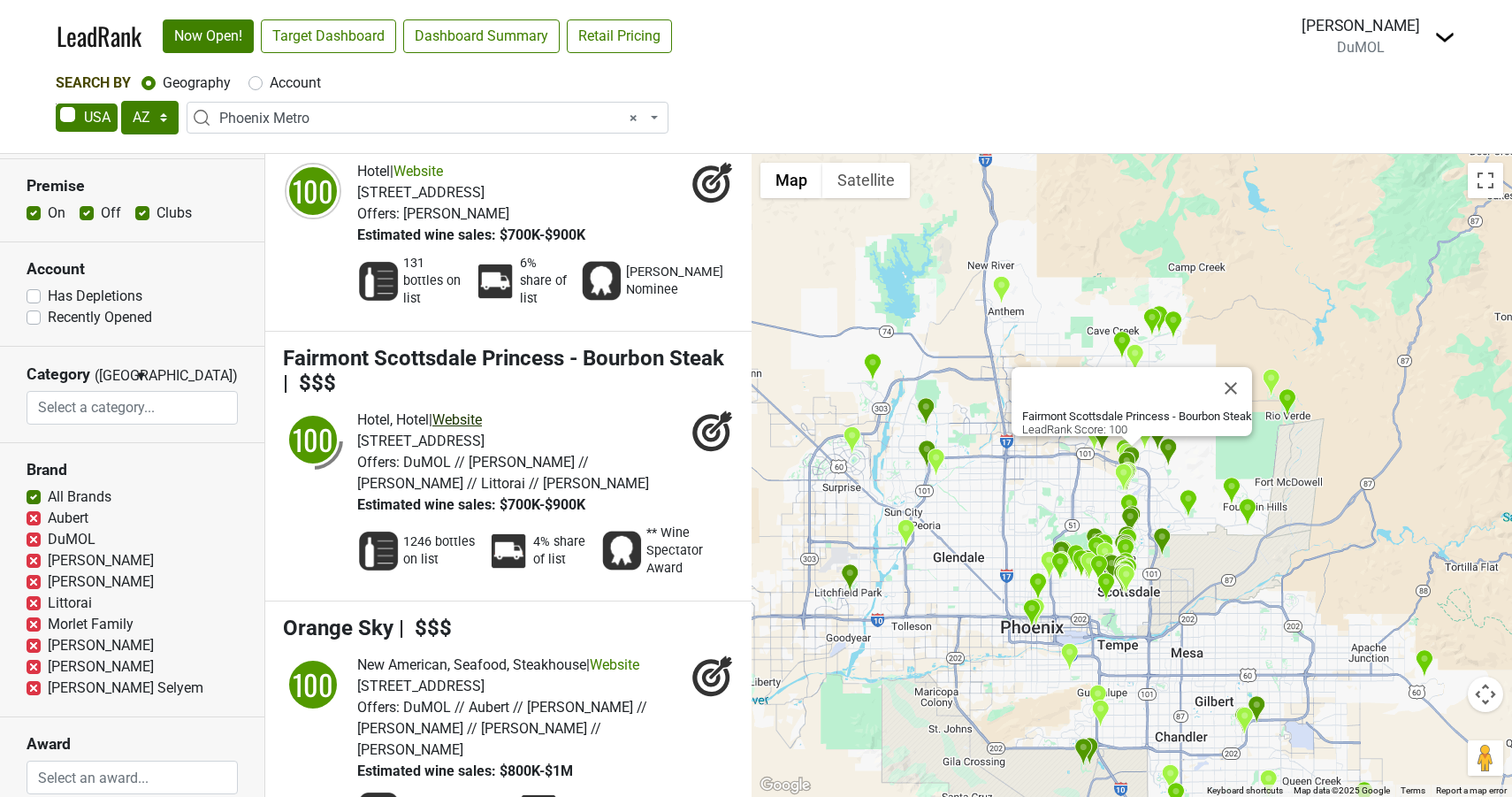
click at [474, 411] on link "Website" at bounding box center [457, 419] width 49 height 17
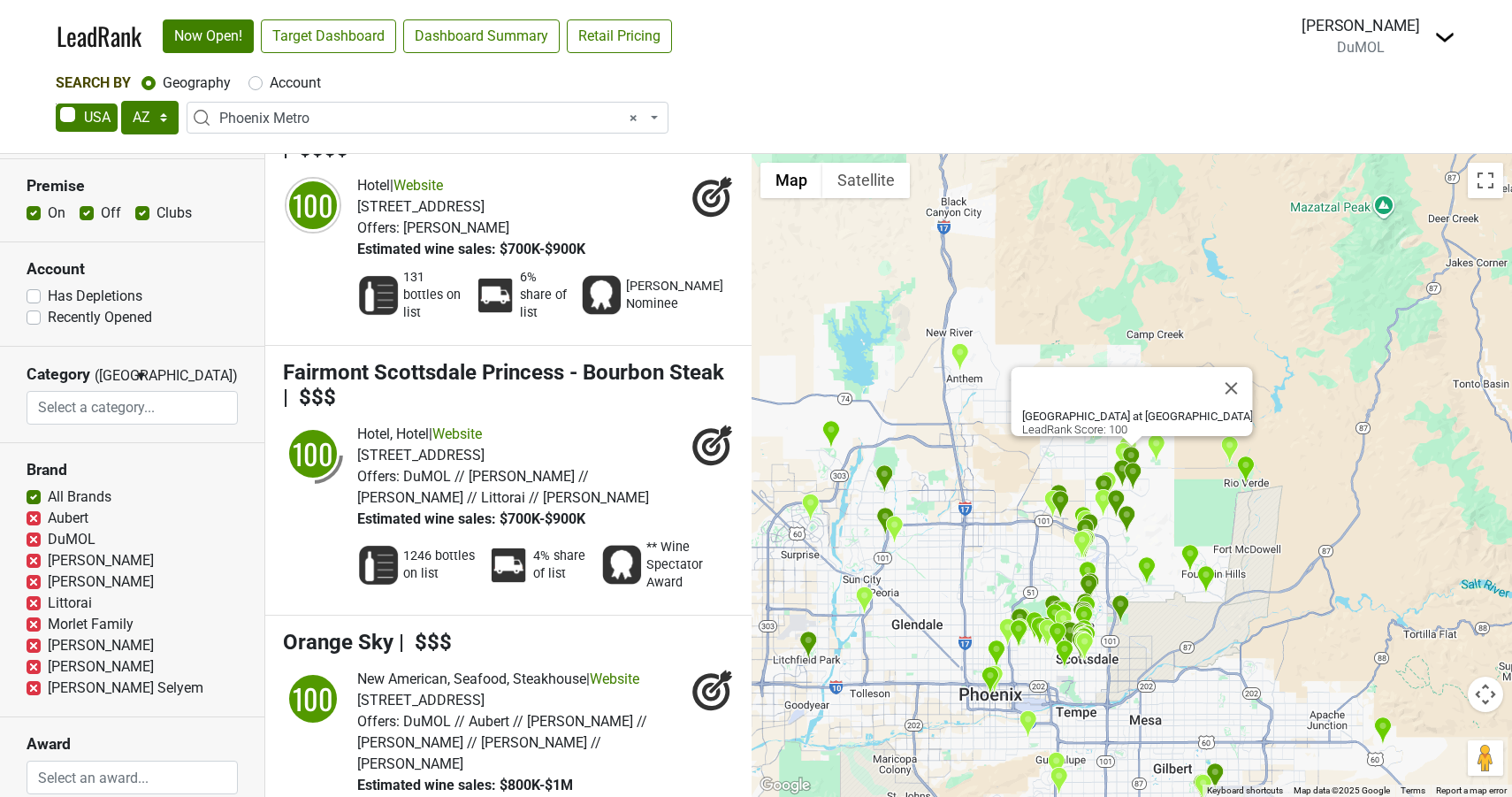
scroll to position [475, 0]
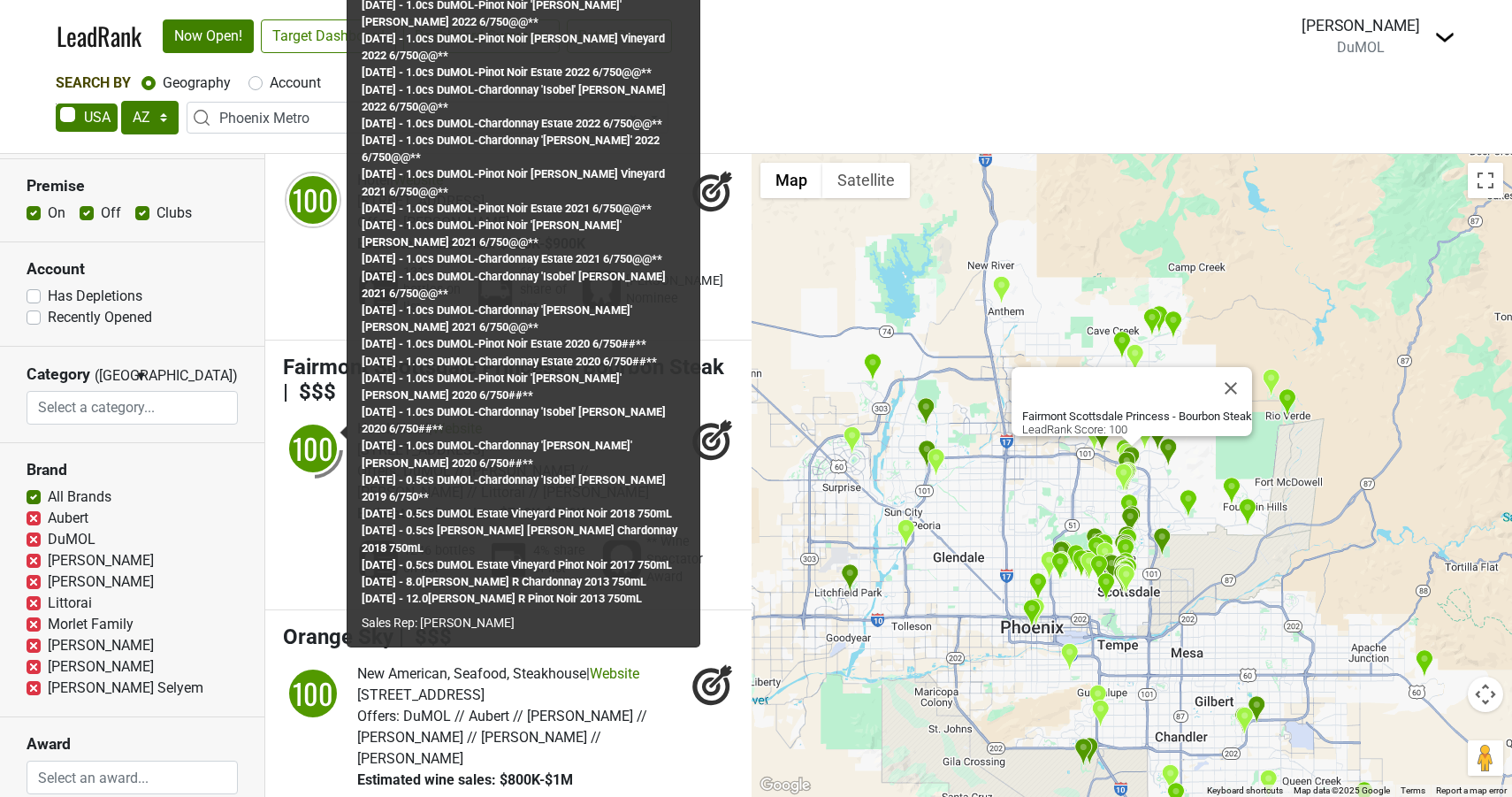
click at [311, 439] on div "100" at bounding box center [312, 448] width 53 height 53
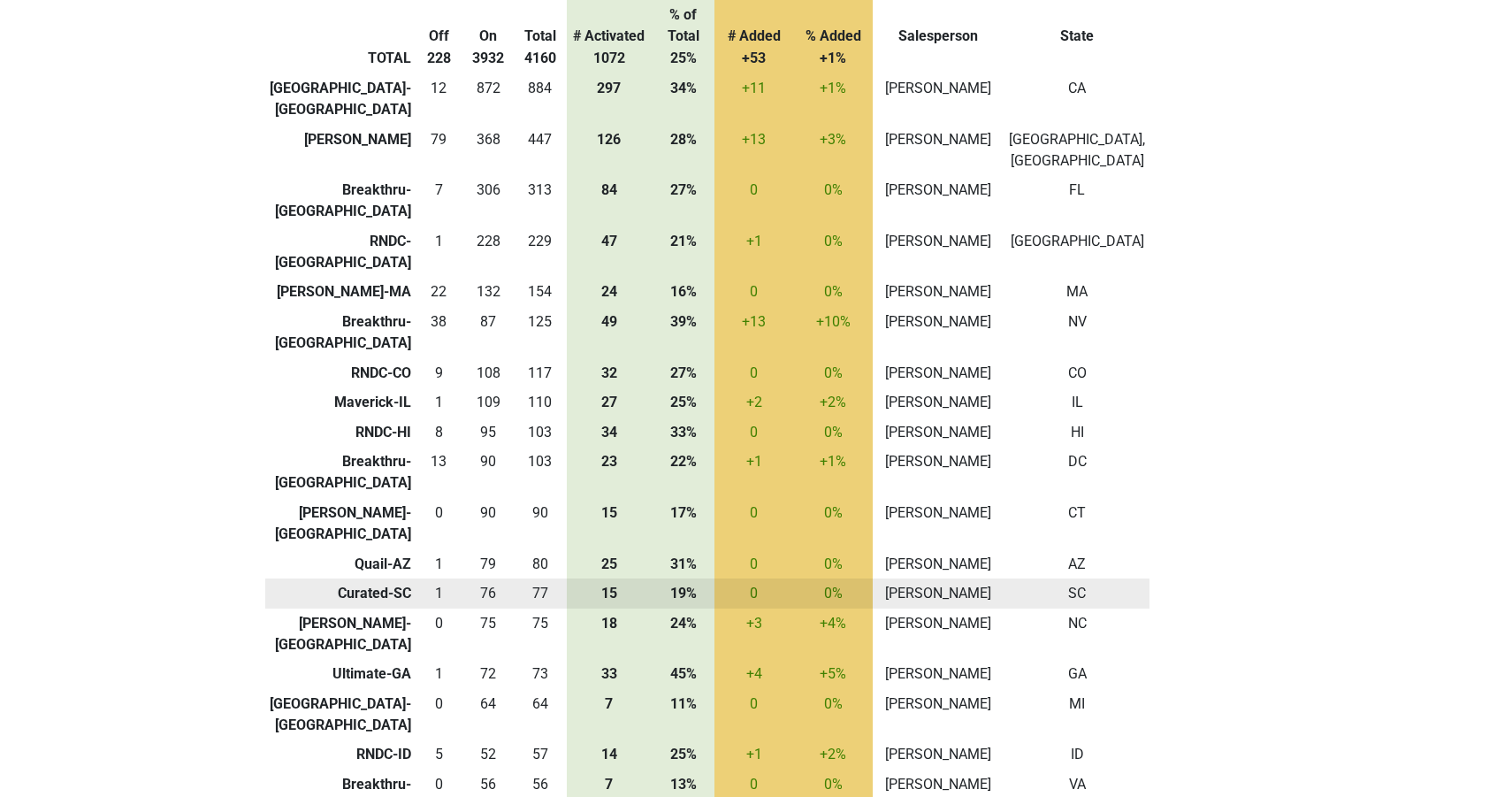
scroll to position [270, 0]
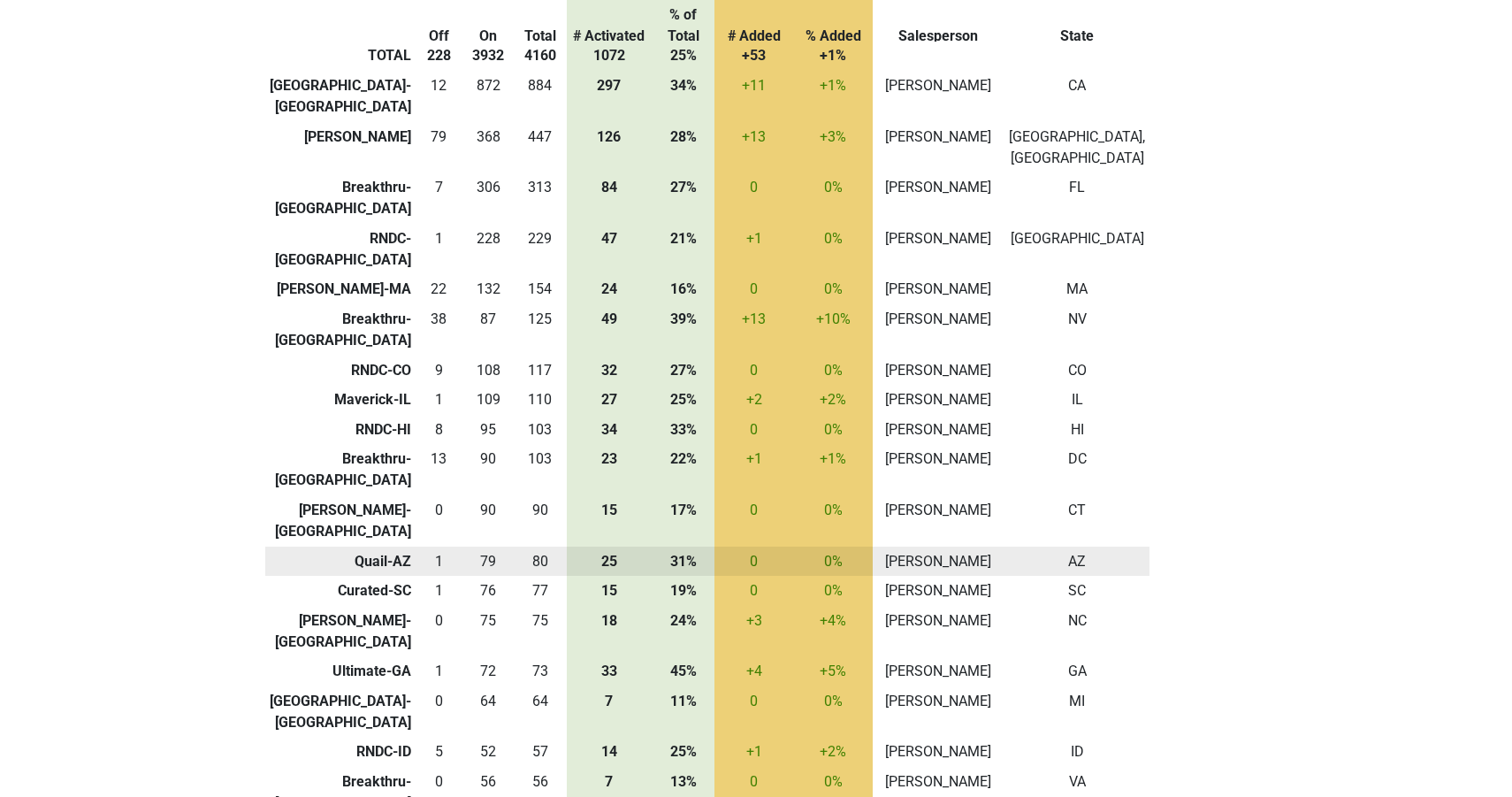
click at [394, 547] on td "Quail-AZ" at bounding box center [341, 562] width 151 height 31
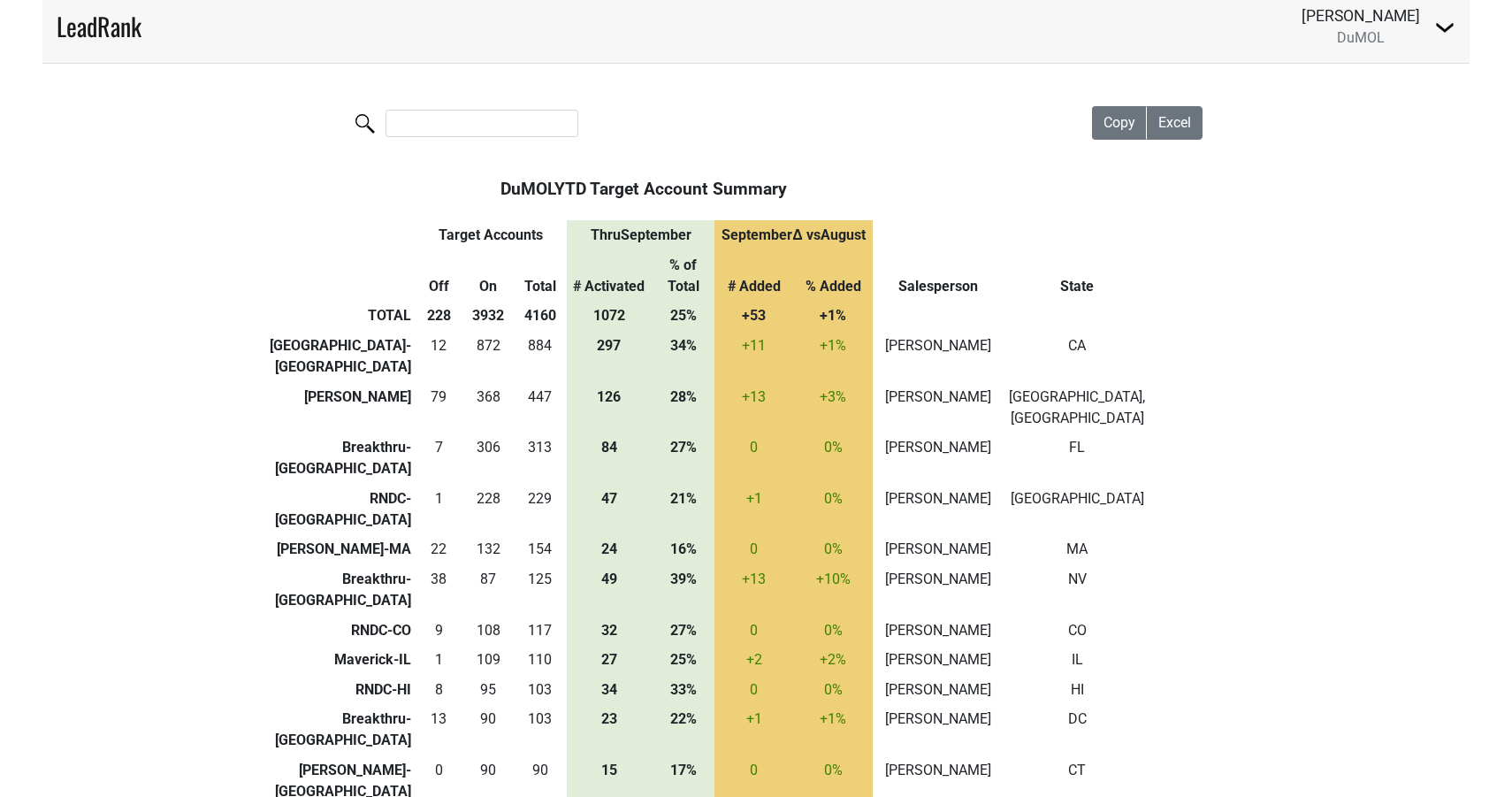
scroll to position [10, 0]
